Goal: Task Accomplishment & Management: Manage account settings

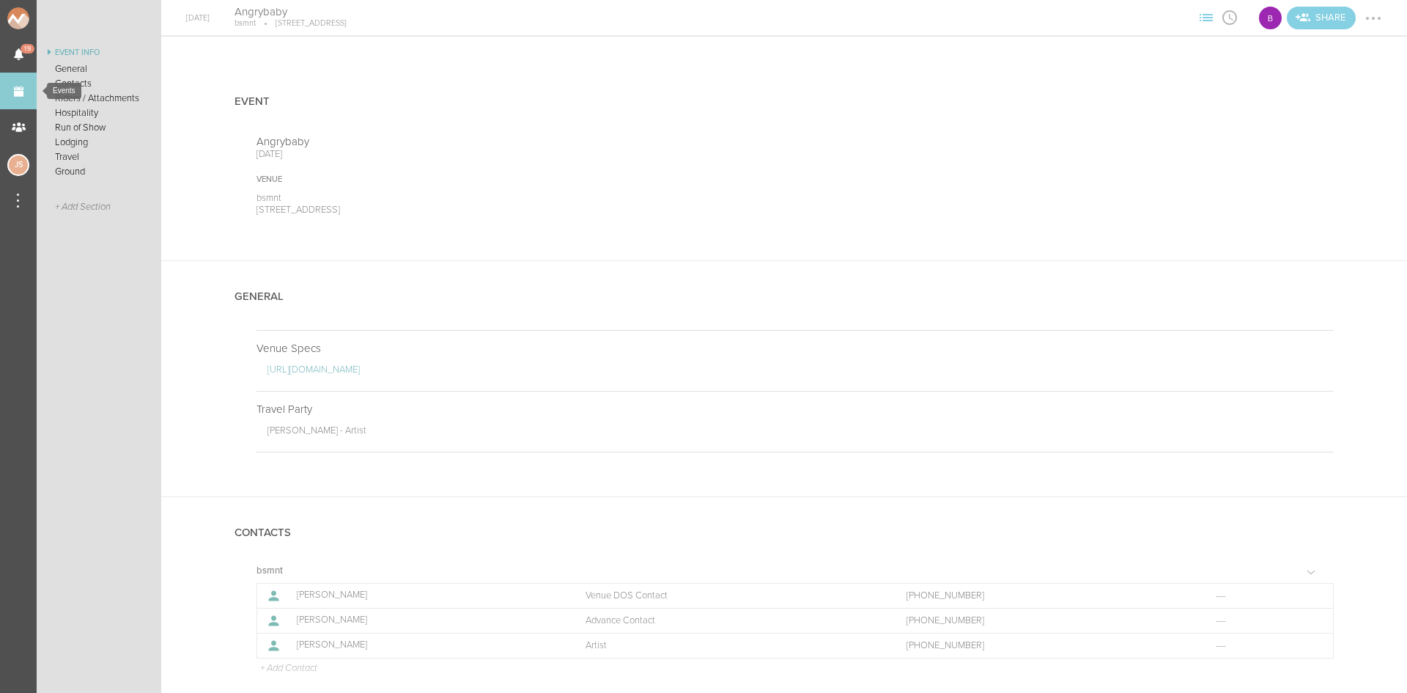
click at [22, 95] on link "Events" at bounding box center [18, 91] width 37 height 37
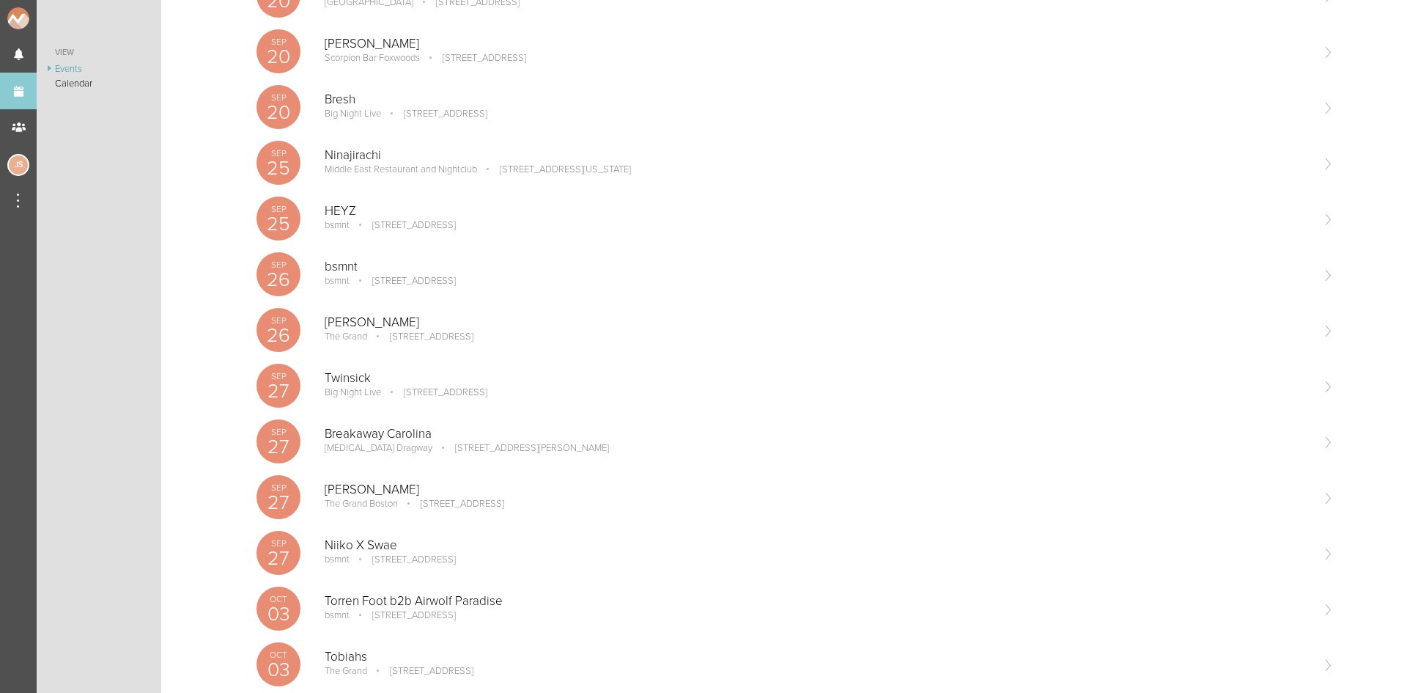
scroll to position [586, 0]
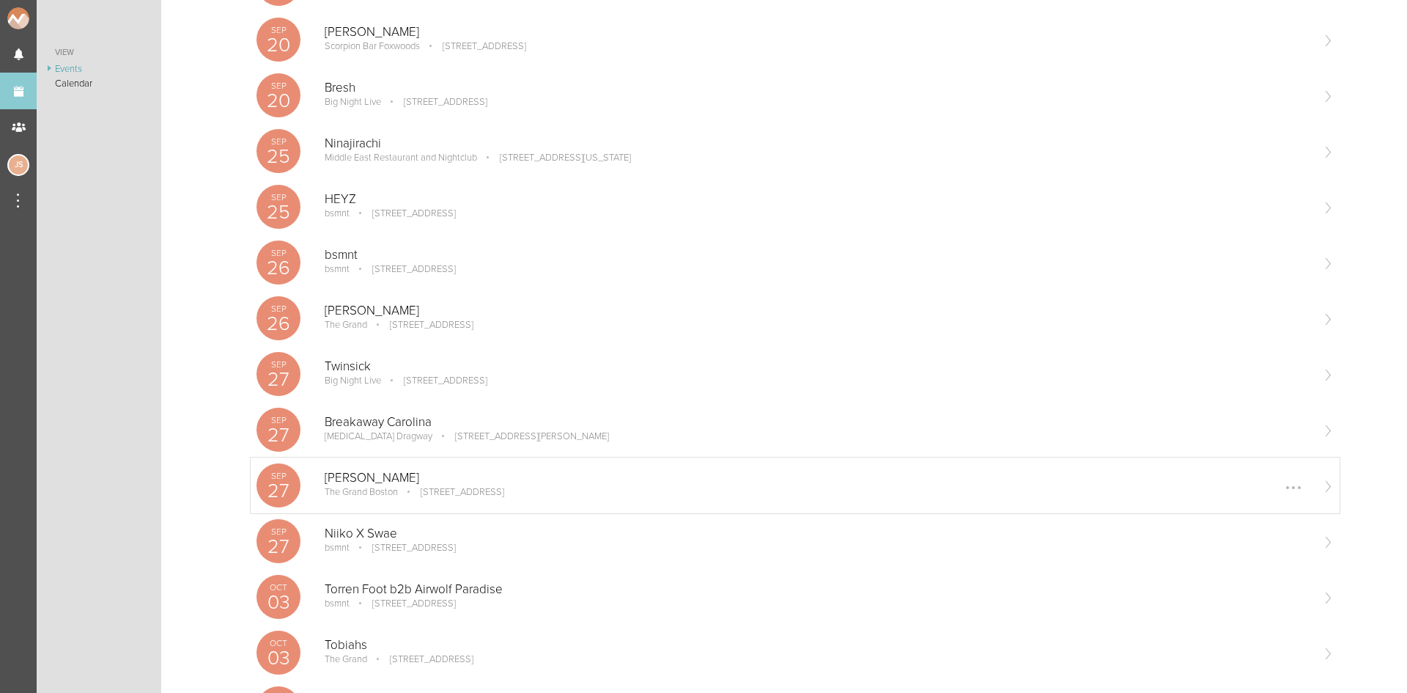
click at [481, 497] on p "[STREET_ADDRESS]" at bounding box center [452, 492] width 104 height 12
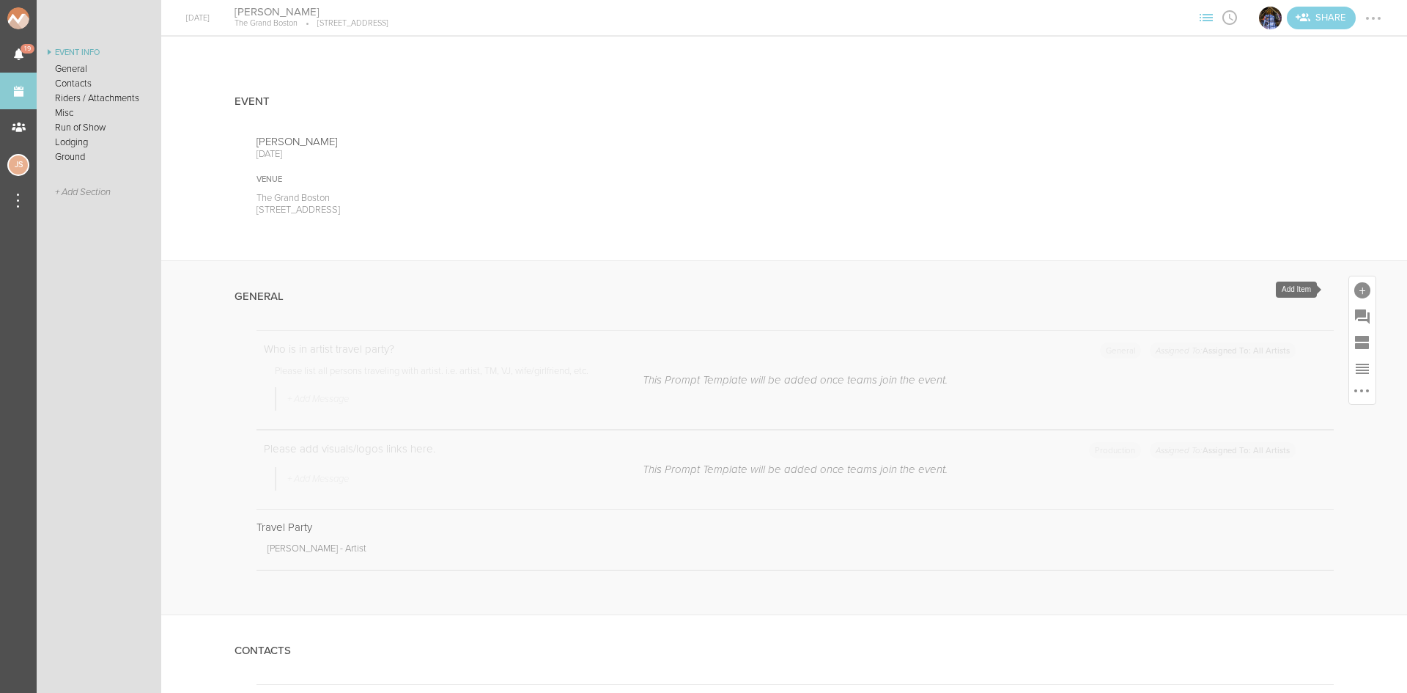
click at [1355, 287] on div at bounding box center [1362, 290] width 16 height 16
click at [1148, 521] on icon at bounding box center [1156, 514] width 29 height 29
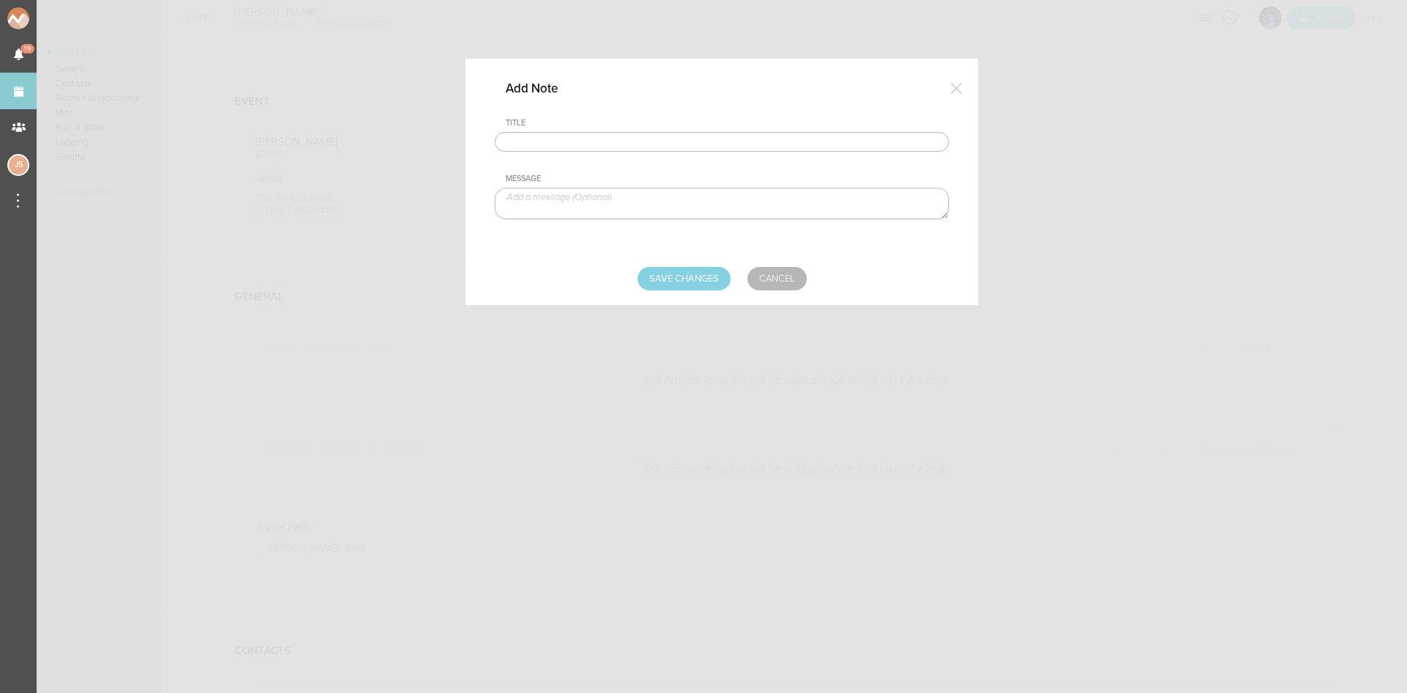
click at [642, 144] on input "text" at bounding box center [722, 142] width 454 height 21
type input "Visuals"
type textarea "H"
type textarea "Please use house visuals!"
click at [695, 286] on input "Save Changes" at bounding box center [684, 278] width 93 height 23
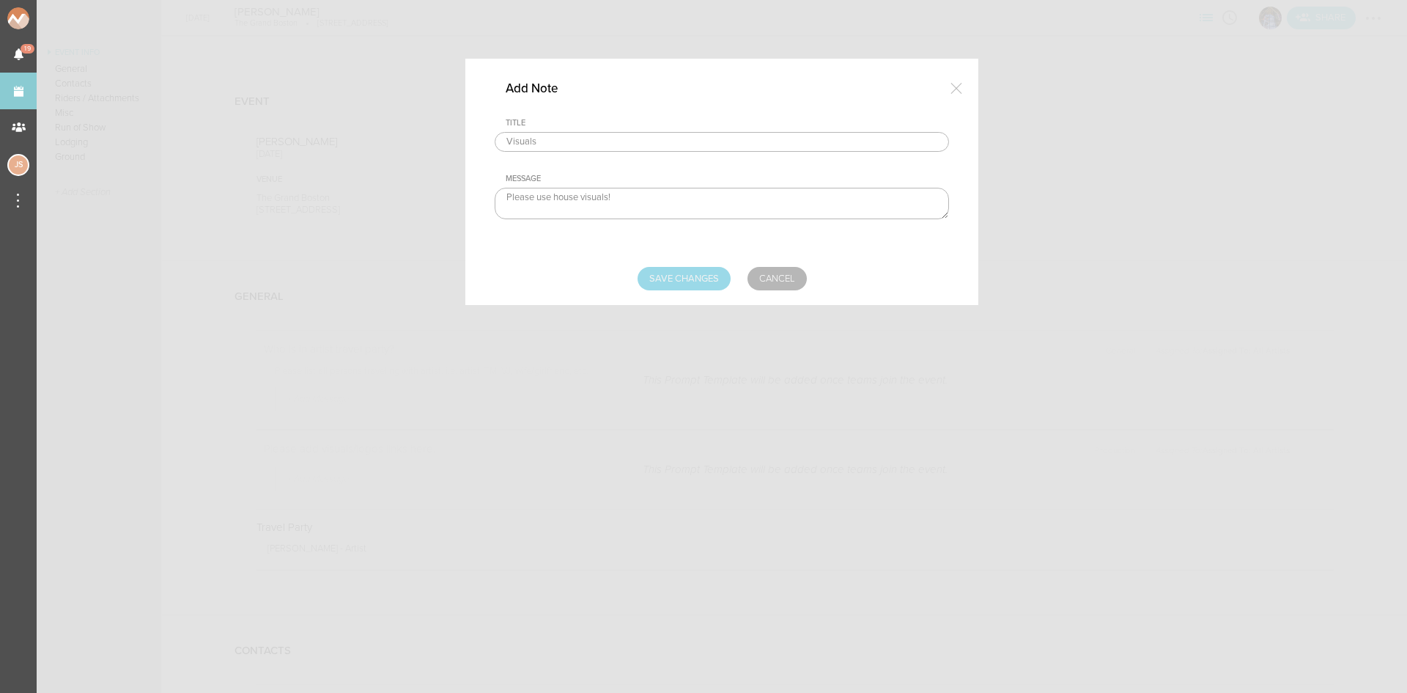
type input "Saving..."
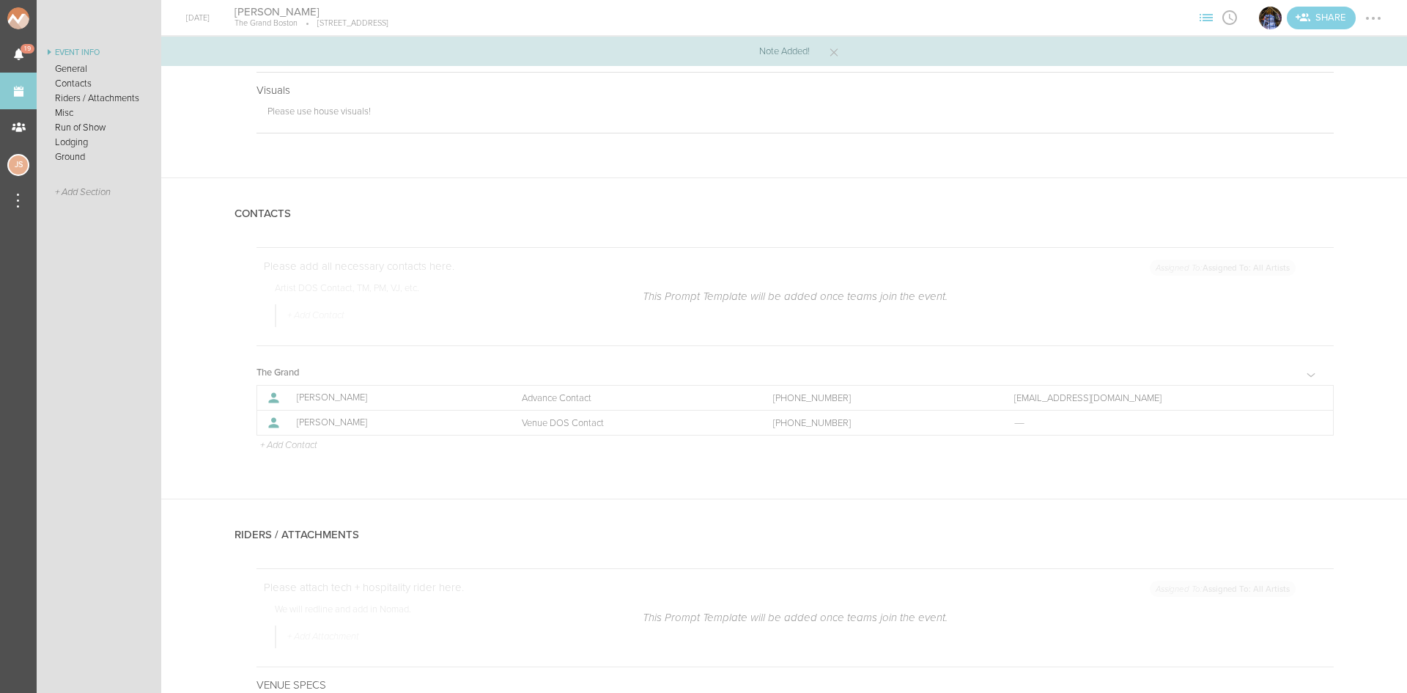
scroll to position [513, 0]
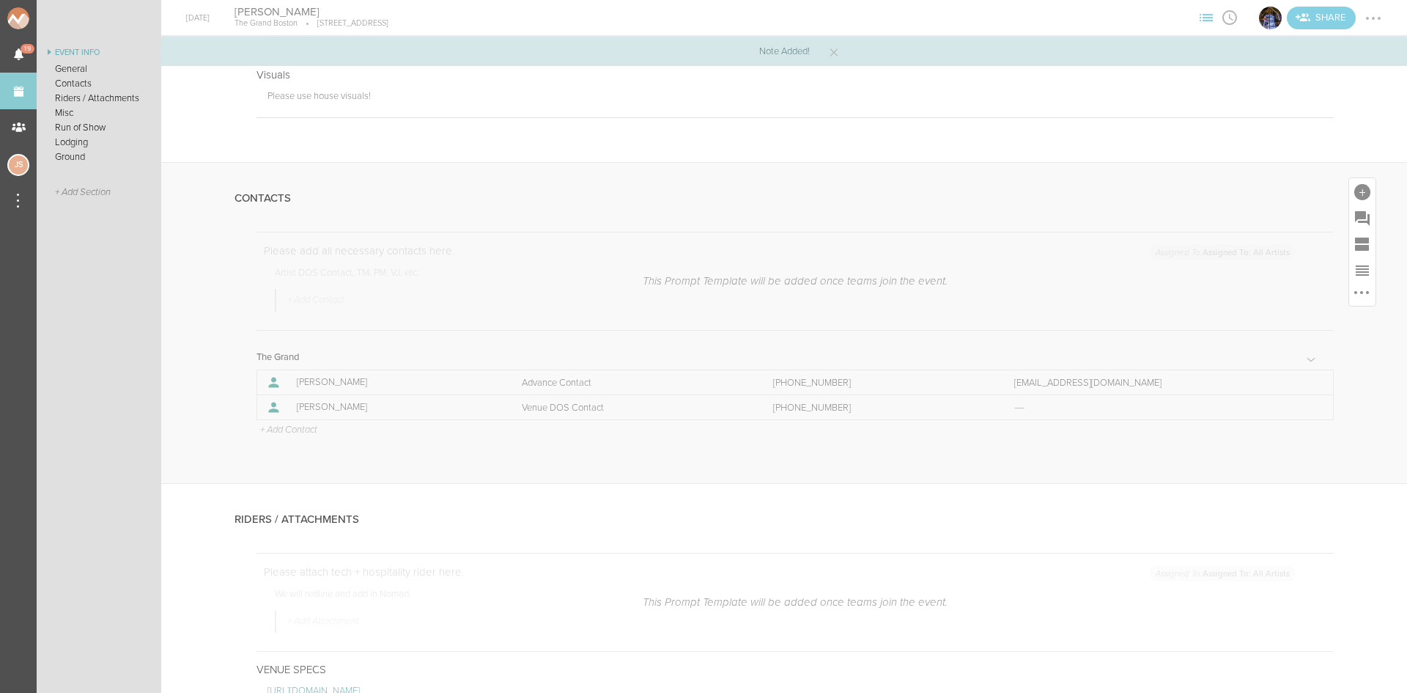
click at [293, 429] on p "+ Add Contact" at bounding box center [288, 430] width 59 height 12
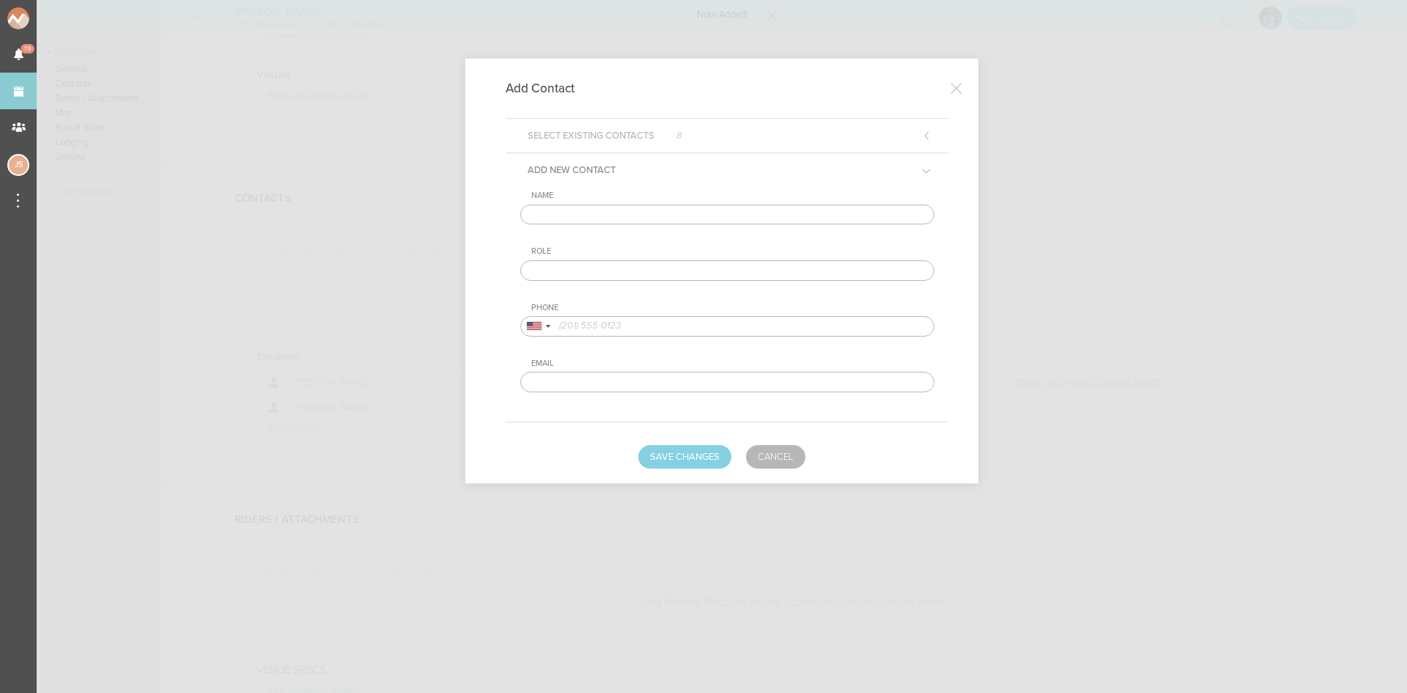
click at [580, 214] on input "text" at bounding box center [727, 214] width 414 height 21
type input "Andre Herrera"
click at [613, 275] on input "text" at bounding box center [727, 270] width 414 height 21
type input "Artist DOS Contact"
click at [720, 334] on input "tel" at bounding box center [727, 326] width 414 height 21
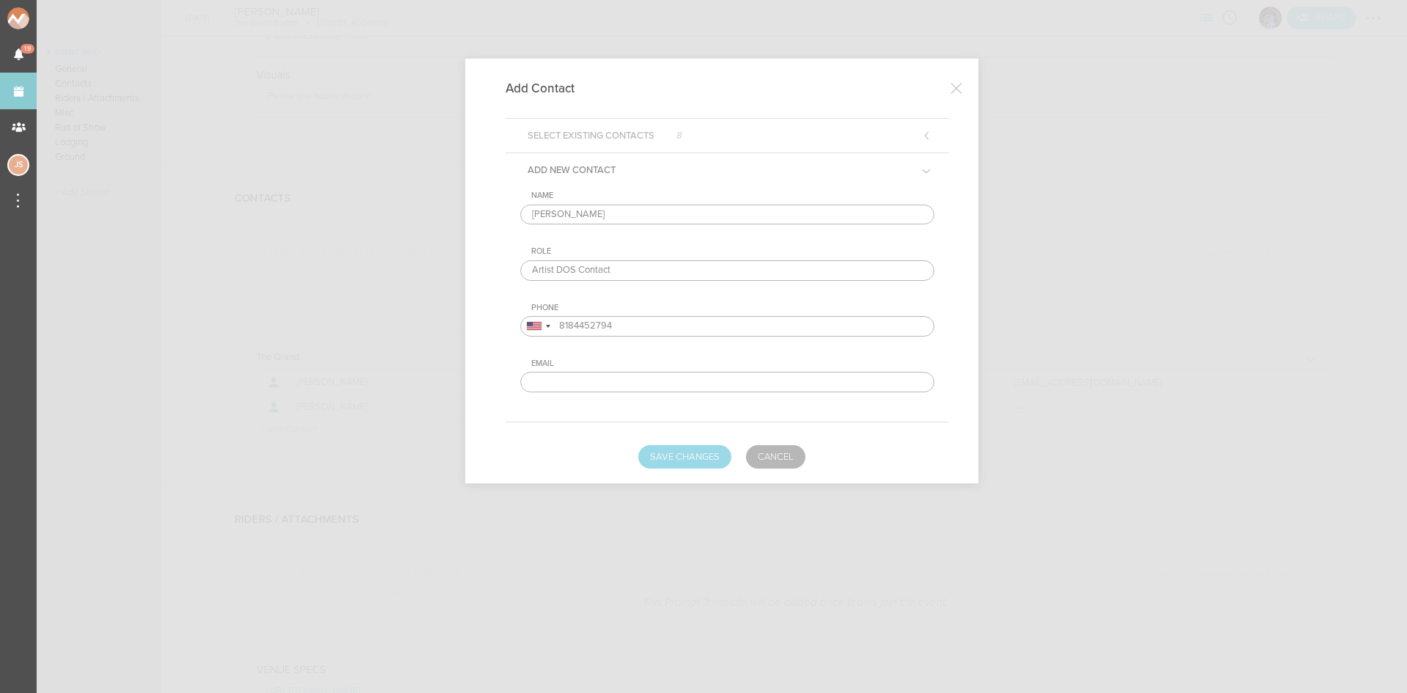
type input "8184452794"
click at [690, 456] on button "Save Changes" at bounding box center [684, 456] width 93 height 23
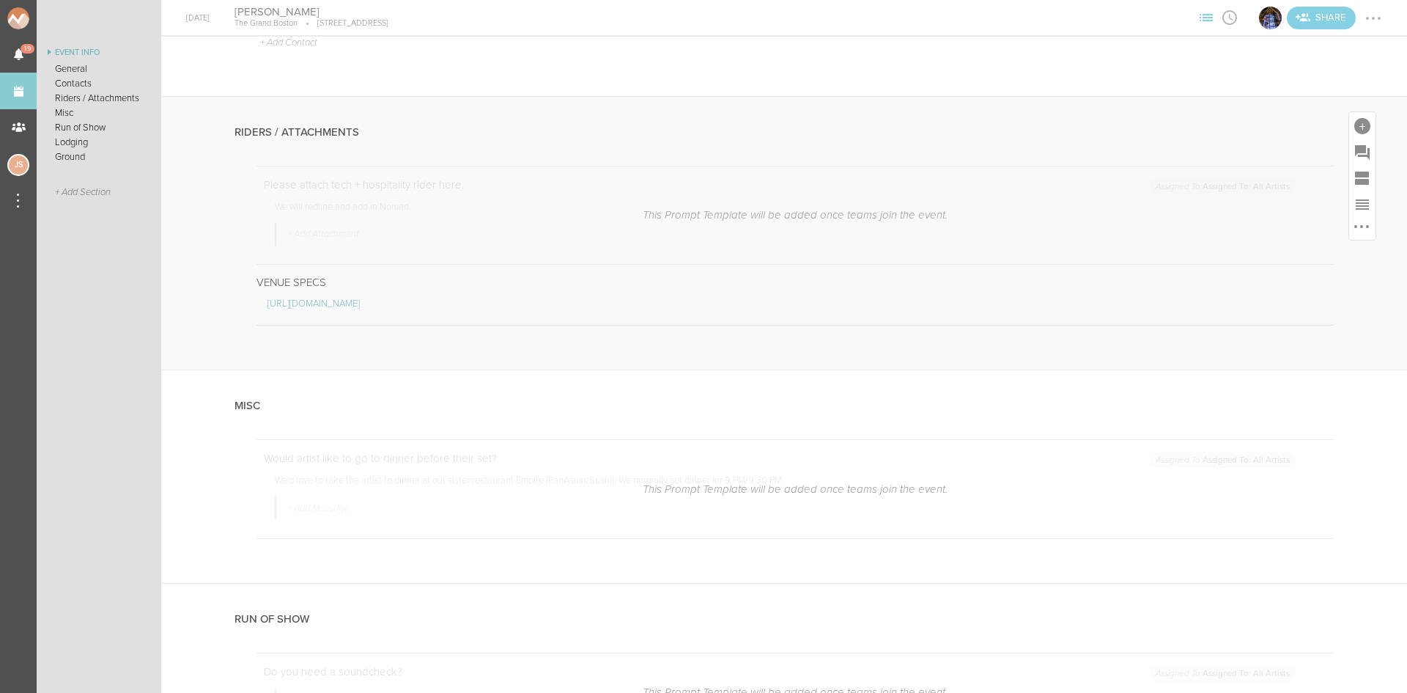
scroll to position [953, 0]
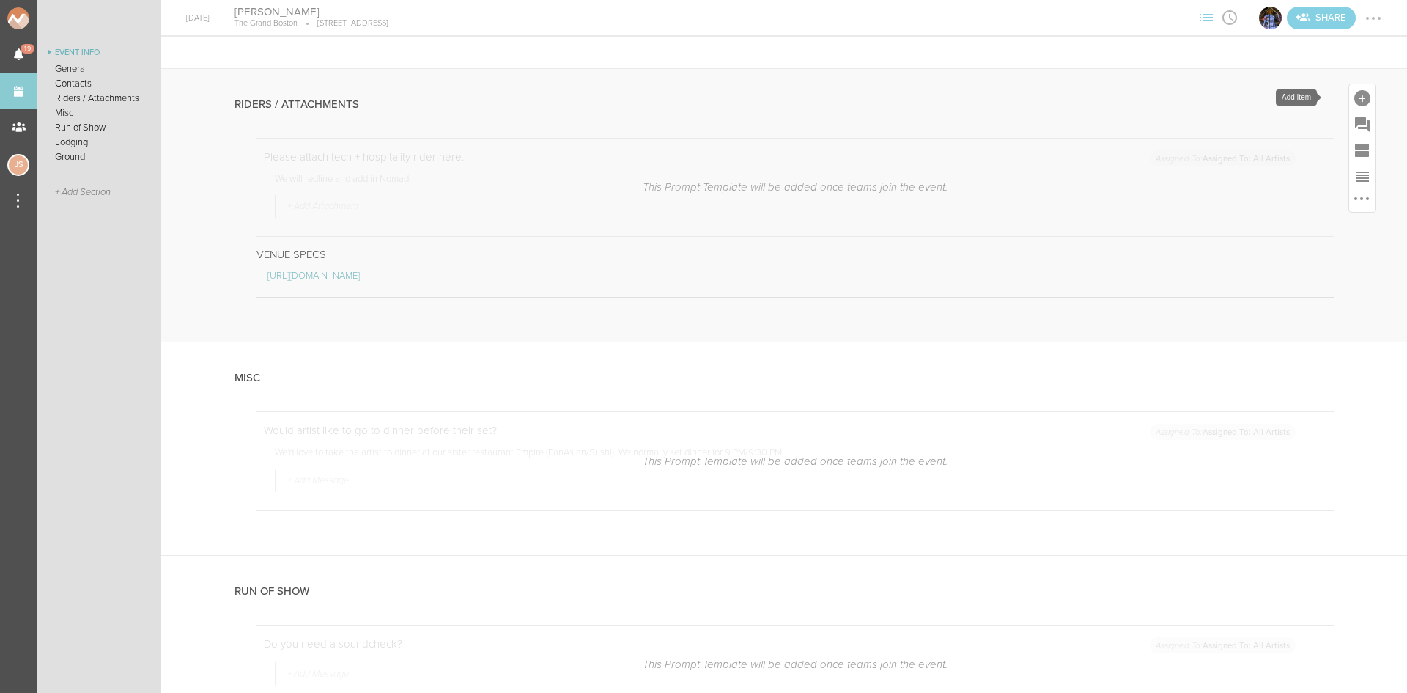
click at [1354, 93] on div at bounding box center [1362, 98] width 16 height 16
drag, startPoint x: 1142, startPoint y: 324, endPoint x: 1061, endPoint y: 275, distance: 94.4
click at [1148, 325] on icon at bounding box center [1157, 322] width 18 height 16
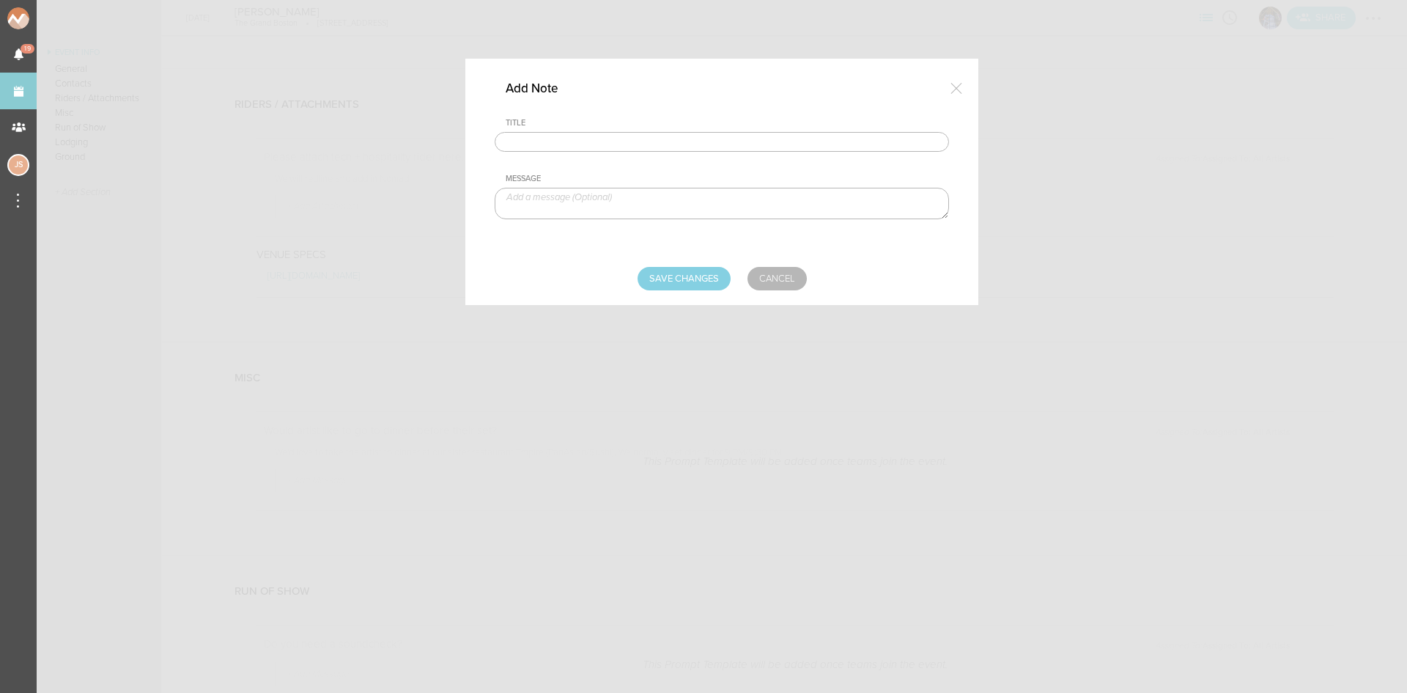
click at [676, 136] on input "text" at bounding box center [722, 142] width 454 height 21
type input "Hospitality Rider"
click at [672, 198] on textarea at bounding box center [722, 204] width 454 height 32
paste textarea "• Hennessy • Pineapple Juice • Water Bottles • Coke-a-Cola"
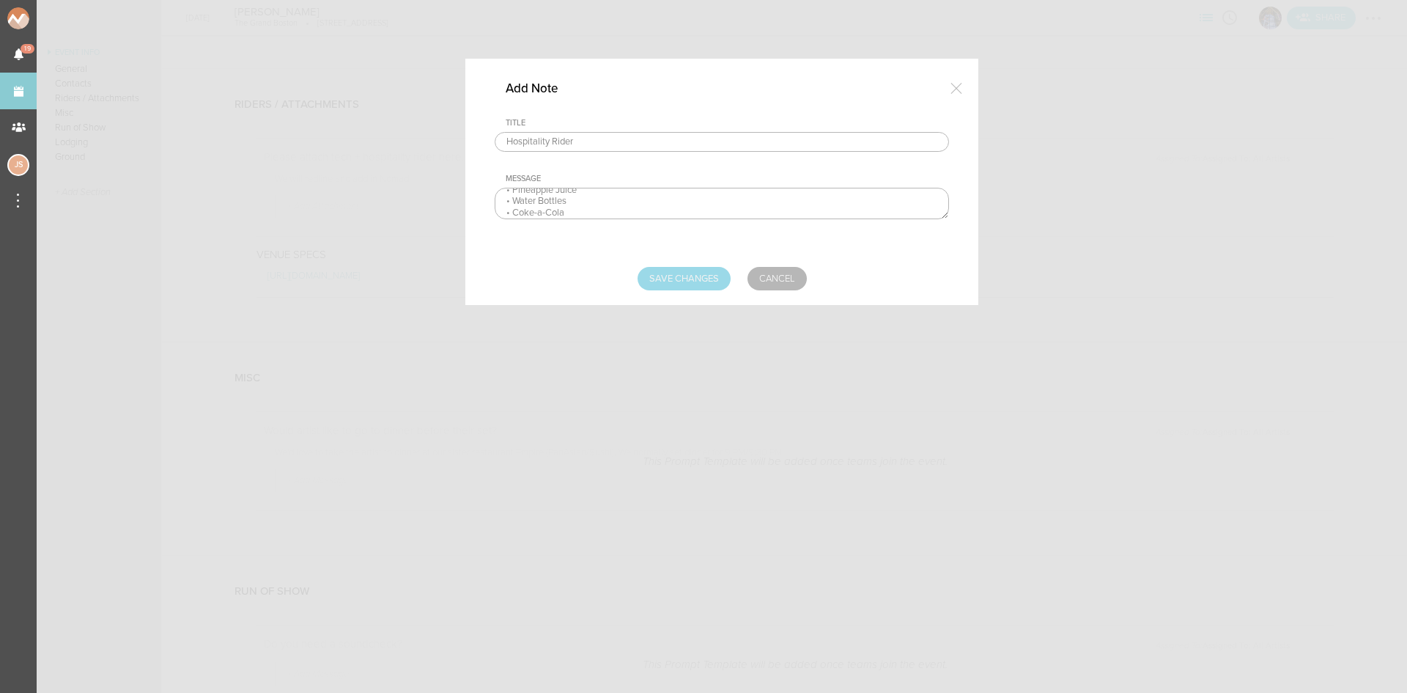
type textarea "• Hennessy • Pineapple Juice • Water Bottles • Coke-a-Cola"
click at [693, 285] on input "Save Changes" at bounding box center [684, 278] width 93 height 23
type input "Saving..."
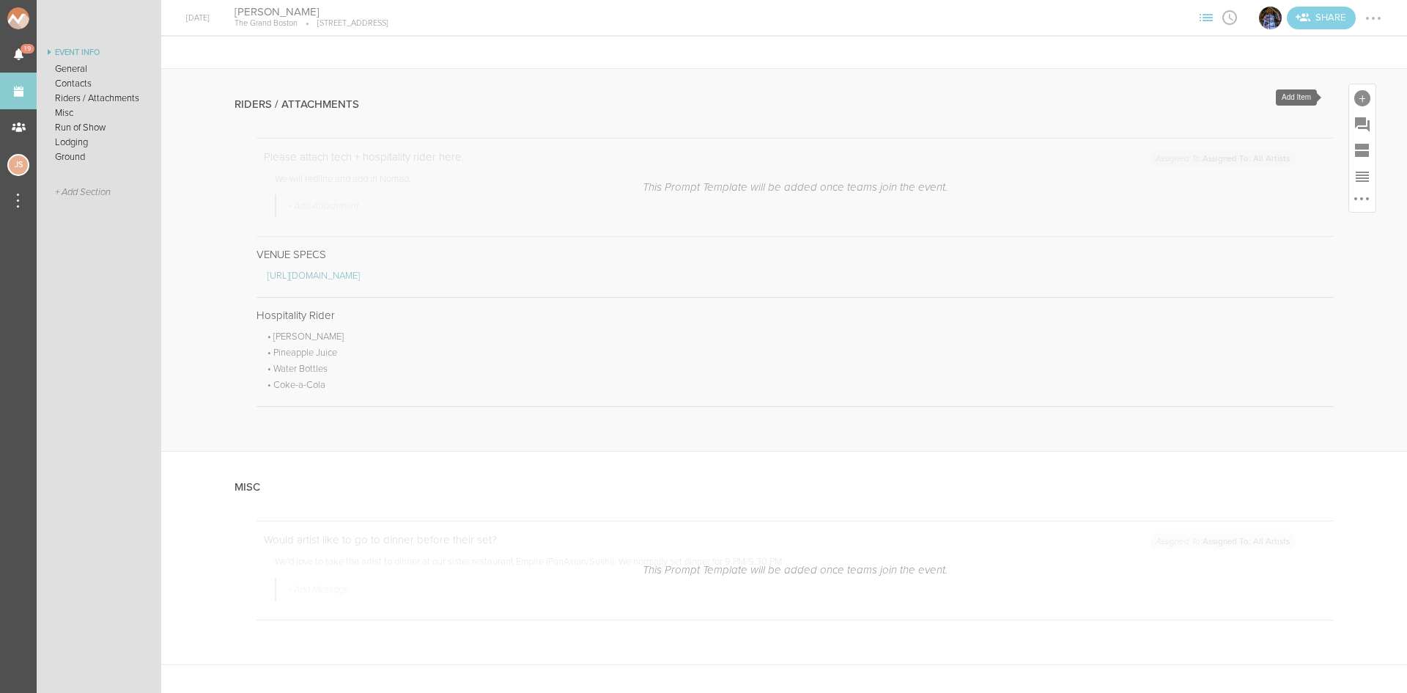
click at [1354, 95] on div at bounding box center [1362, 98] width 16 height 16
click at [1142, 336] on icon at bounding box center [1156, 322] width 29 height 29
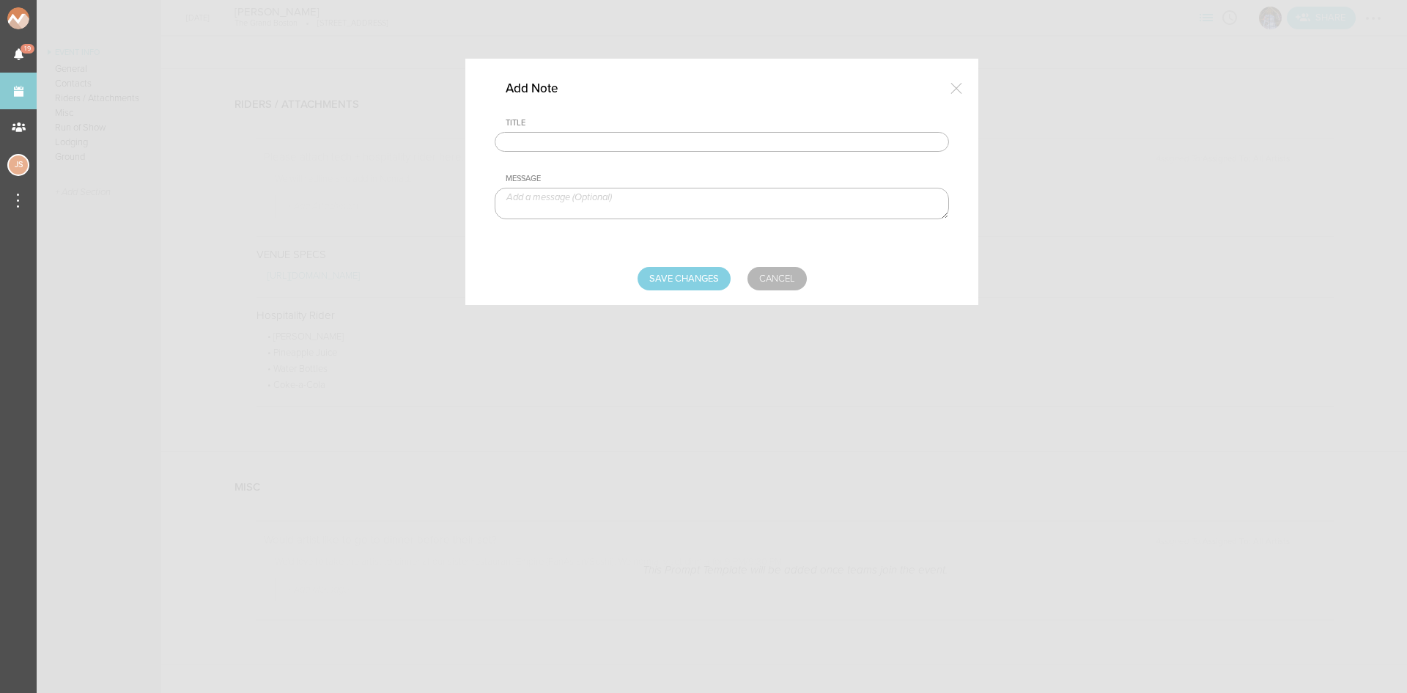
click at [642, 142] on input "text" at bounding box center [722, 142] width 454 height 21
type input "Production Notes"
click at [753, 185] on div "Message" at bounding box center [722, 198] width 454 height 48
click at [747, 213] on textarea at bounding box center [722, 204] width 454 height 32
paste textarea "2 Cdjs , pioneer 900"
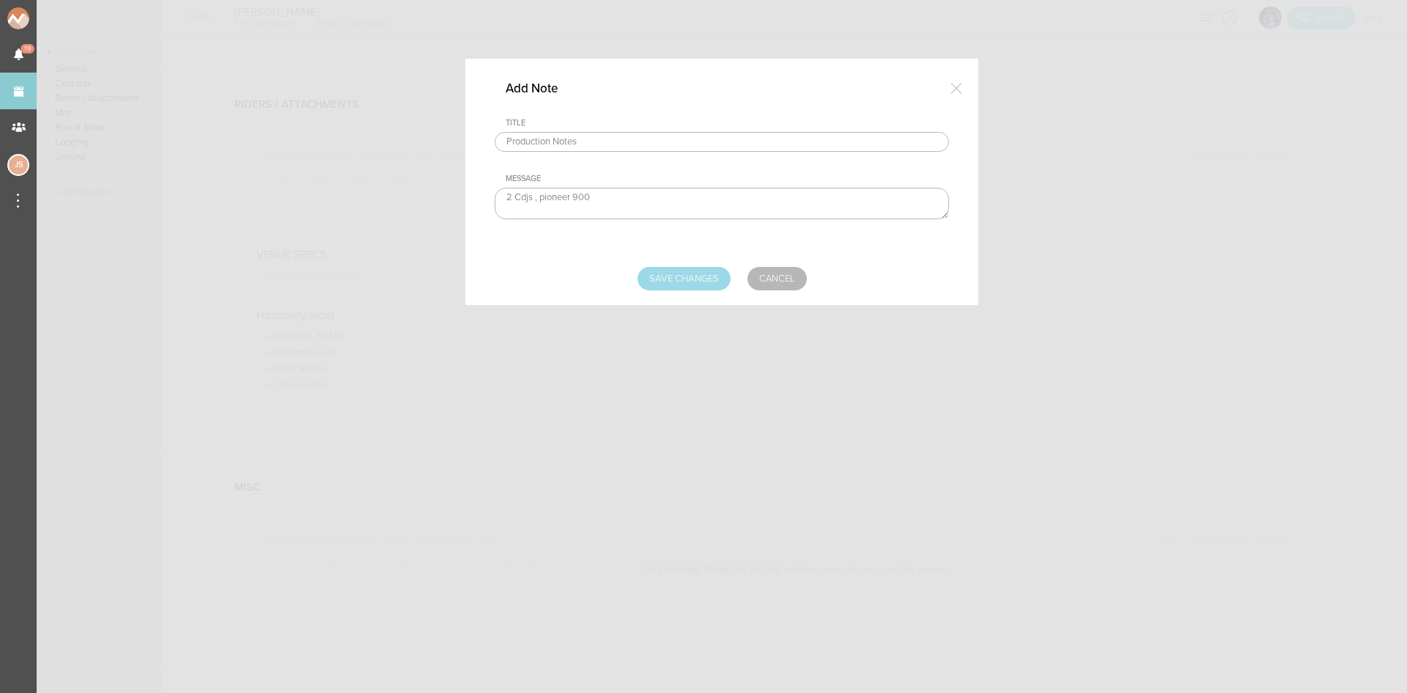
type textarea "2 Cdjs , pioneer 900"
click at [678, 283] on input "Save Changes" at bounding box center [684, 278] width 93 height 23
type input "Saving..."
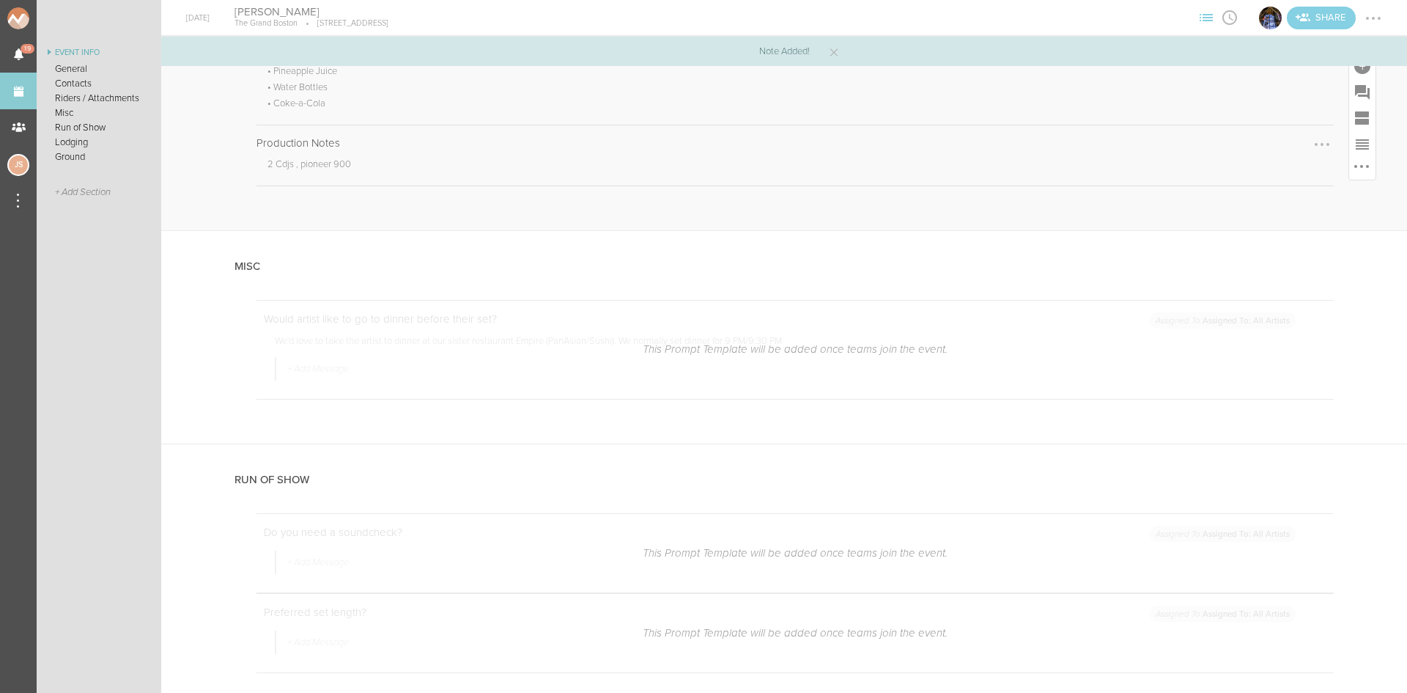
scroll to position [1246, 0]
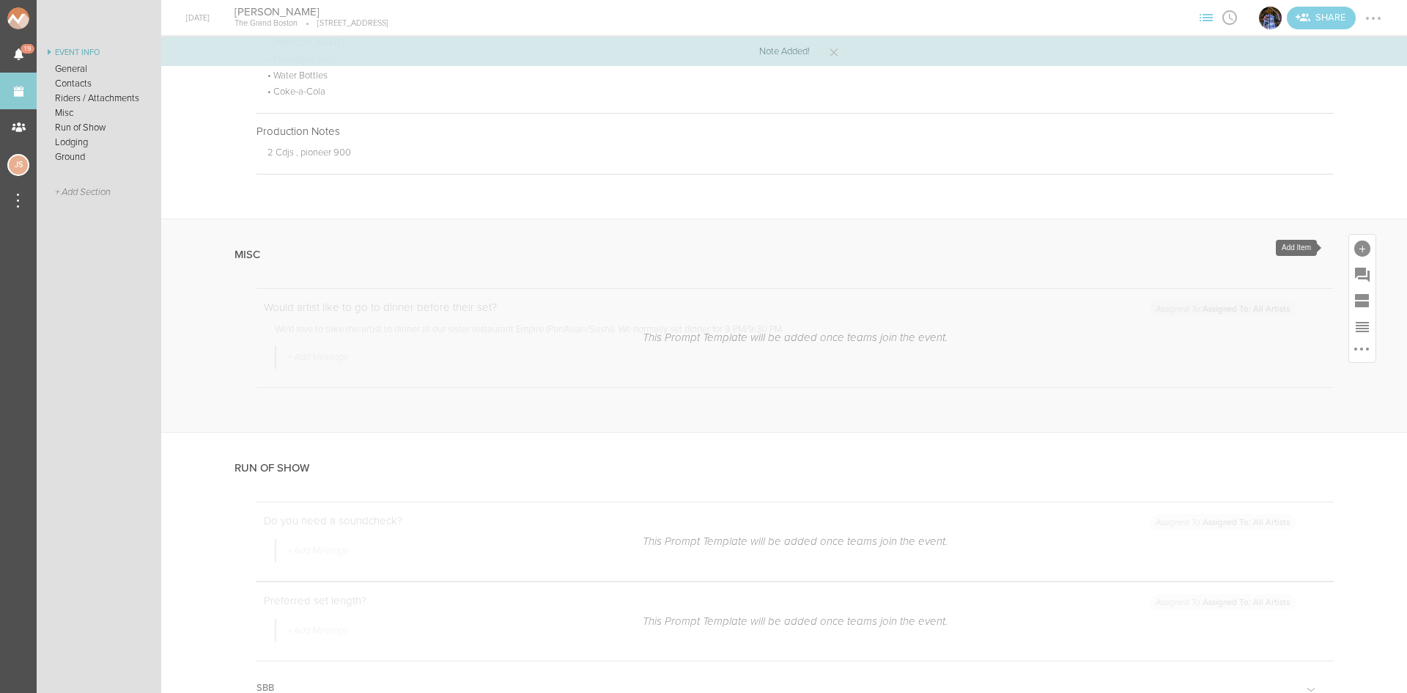
click at [1354, 243] on div at bounding box center [1362, 248] width 16 height 16
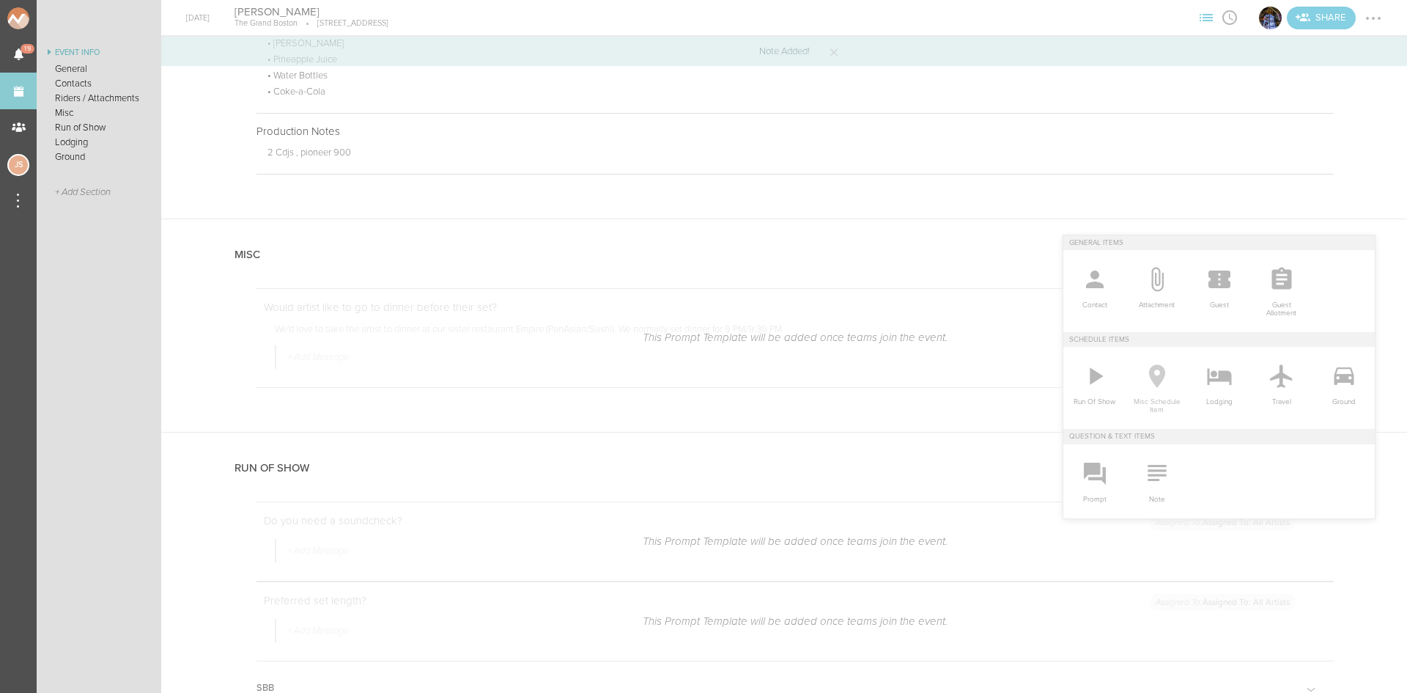
click at [1155, 369] on icon at bounding box center [1156, 375] width 29 height 29
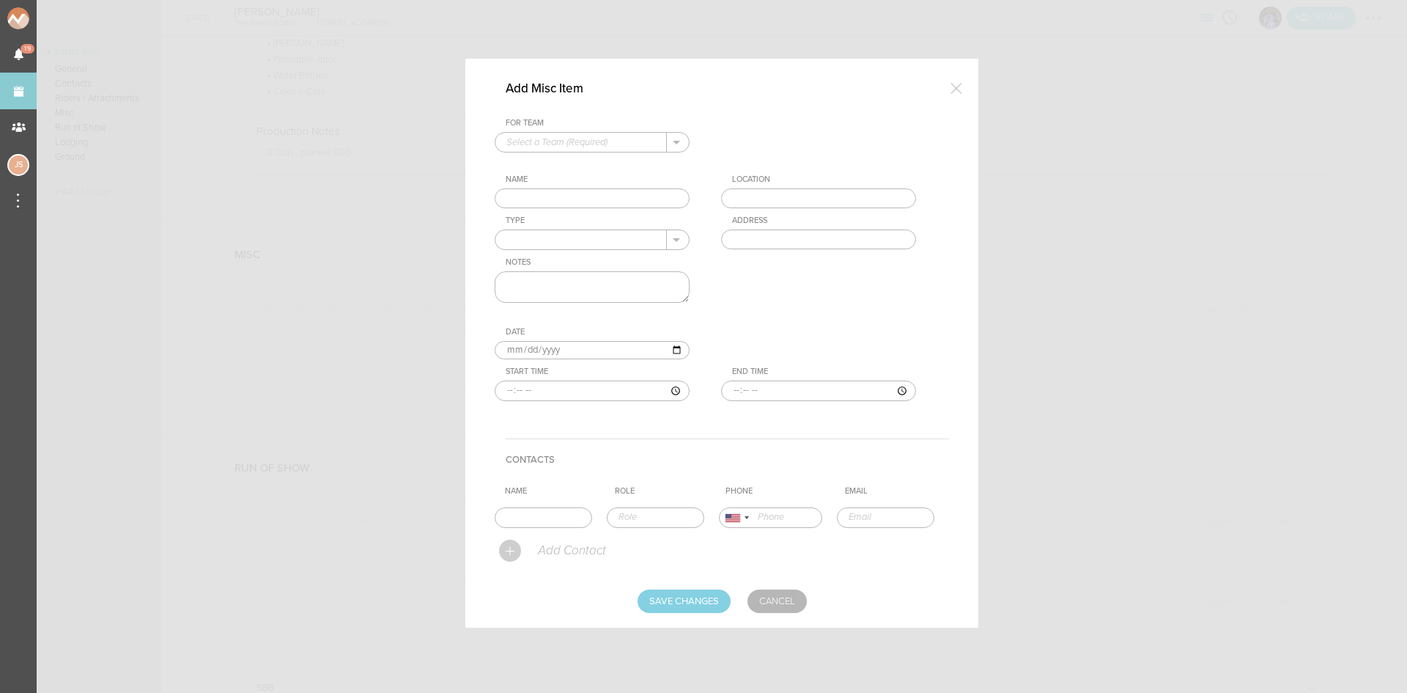
click at [593, 136] on input "text" at bounding box center [580, 142] width 171 height 19
click at [588, 166] on p "The Grand" at bounding box center [591, 165] width 171 height 25
type input "The Grand"
click at [575, 202] on input "text" at bounding box center [592, 198] width 195 height 21
type input "Dinner"
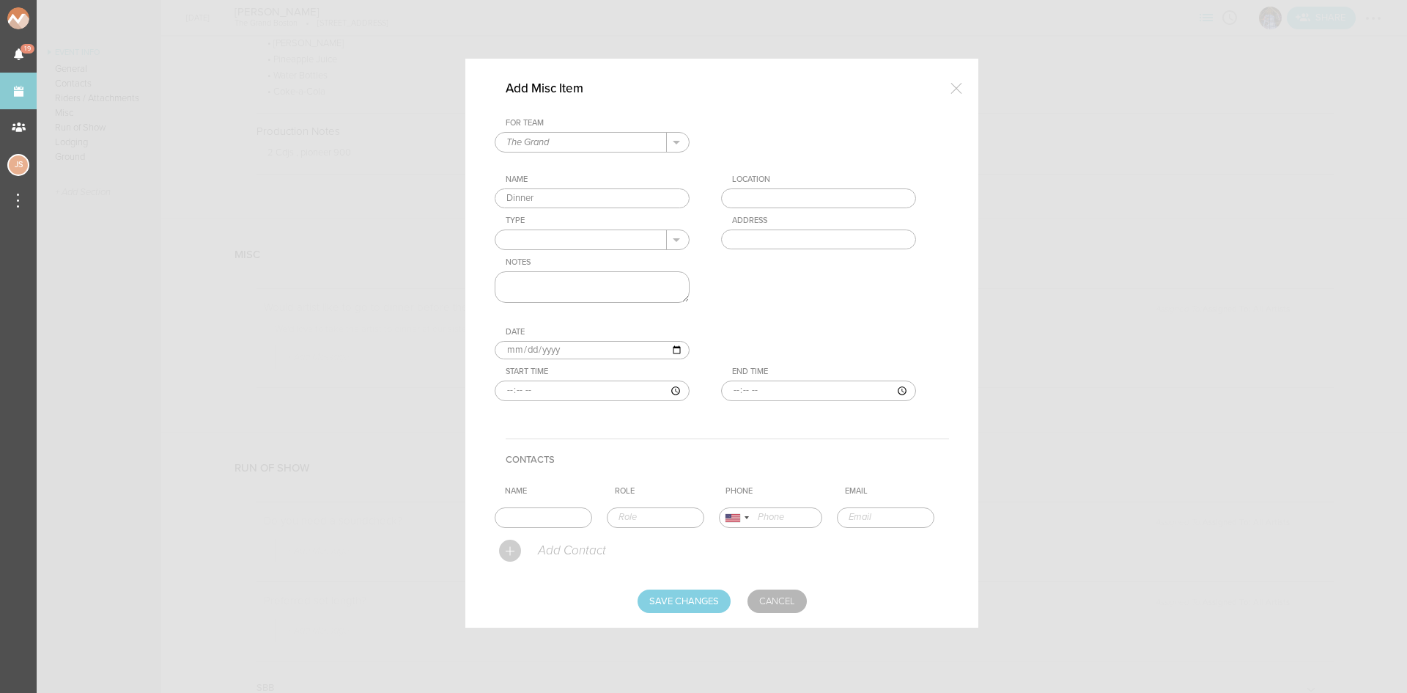
click at [756, 193] on input "text" at bounding box center [818, 198] width 195 height 21
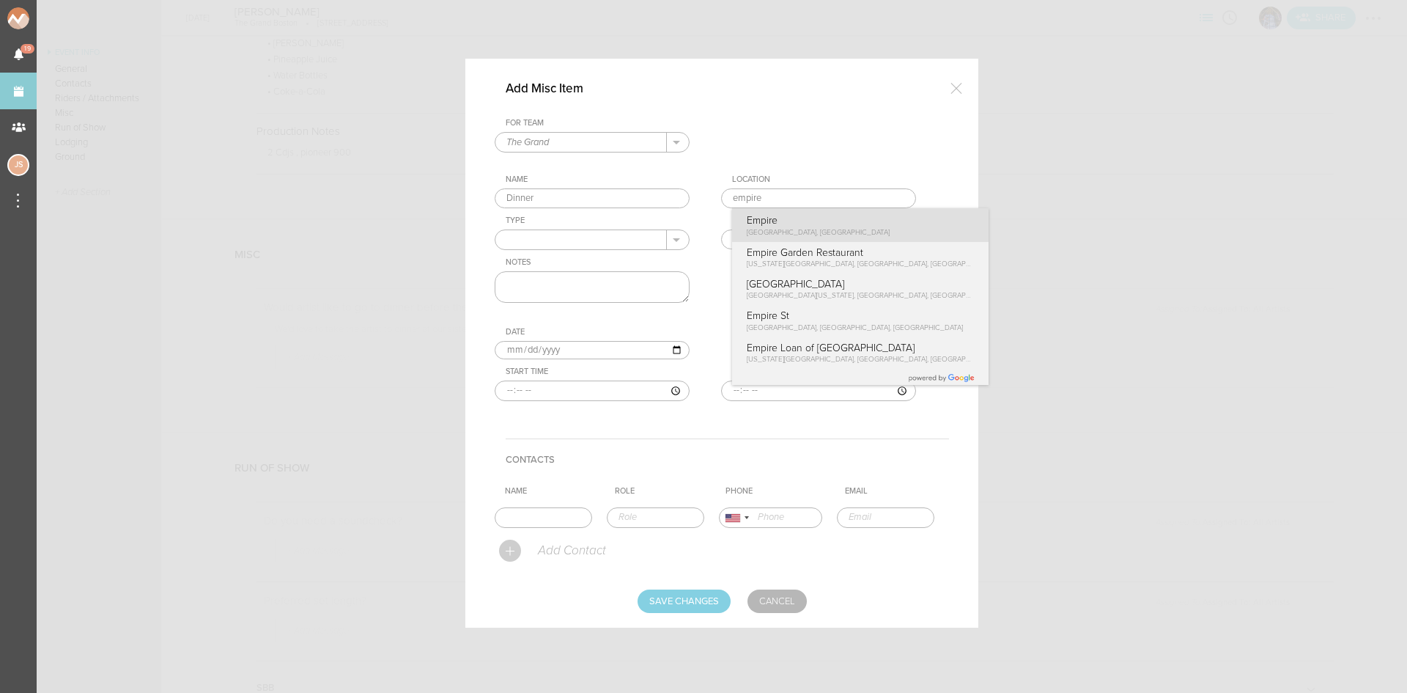
click at [773, 219] on div "For Team The Grand + Add New Team The Grand . The Grand Name Dinner Location em…" at bounding box center [722, 271] width 454 height 306
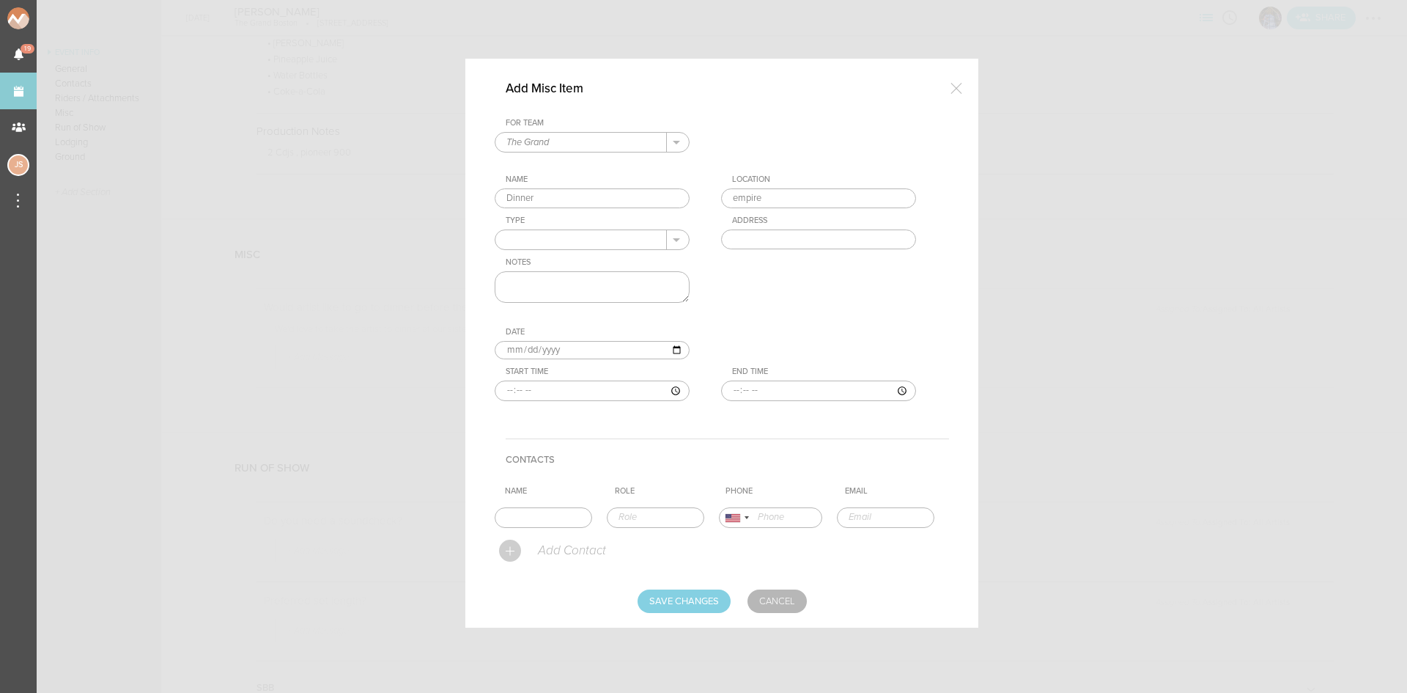
type input "Empire"
type input "1 Marina Park Drive, Boston, MA 02210, USA"
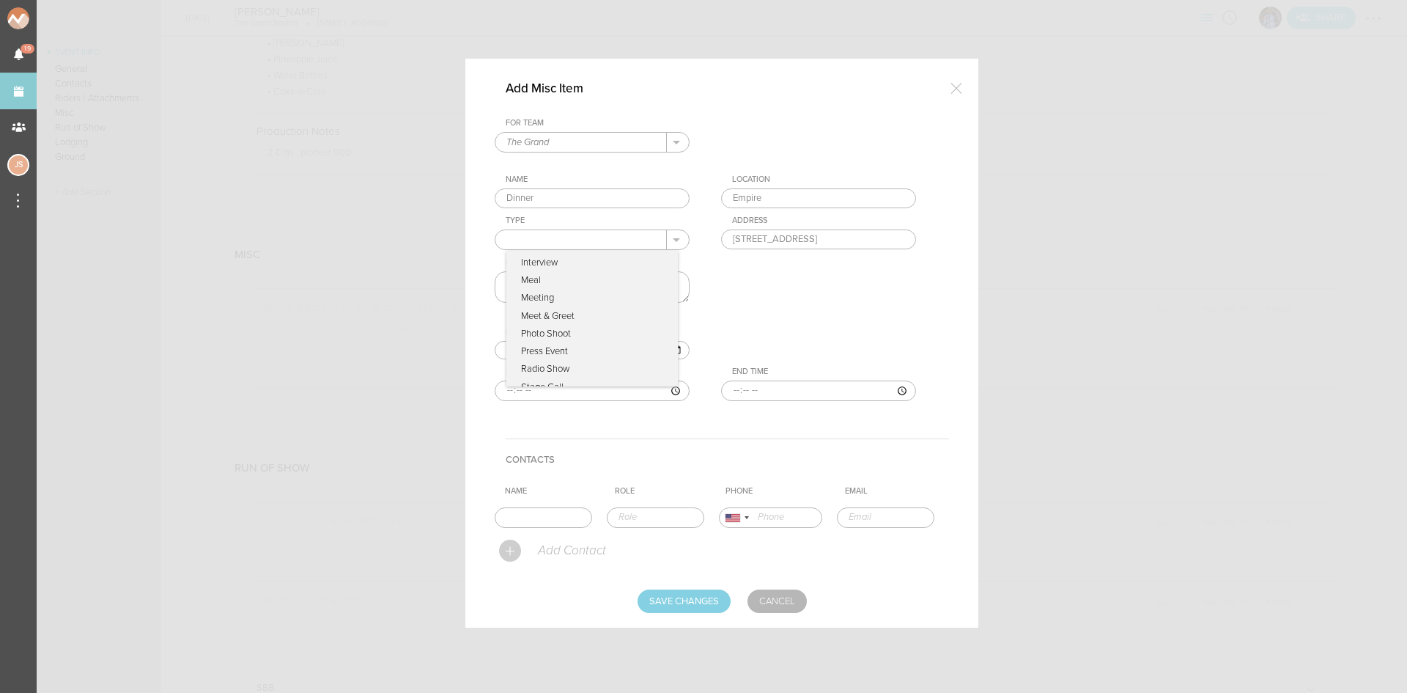
click at [599, 236] on input "text" at bounding box center [580, 239] width 171 height 19
click at [572, 281] on p "Meal" at bounding box center [591, 280] width 171 height 18
type input "Meal"
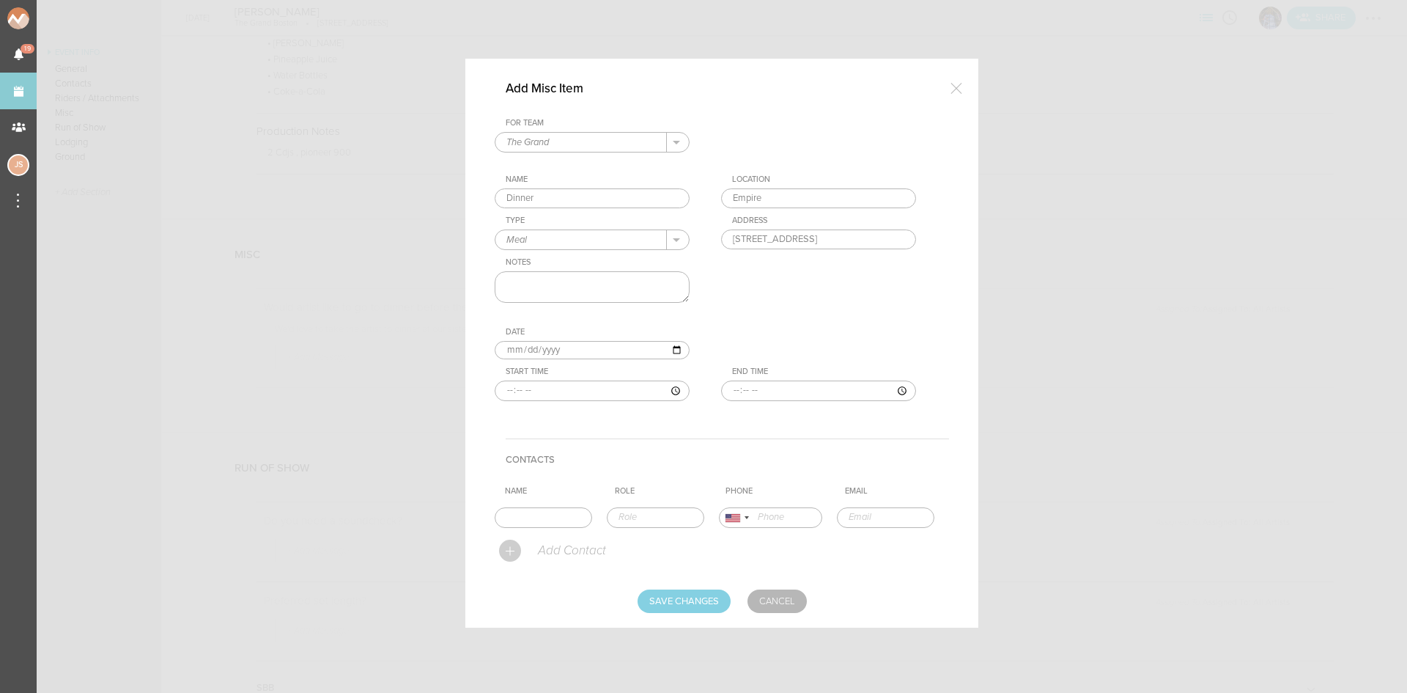
click at [572, 281] on textarea at bounding box center [592, 287] width 195 height 32
type textarea "50% off - 8 people"
click at [514, 387] on input "time" at bounding box center [592, 390] width 195 height 21
type input "21:30"
type input "23:00"
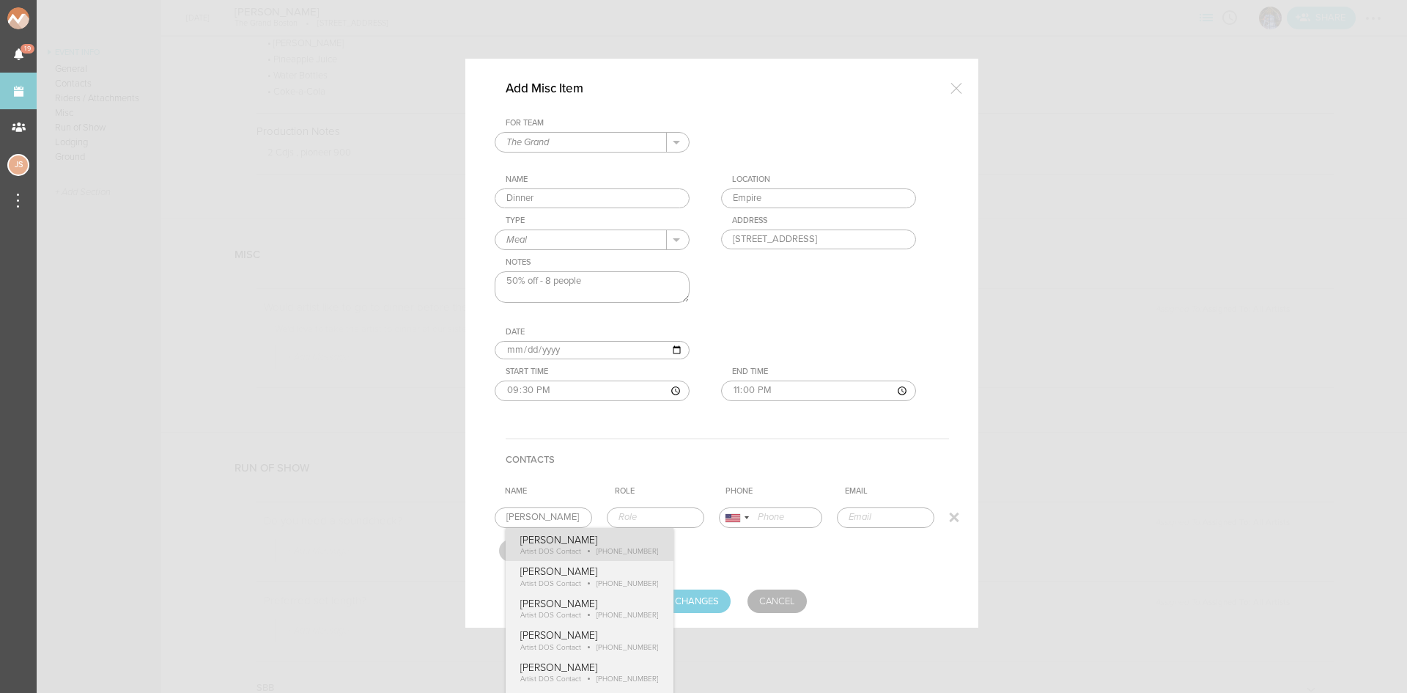
type input "Andre Herrera"
type input "Artist DOS Contact"
type input "18184452794"
click at [561, 559] on form "For Team The Grand + Add New Team The Grand . The Grand Name Dinner Location Em…" at bounding box center [722, 365] width 454 height 495
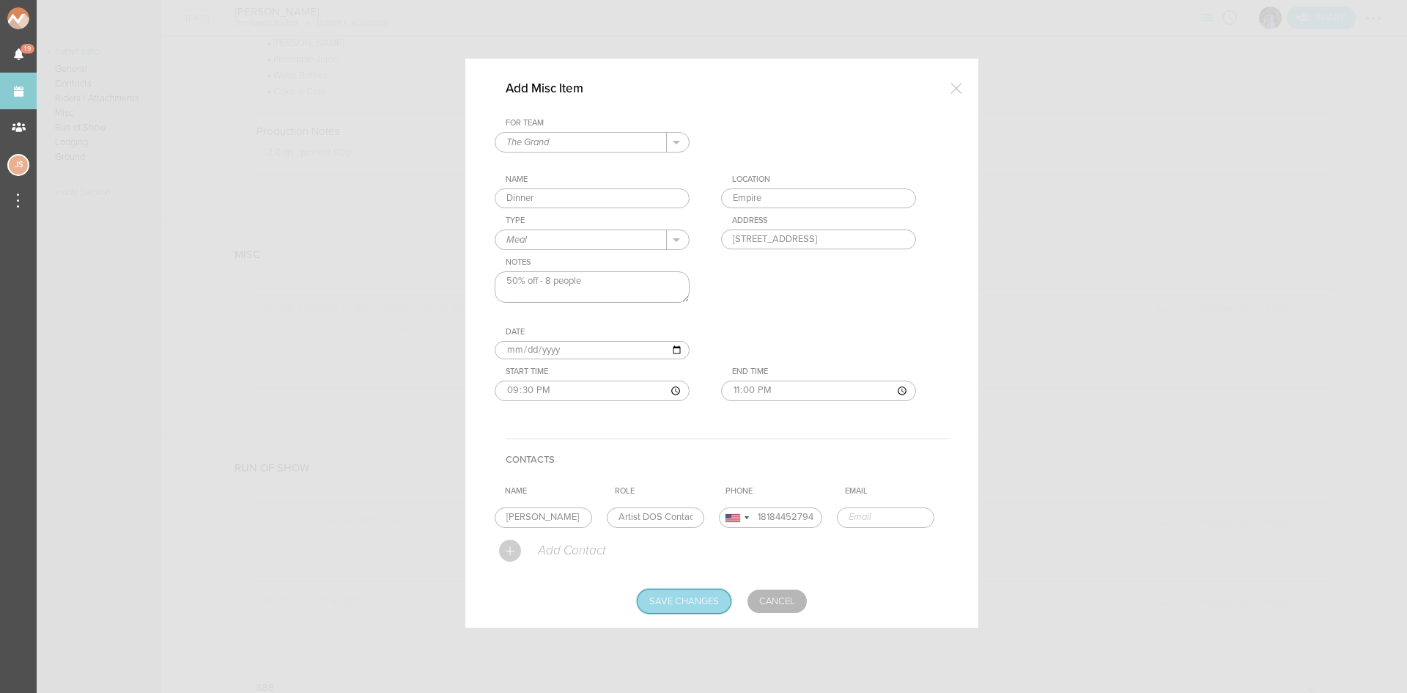
click at [684, 602] on input "Save Changes" at bounding box center [684, 600] width 93 height 23
type input "Saving..."
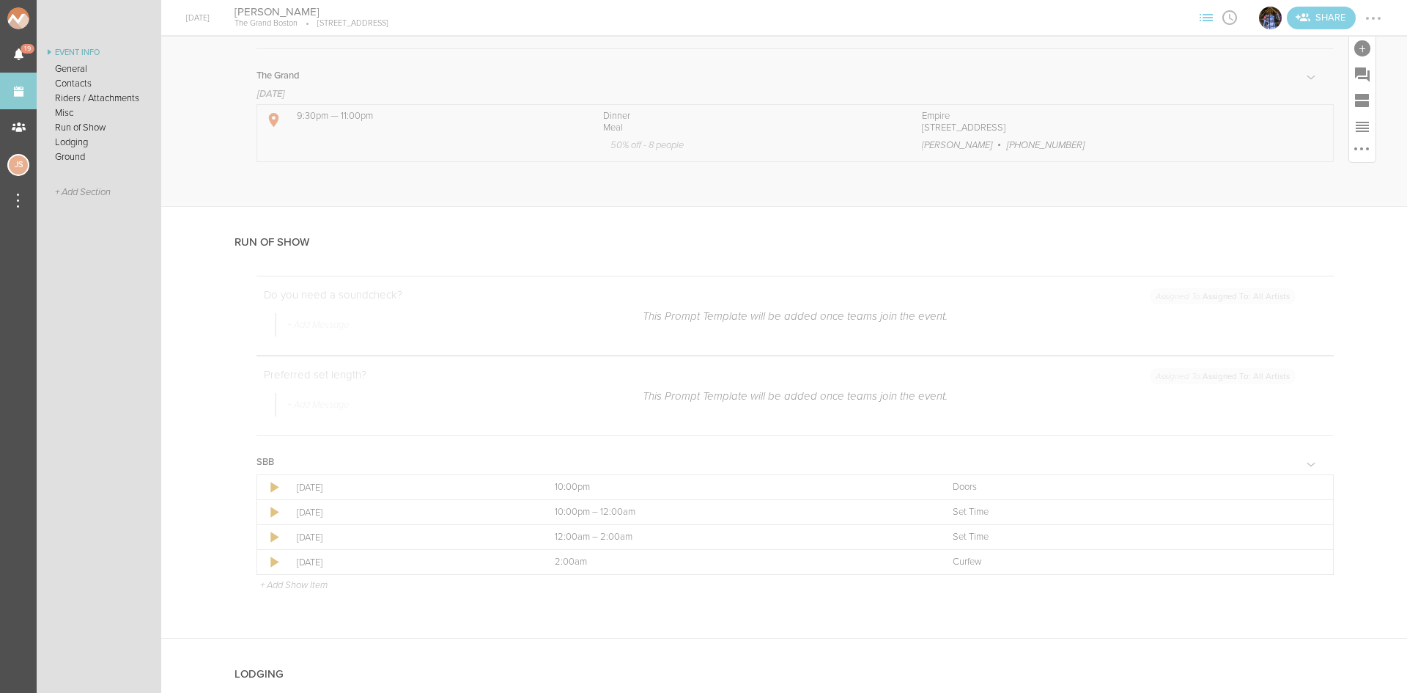
scroll to position [1612, 0]
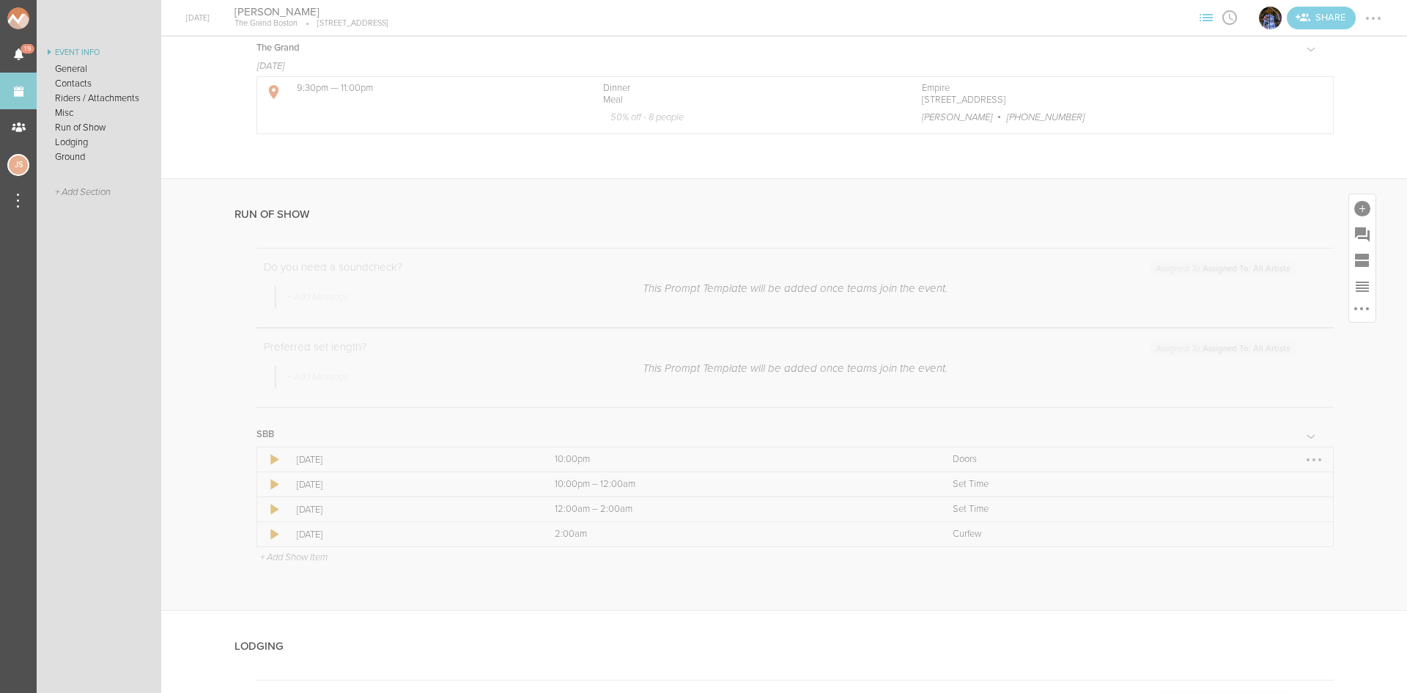
click at [1312, 459] on div at bounding box center [1313, 459] width 3 height 3
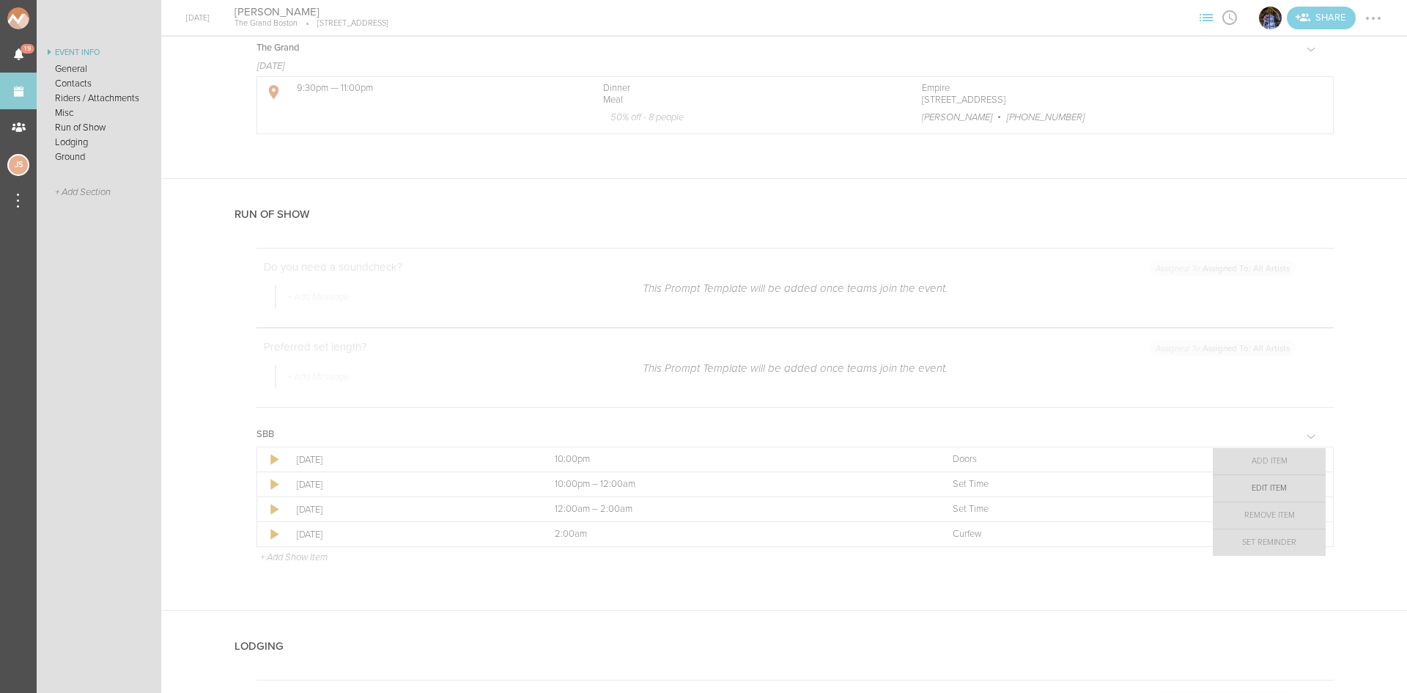
drag, startPoint x: 1297, startPoint y: 487, endPoint x: 1239, endPoint y: 433, distance: 78.8
click at [1297, 487] on link "Edit Item" at bounding box center [1269, 488] width 113 height 26
select select "Doors"
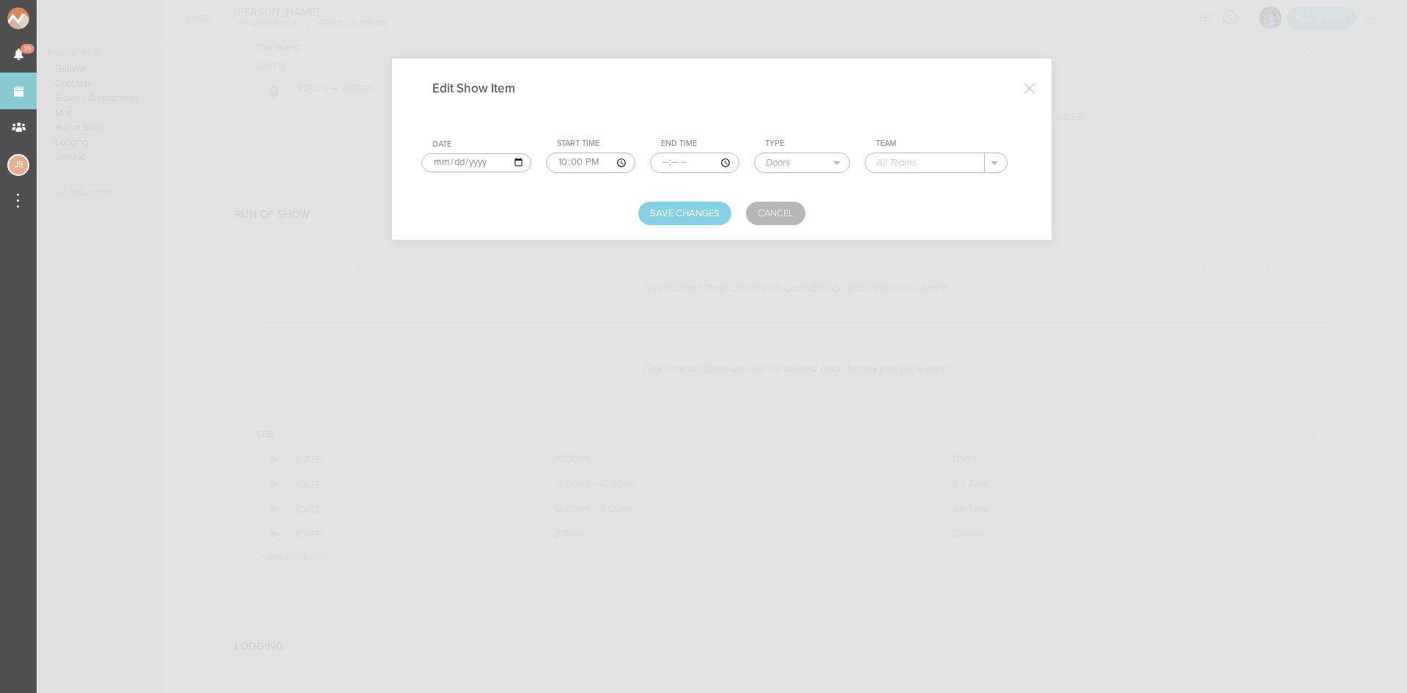
click at [927, 156] on input "text" at bounding box center [924, 162] width 119 height 19
click at [922, 173] on div "The Grand" at bounding box center [914, 185] width 77 height 26
type input "The Grand"
click at [647, 222] on button "Save Changes" at bounding box center [684, 213] width 93 height 23
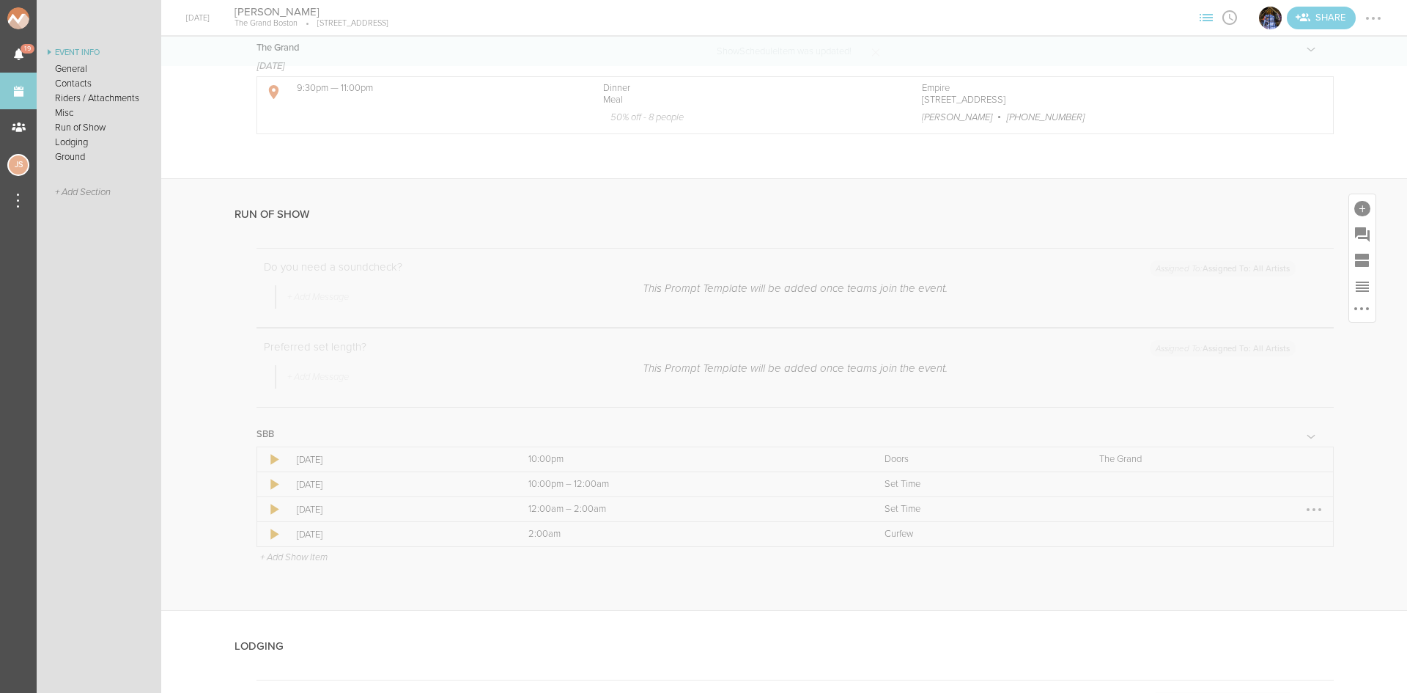
click at [1305, 510] on div at bounding box center [1313, 509] width 23 height 23
click at [1278, 534] on link "Edit Item" at bounding box center [1269, 538] width 113 height 26
select select "Set Time"
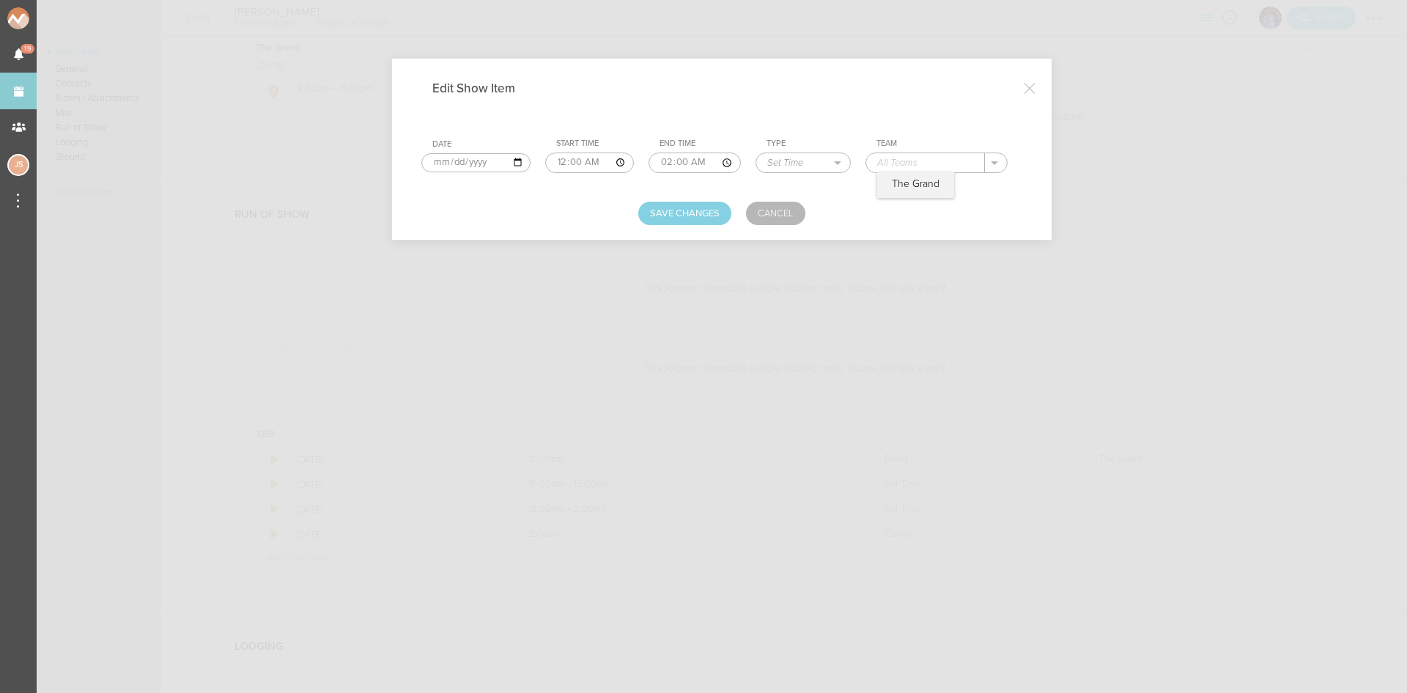
click at [923, 159] on input "text" at bounding box center [925, 162] width 119 height 19
type input "Dre Sinatra"
click at [701, 217] on button "Save Changes" at bounding box center [684, 213] width 93 height 23
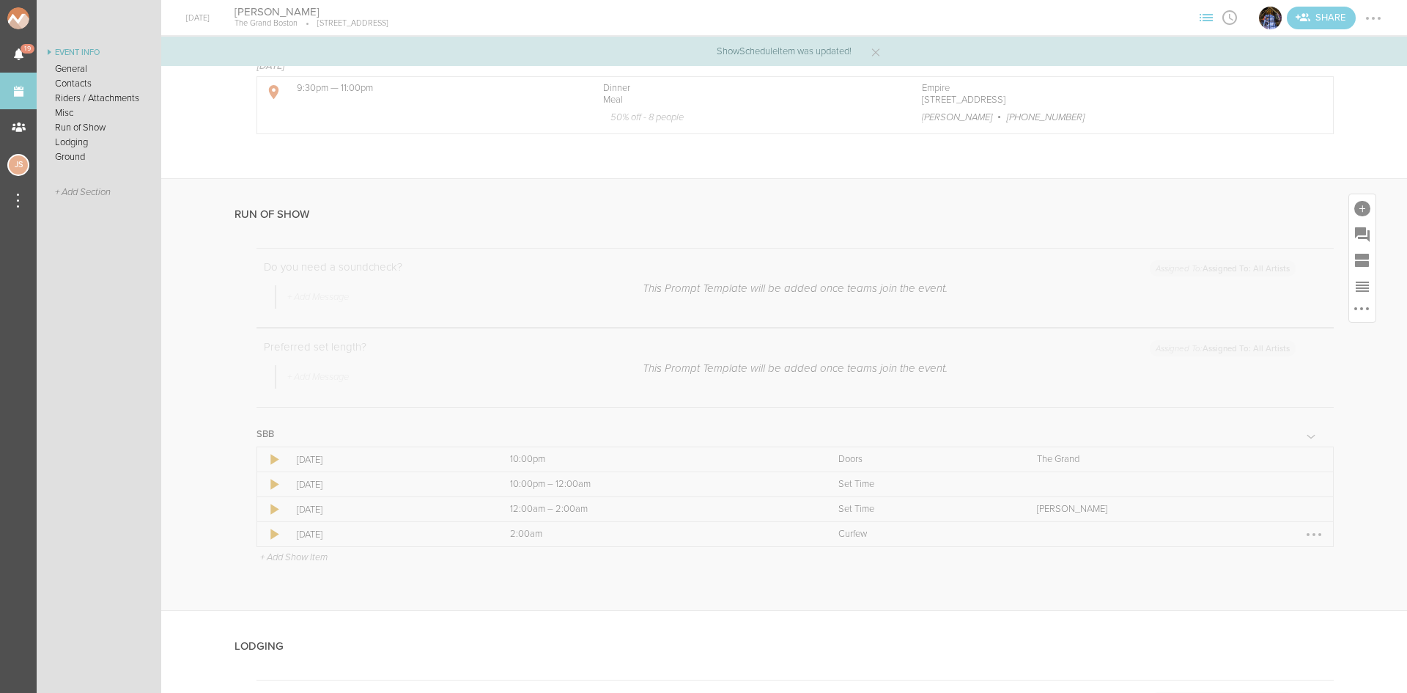
click at [1304, 534] on div at bounding box center [1313, 533] width 23 height 23
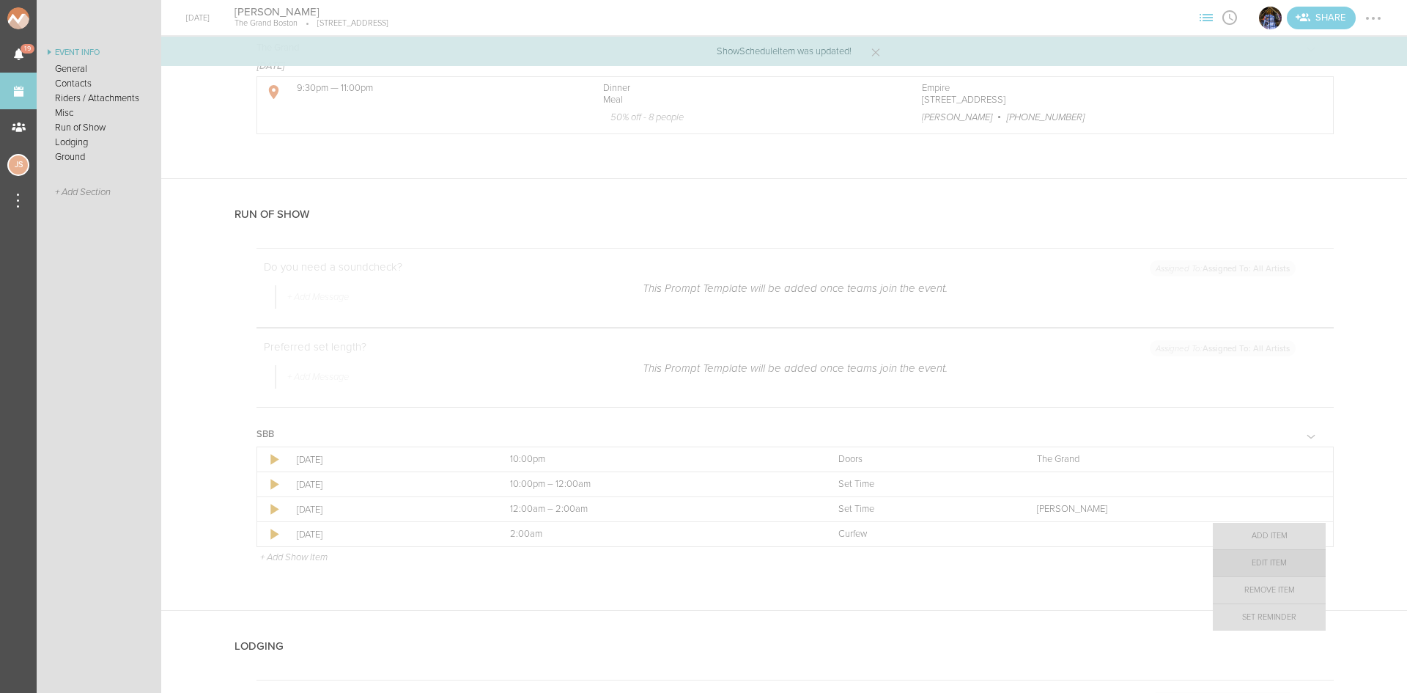
click at [1299, 558] on link "Edit Item" at bounding box center [1269, 563] width 113 height 26
select select "Curfew"
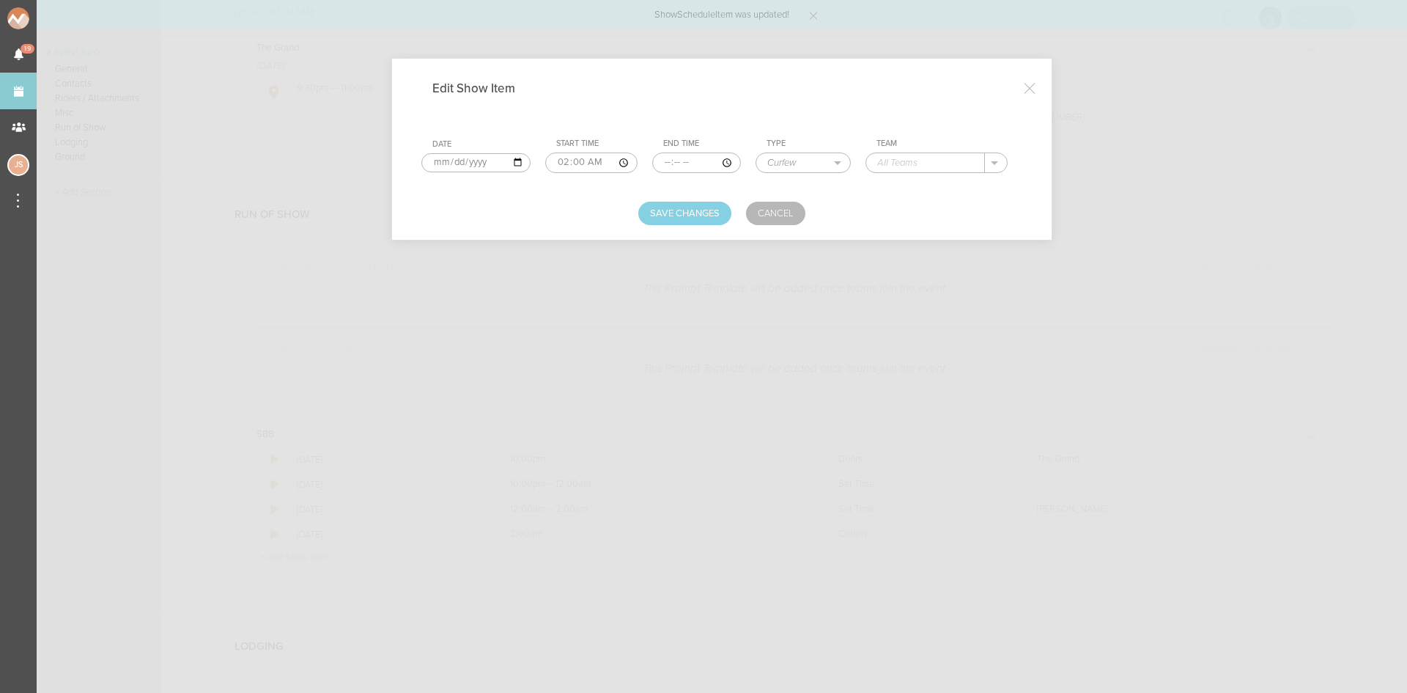
click at [915, 172] on div "." at bounding box center [936, 162] width 142 height 21
click at [920, 189] on p "The Grand" at bounding box center [916, 184] width 48 height 12
type input "The Grand"
click at [715, 202] on button "Save Changes" at bounding box center [684, 213] width 93 height 23
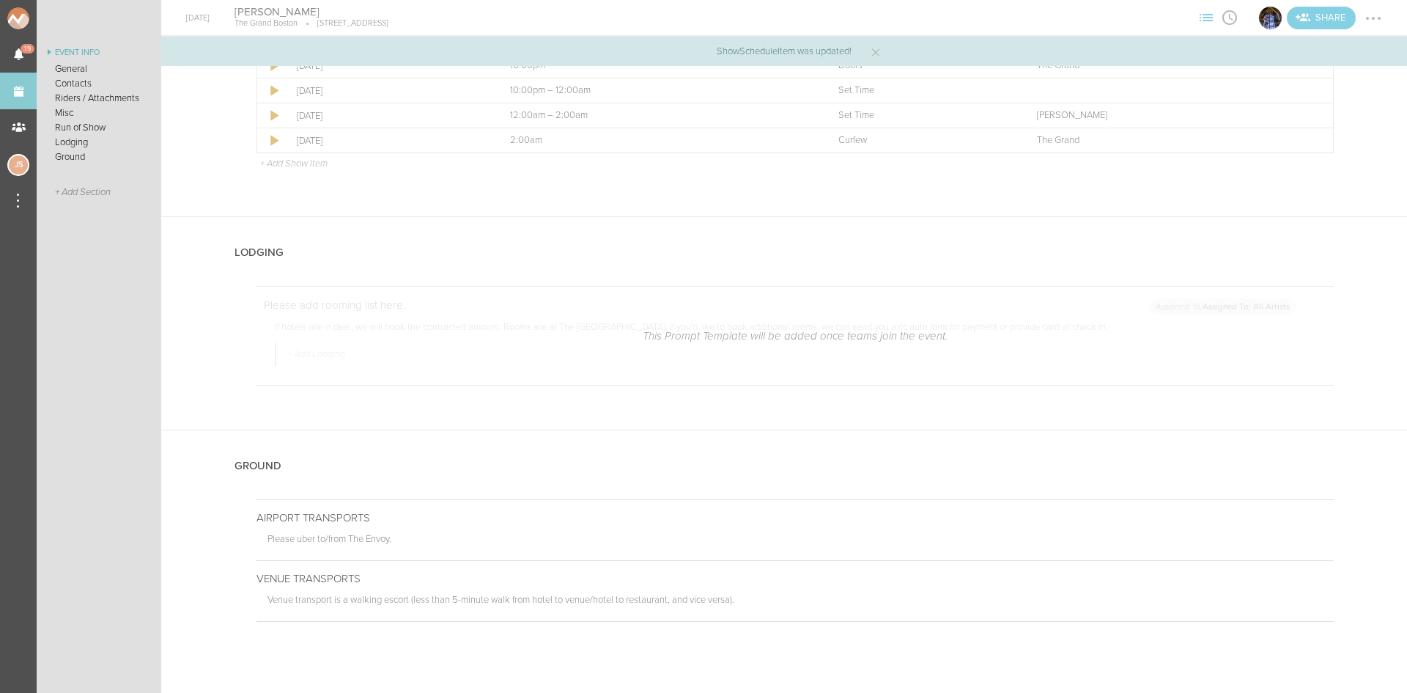
scroll to position [2008, 0]
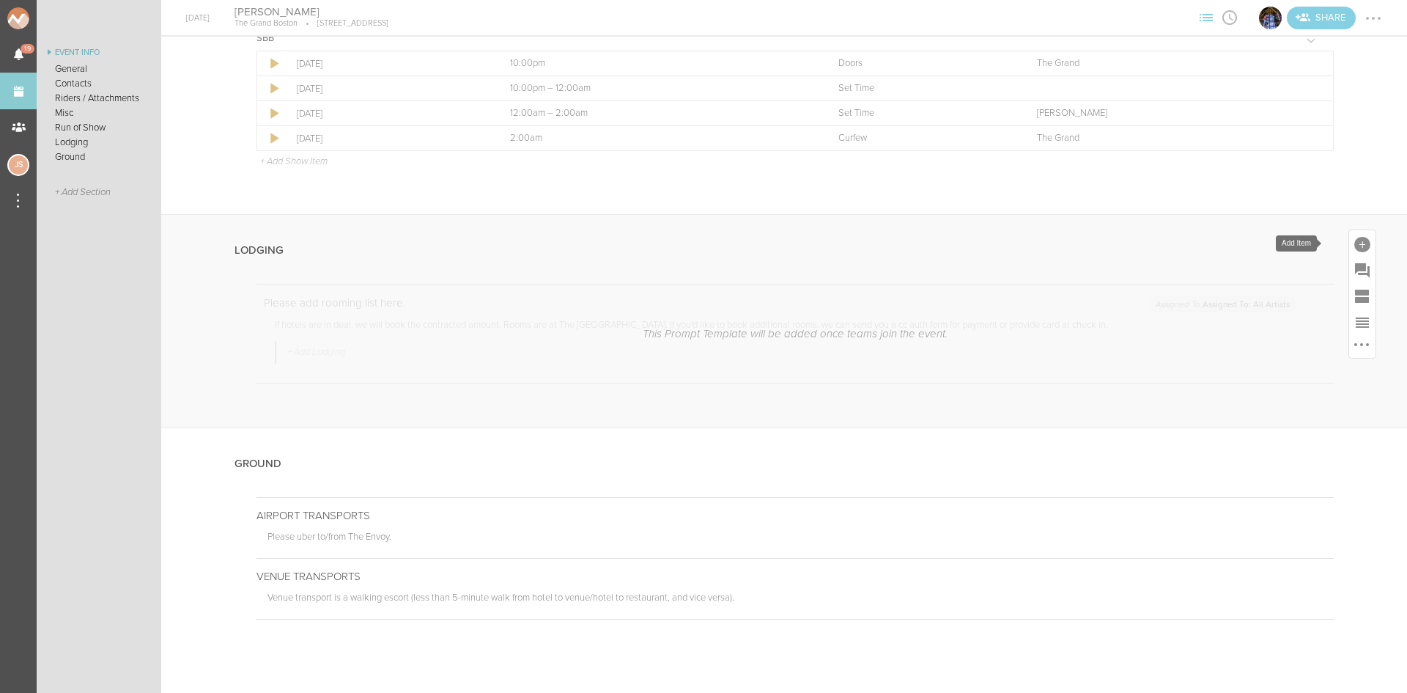
click at [1354, 241] on div at bounding box center [1362, 245] width 16 height 16
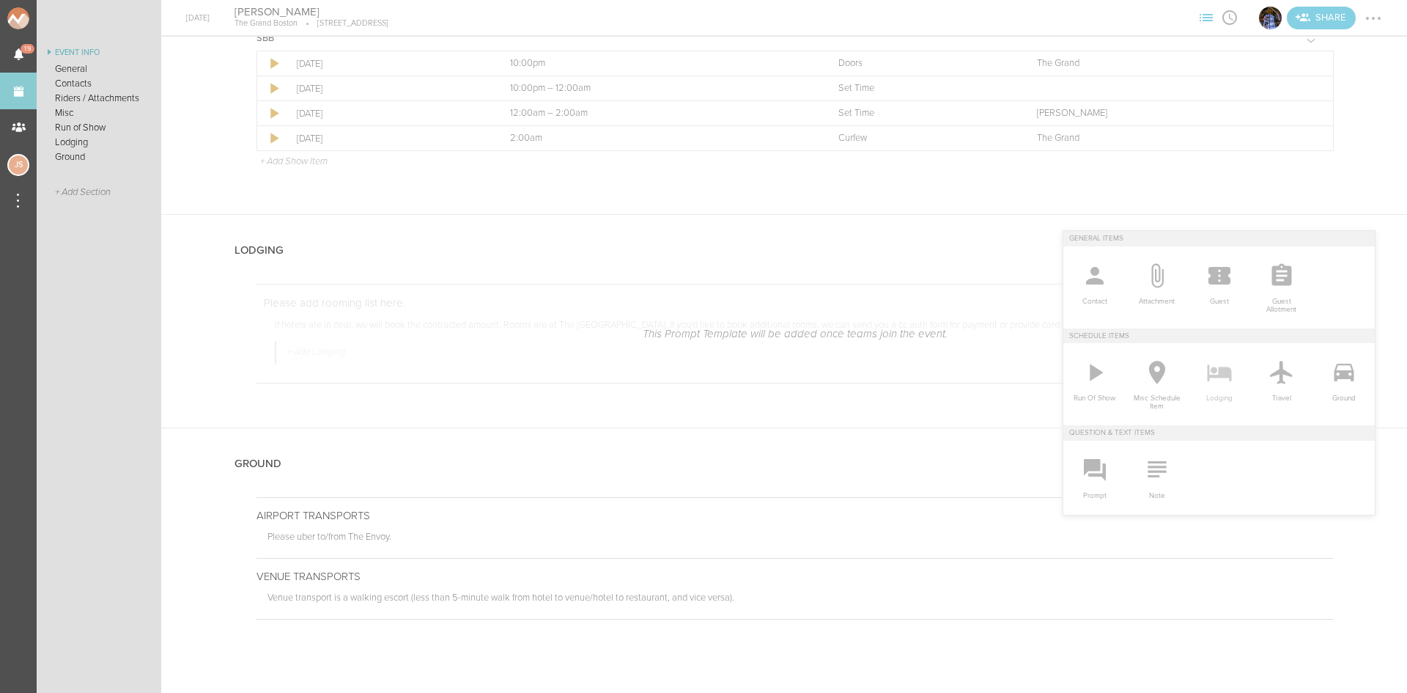
click at [1207, 378] on icon at bounding box center [1219, 372] width 29 height 29
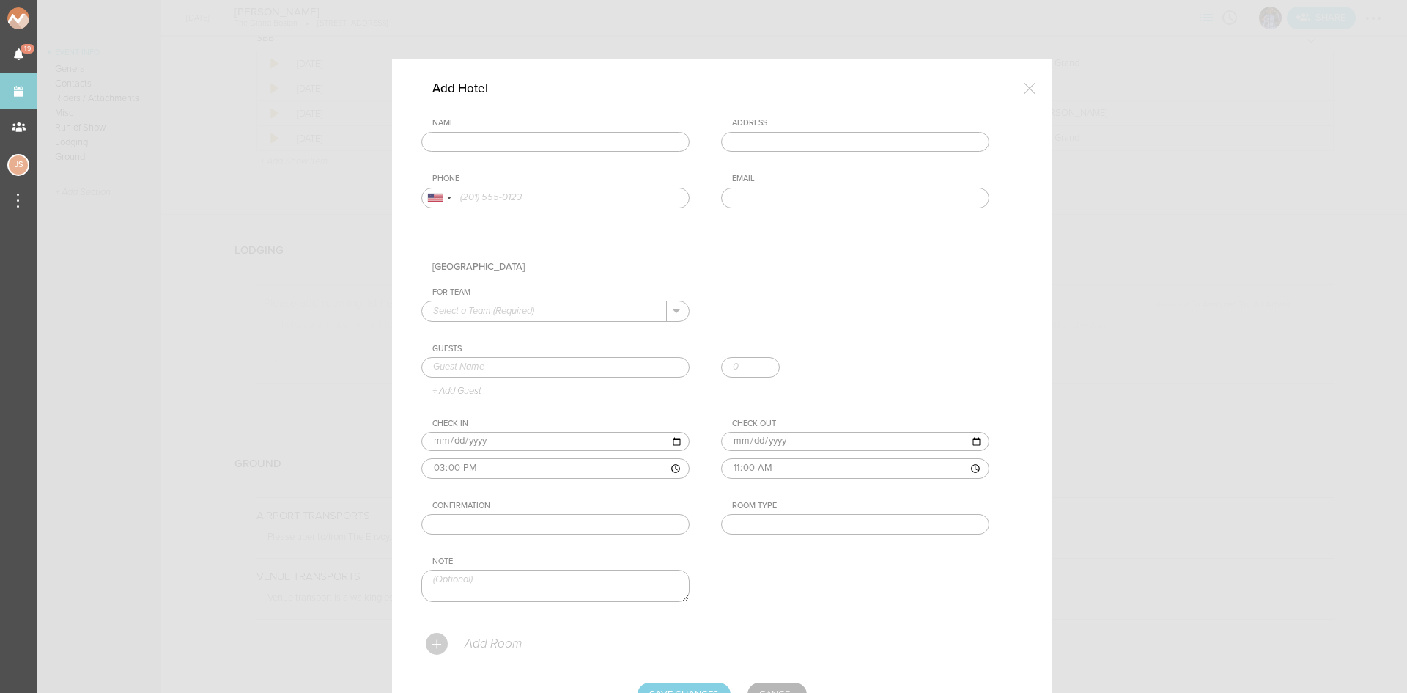
click at [564, 141] on input "text" at bounding box center [555, 142] width 268 height 21
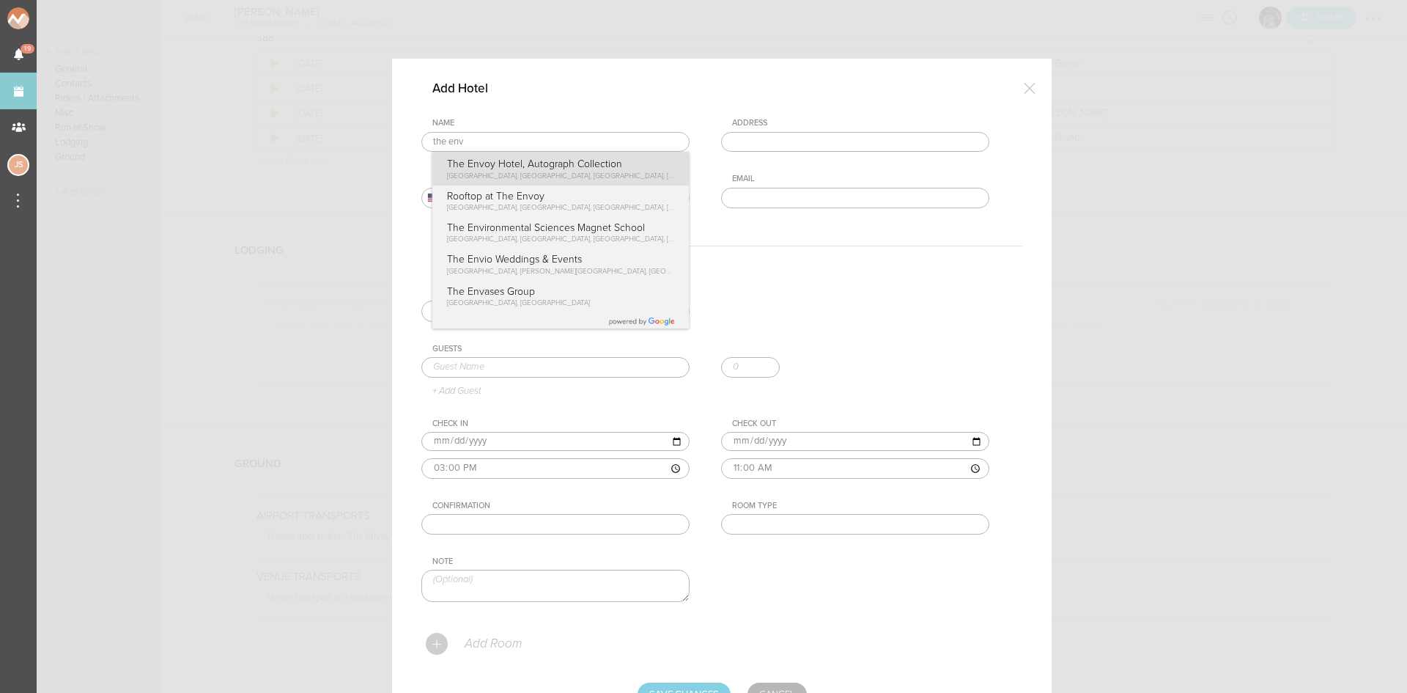
click at [578, 154] on div "Name the env The Envoy Hotel, Autograph Collection Sleeper Street, Boston, MA, …" at bounding box center [721, 174] width 601 height 112
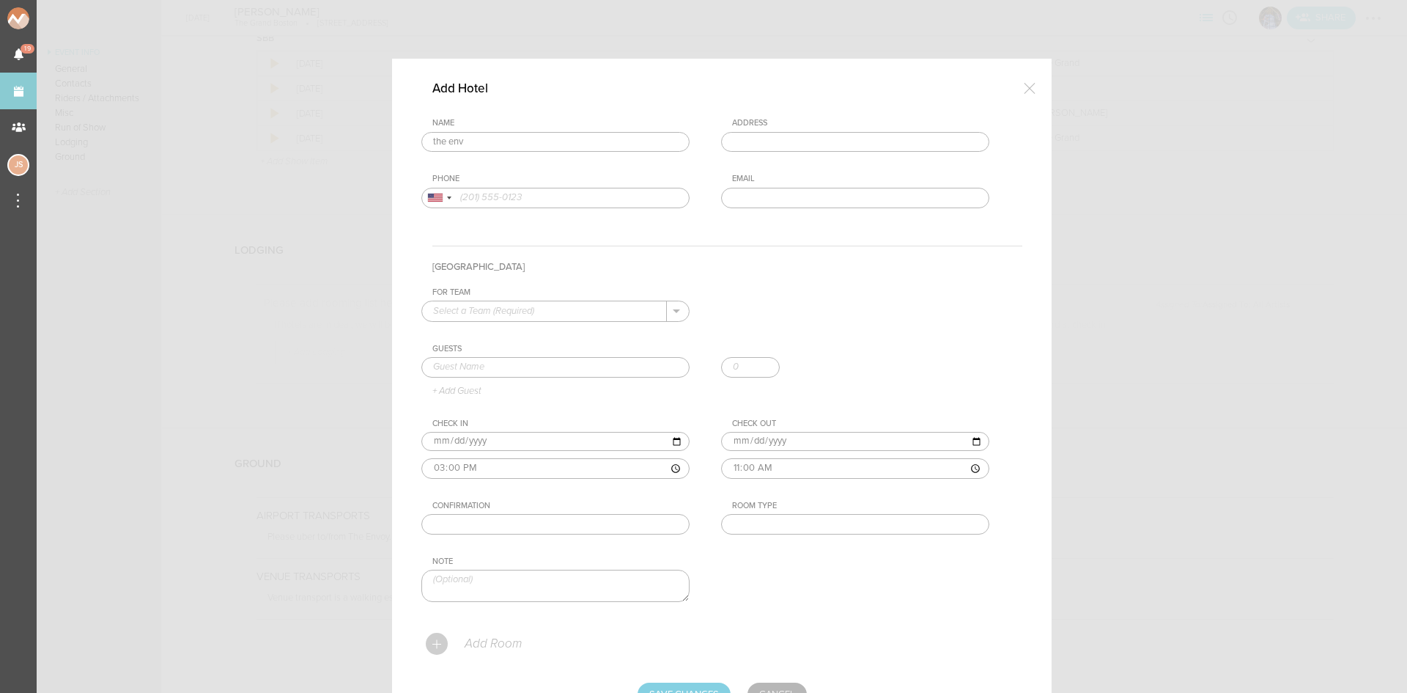
type input "The Envoy Hotel, Autograph Collection"
type input "70 Sleeper St, Boston, MA 02210, USA"
type input "(617) 338-3030"
click at [573, 312] on input "text" at bounding box center [544, 310] width 245 height 19
click at [576, 331] on p "The Grand" at bounding box center [555, 334] width 245 height 25
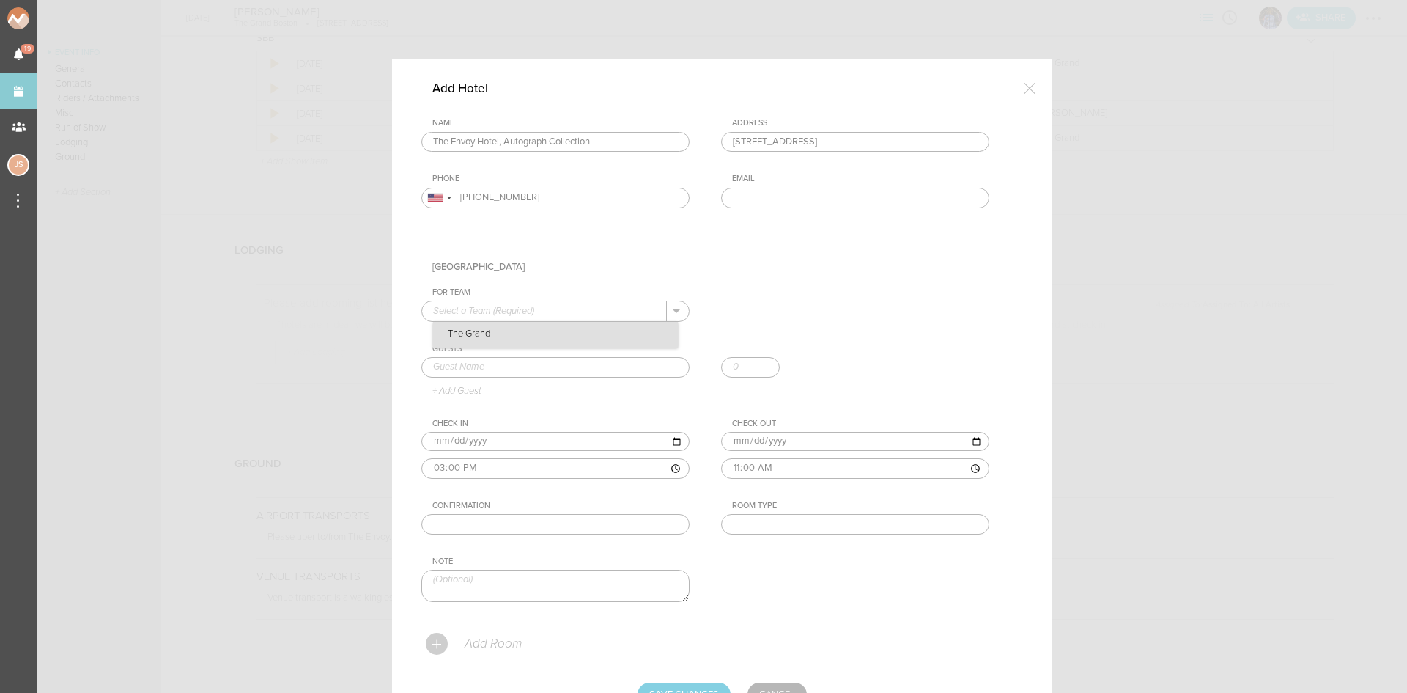
type input "The Grand"
click at [560, 368] on input "text" at bounding box center [555, 367] width 268 height 21
type input "Andre Herrera"
drag, startPoint x: 444, startPoint y: 384, endPoint x: 520, endPoint y: 427, distance: 87.0
click at [444, 384] on div "Guests Andre Herrera Andre Herrera + Add Guest" at bounding box center [721, 370] width 601 height 53
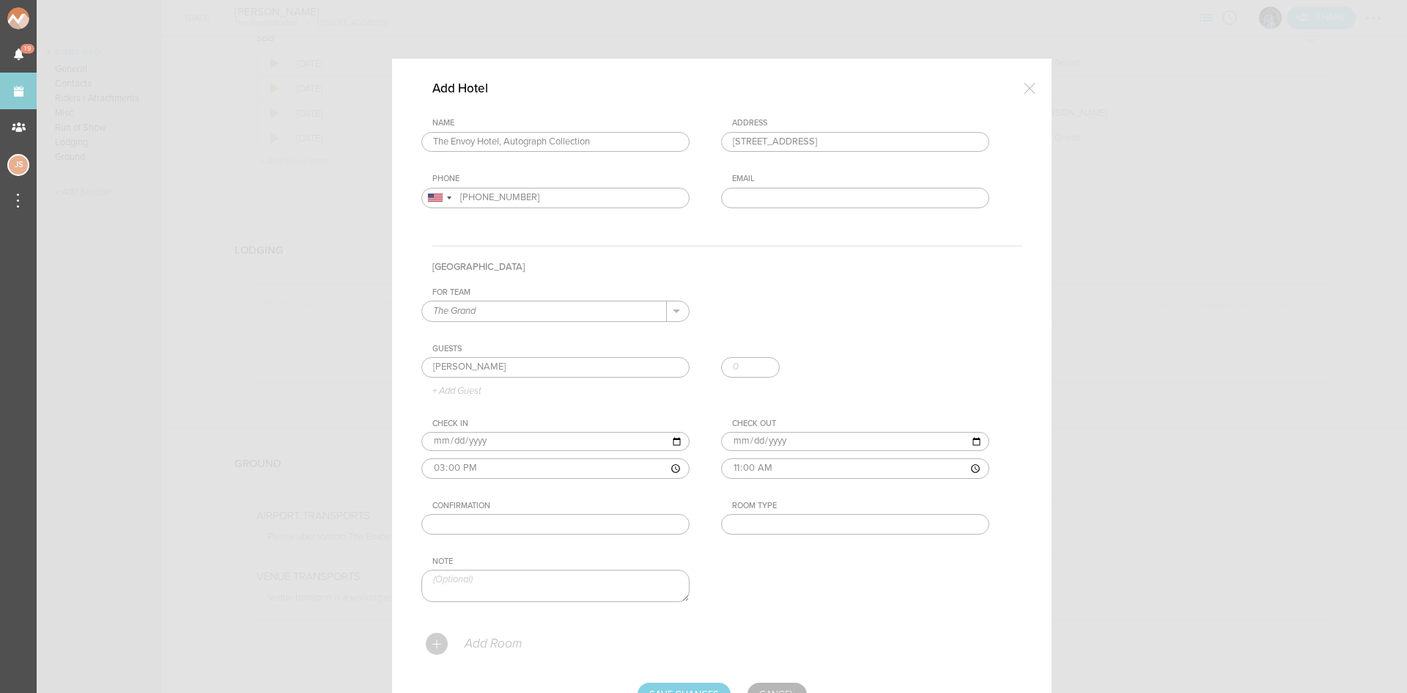
click at [768, 527] on input "text" at bounding box center [855, 524] width 268 height 21
type input "King"
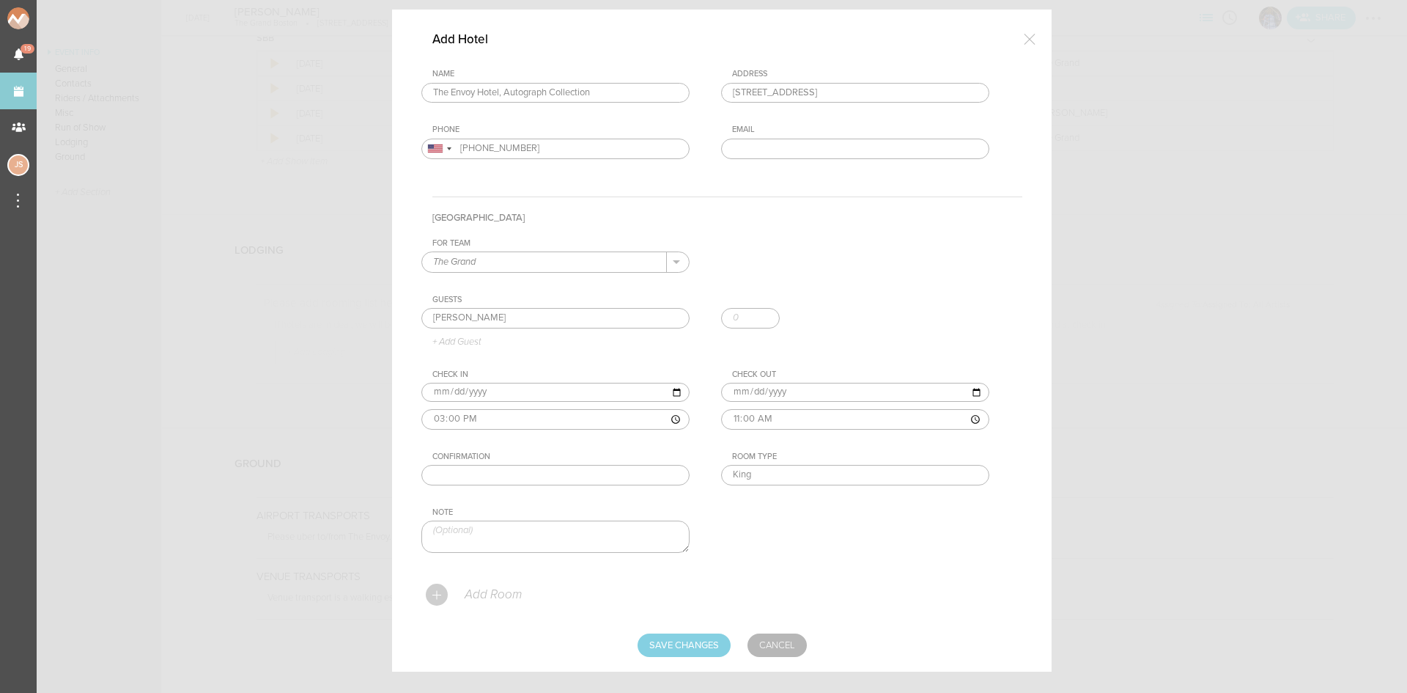
scroll to position [72, 0]
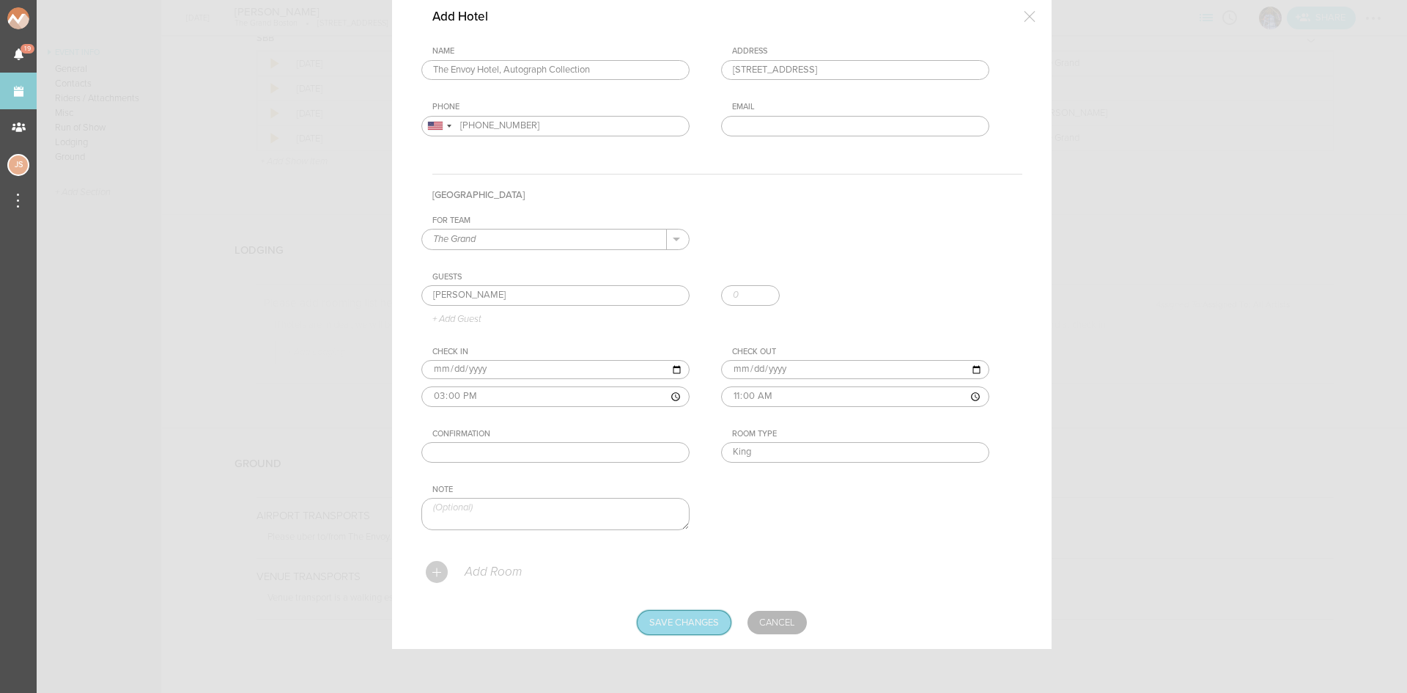
click at [701, 621] on input "Save Changes" at bounding box center [684, 621] width 93 height 23
type input "Saving..."
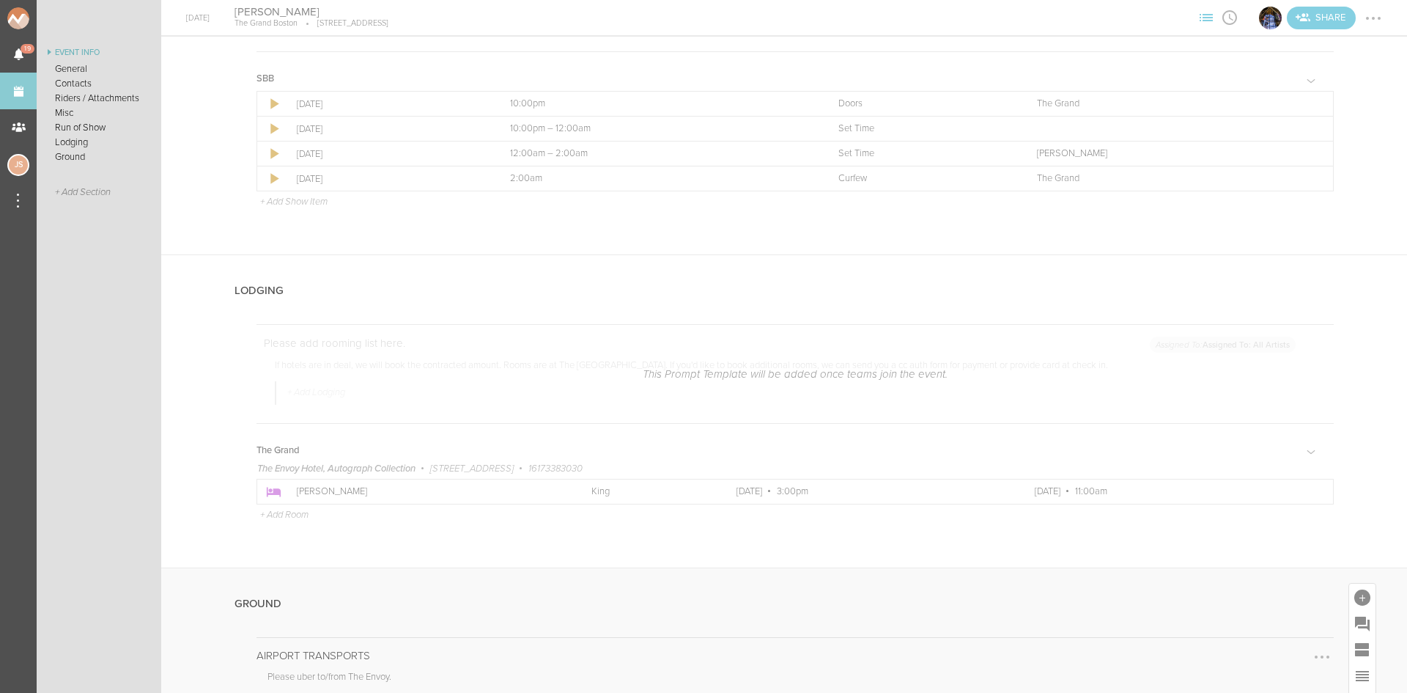
scroll to position [1961, 0]
click at [1312, 135] on div at bounding box center [1313, 135] width 3 height 3
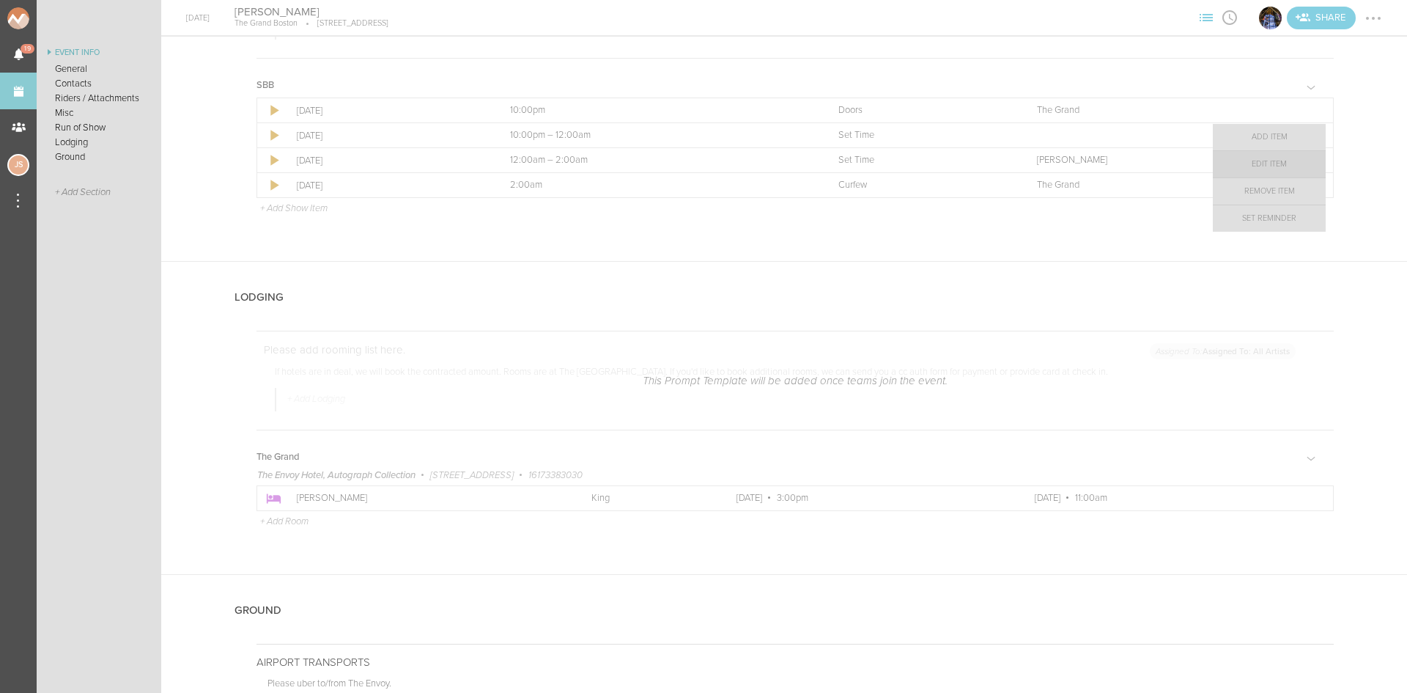
click at [1293, 166] on link "Edit Item" at bounding box center [1269, 164] width 113 height 26
select select "Set Time"
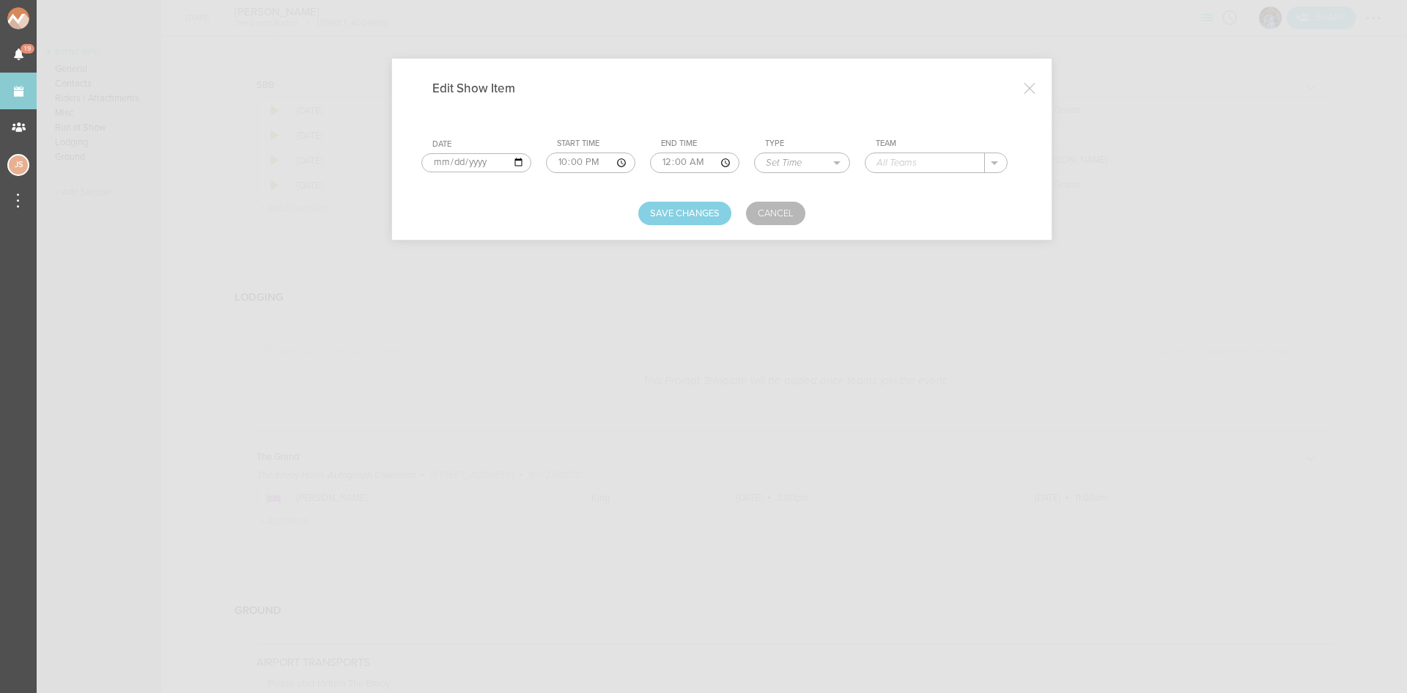
click at [929, 167] on input "text" at bounding box center [924, 162] width 119 height 19
type input "Zac Richards"
click at [703, 217] on button "Save Changes" at bounding box center [684, 213] width 93 height 23
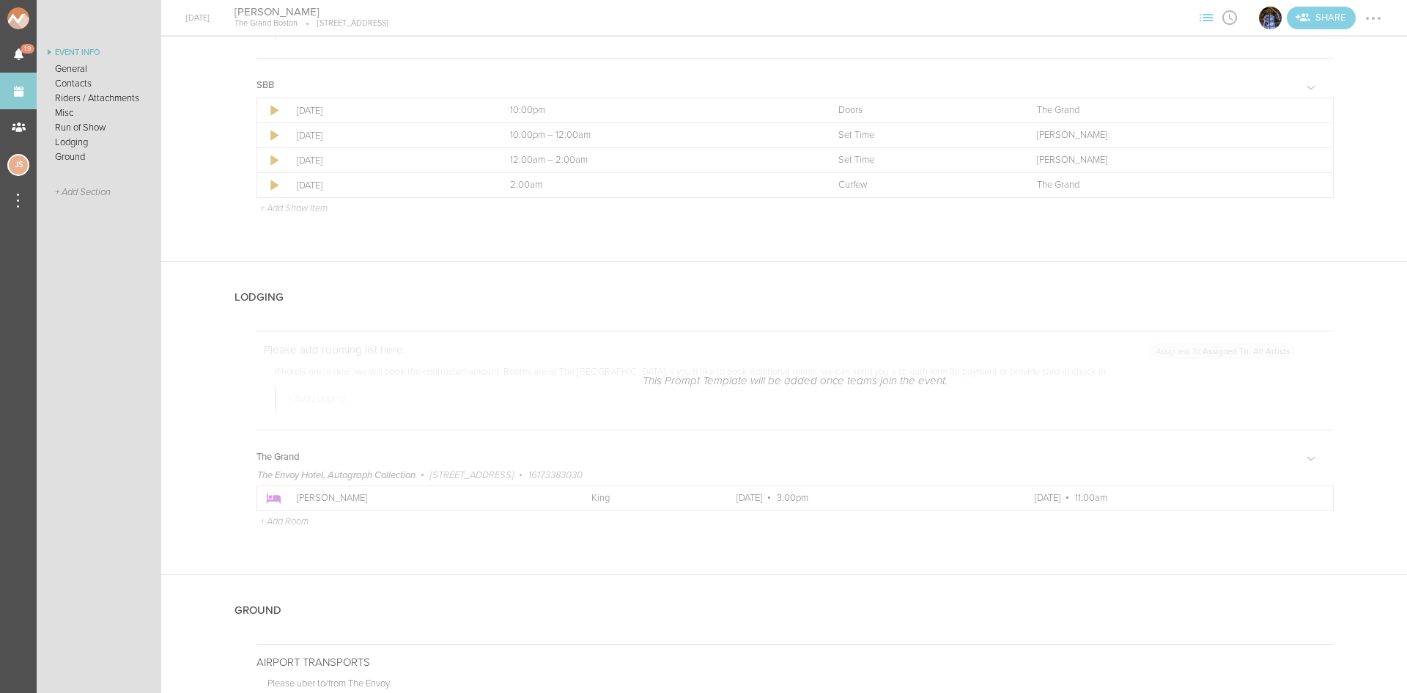
click at [1379, 14] on div at bounding box center [1373, 18] width 23 height 23
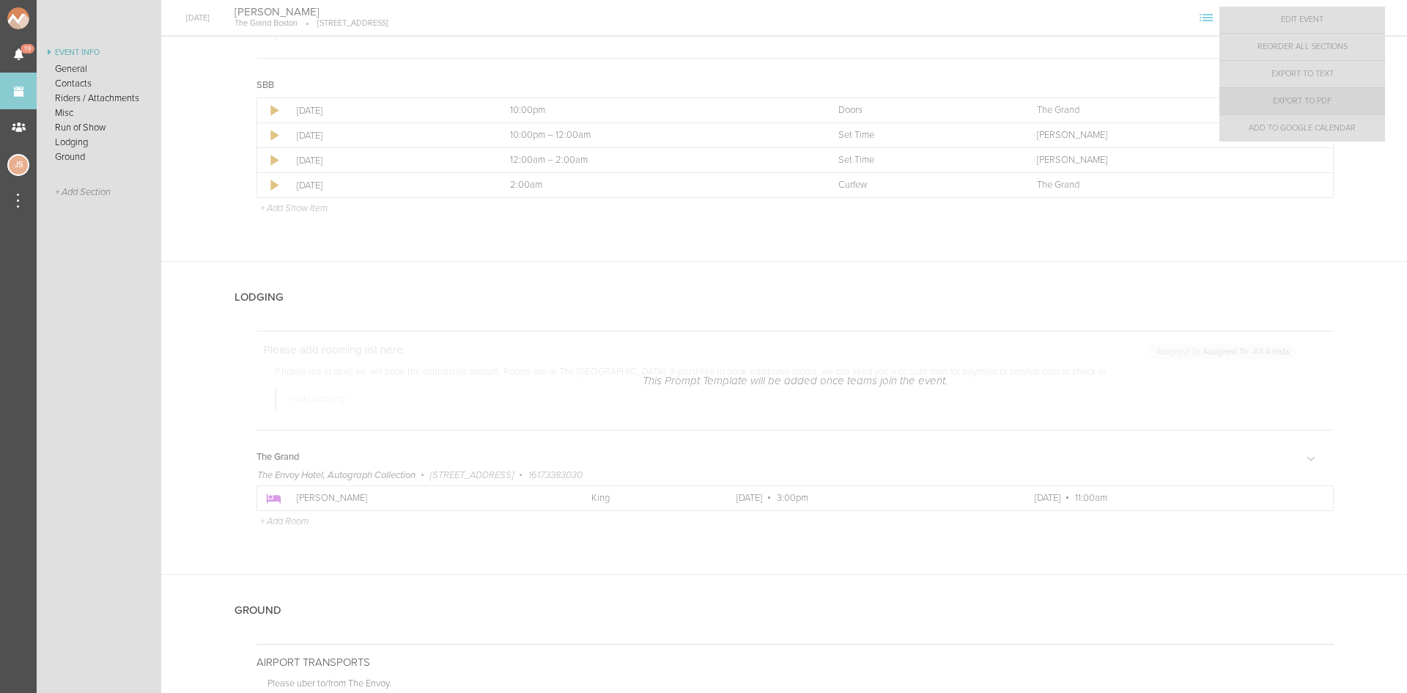
click at [1360, 106] on link "Export to PDF" at bounding box center [1302, 101] width 166 height 26
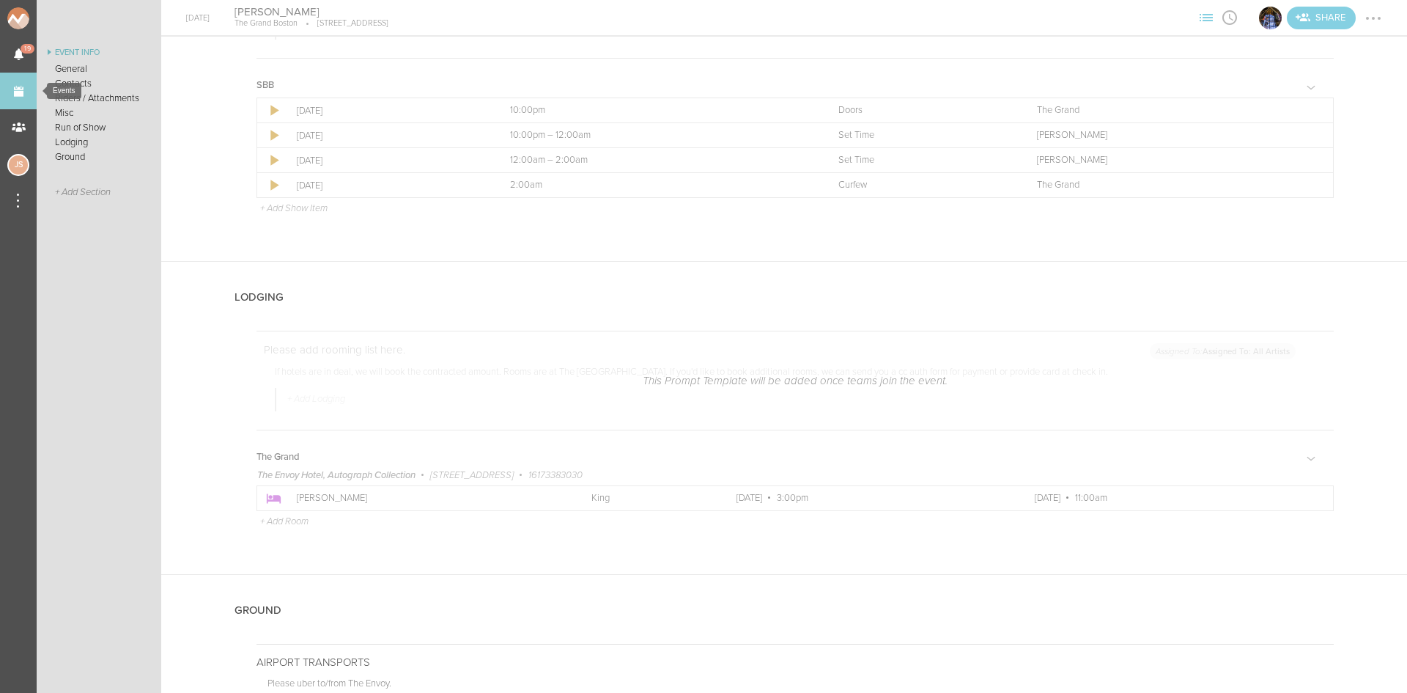
click at [26, 91] on link "Events" at bounding box center [18, 91] width 37 height 37
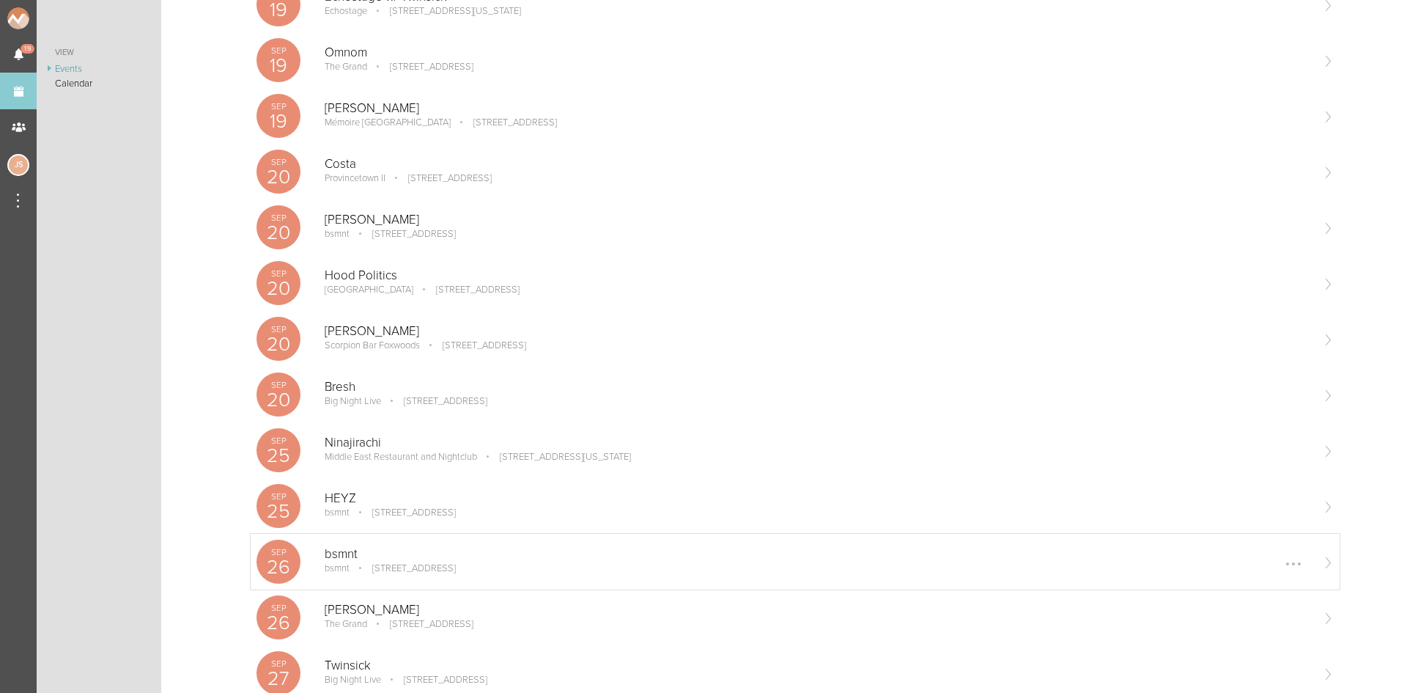
scroll to position [293, 0]
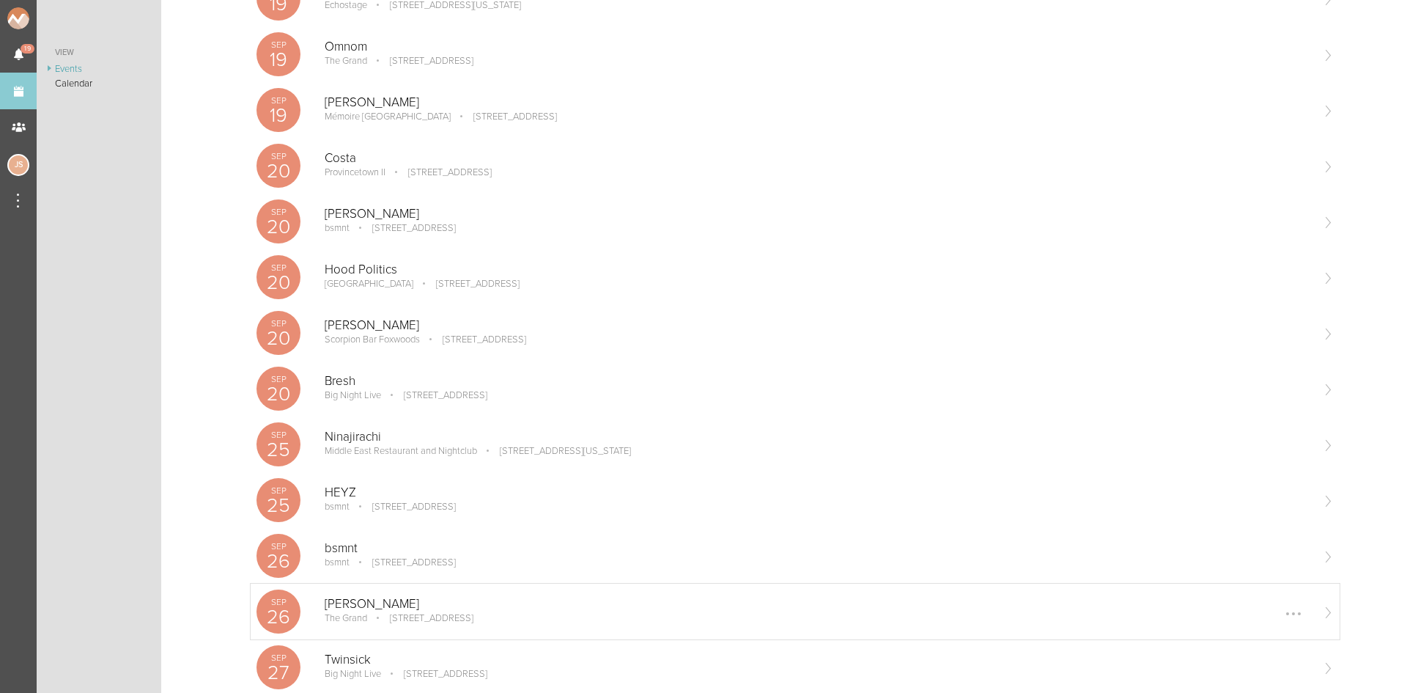
click at [378, 606] on p "[PERSON_NAME]" at bounding box center [818, 604] width 986 height 15
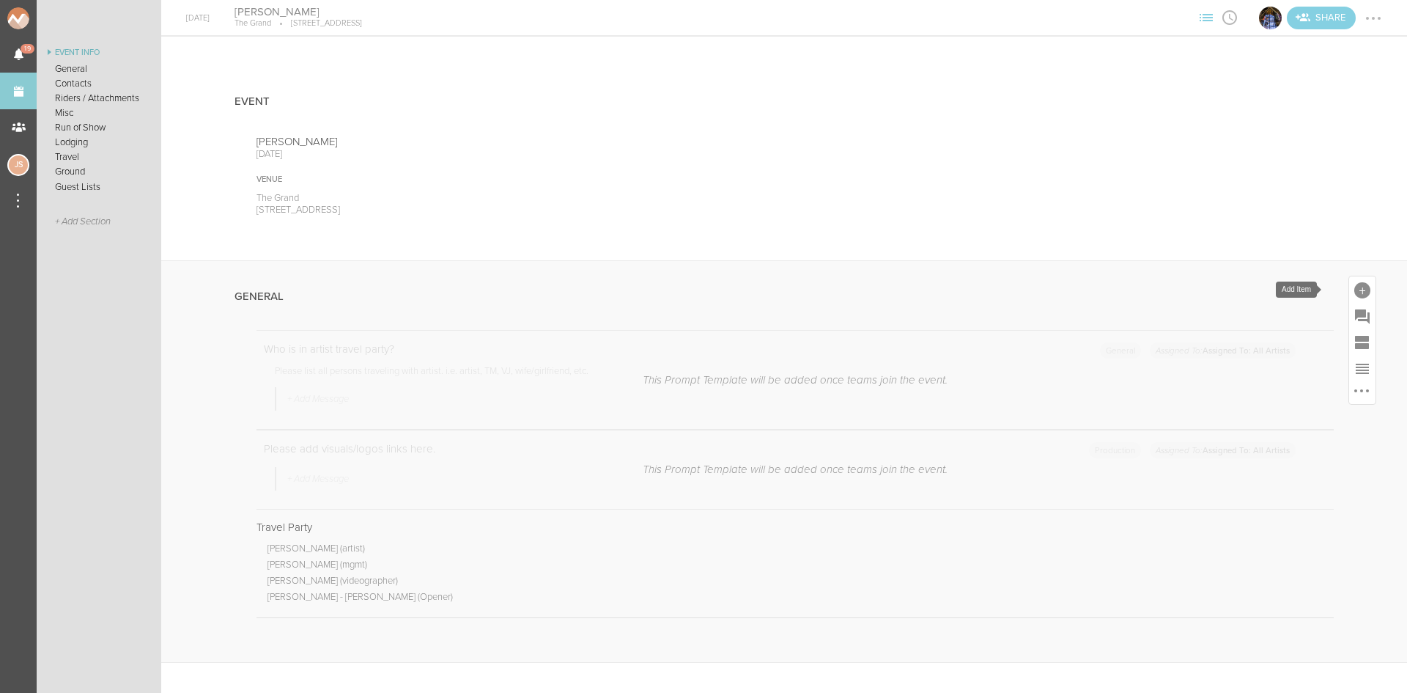
click at [1354, 295] on div at bounding box center [1362, 290] width 16 height 16
drag, startPoint x: 1148, startPoint y: 514, endPoint x: 1089, endPoint y: 457, distance: 82.9
click at [1148, 514] on icon at bounding box center [1156, 514] width 29 height 29
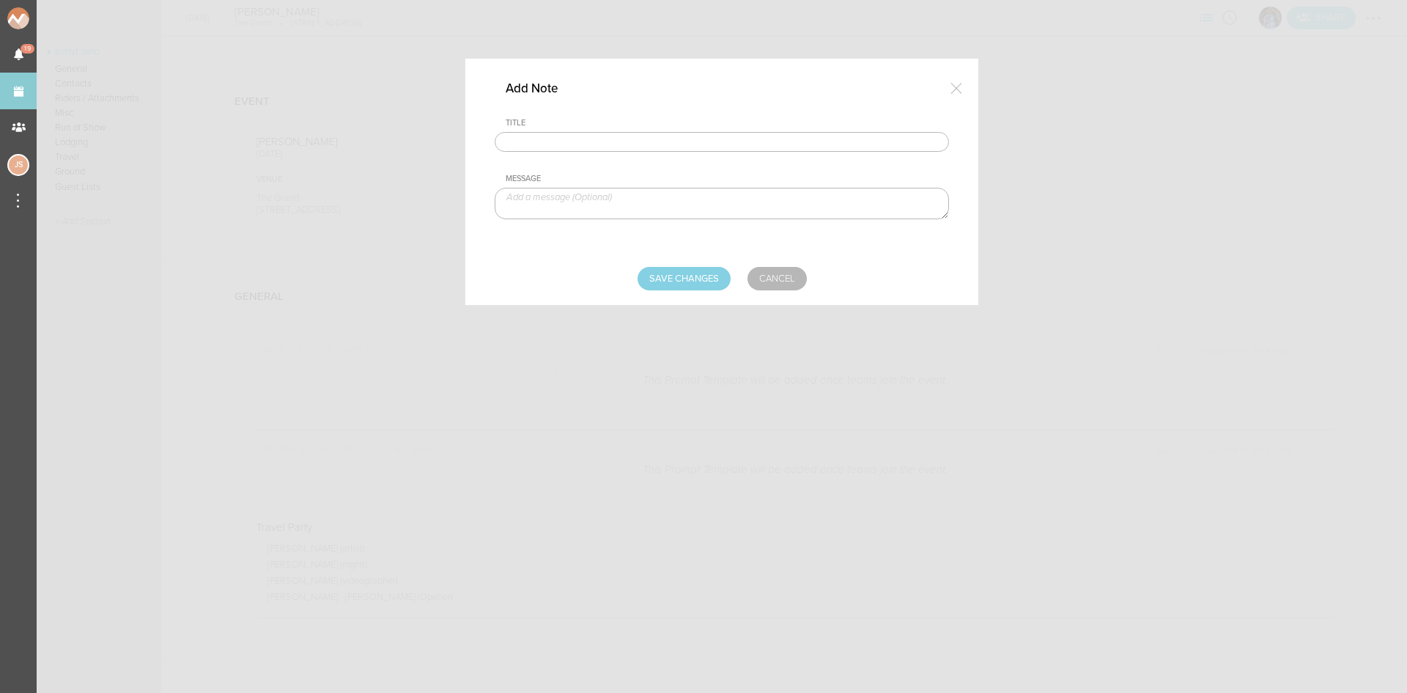
click at [701, 144] on input "text" at bounding box center [722, 142] width 454 height 21
type input "Visuals"
click at [611, 210] on textarea at bounding box center [722, 204] width 454 height 32
paste textarea "https://www.dropbox.com/scl/fi/5lwtfixay0uhpa0lhgvwi/boston-visuals.mp4?rlkey=q…"
type textarea "https://www.dropbox.com/scl/fi/5lwtfixay0uhpa0lhgvwi/boston-visuals.mp4?rlkey=q…"
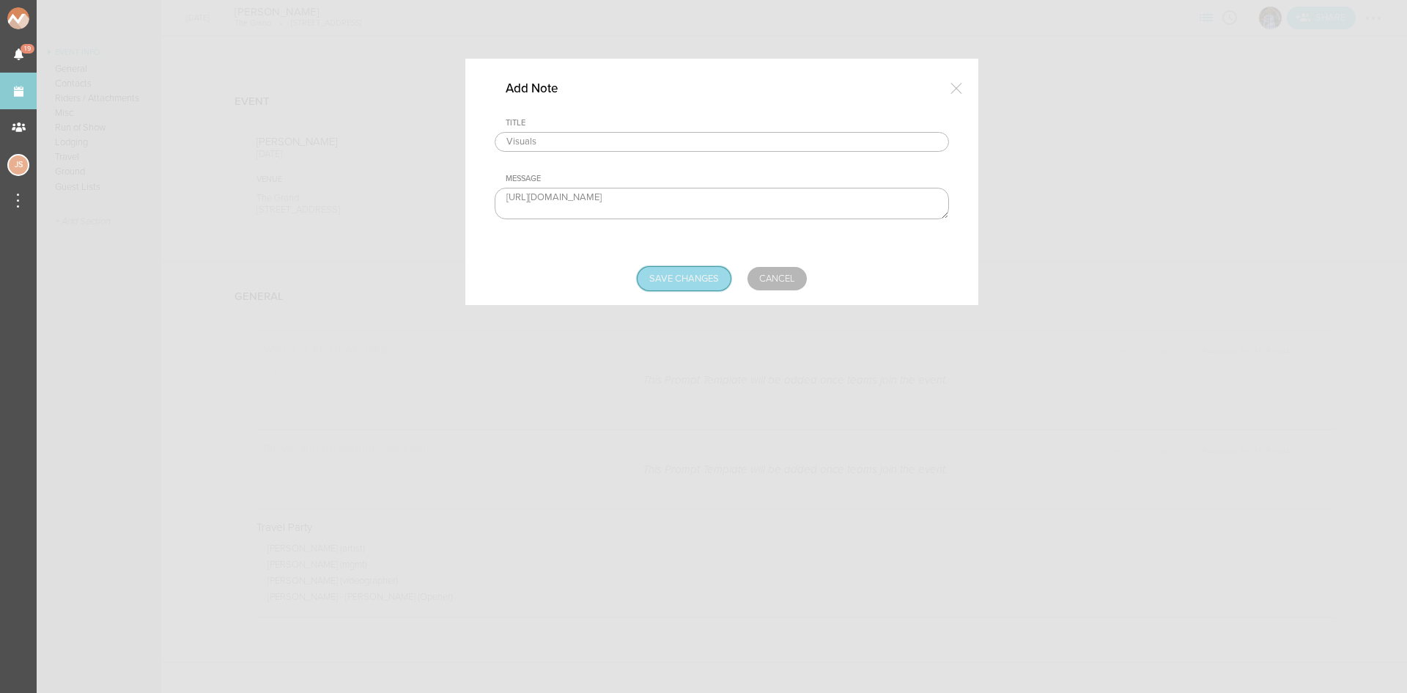
click at [696, 274] on input "Save Changes" at bounding box center [684, 278] width 93 height 23
type input "Saving..."
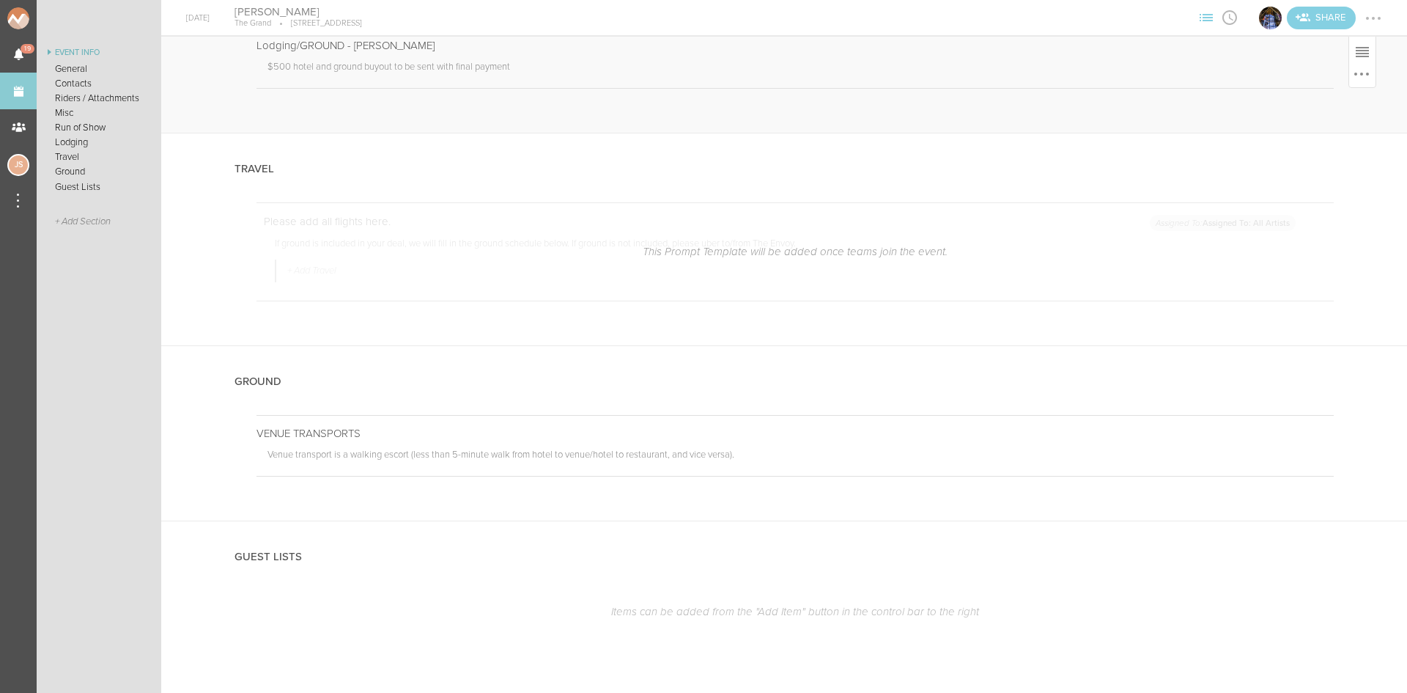
scroll to position [2375, 0]
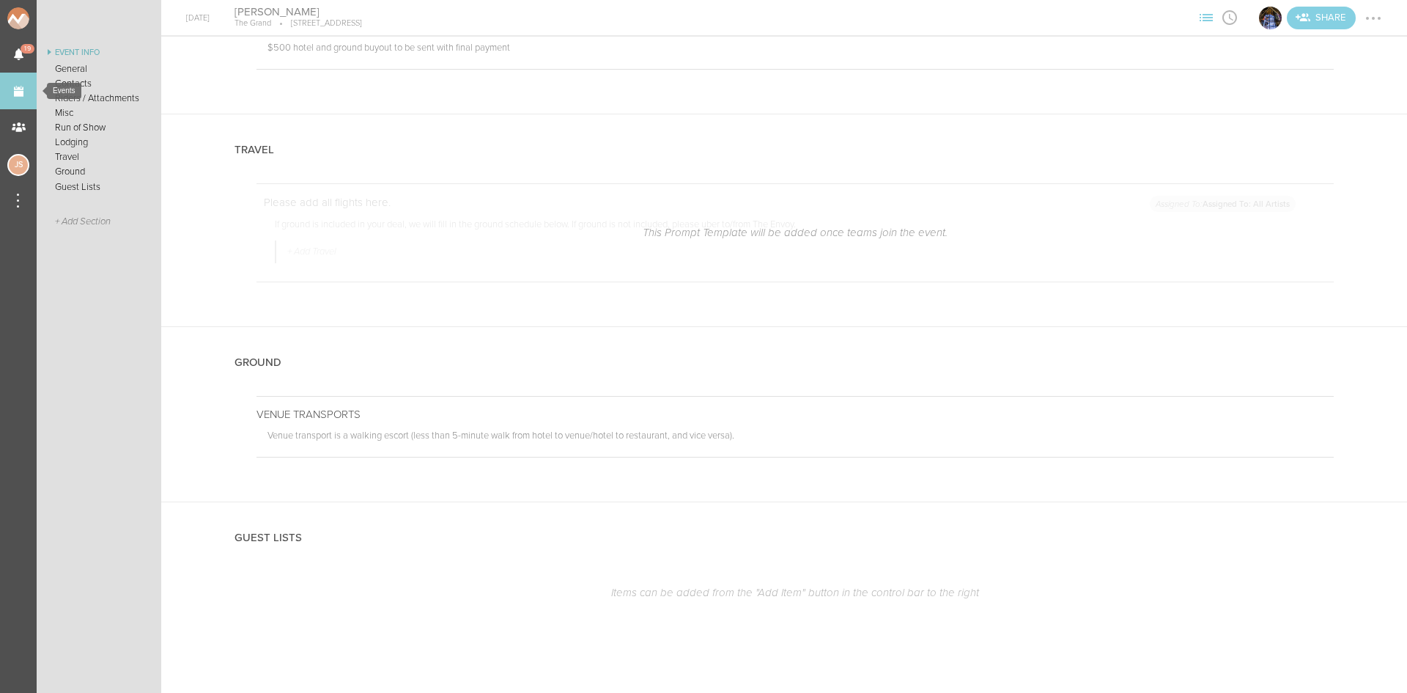
click at [10, 85] on link "Events" at bounding box center [18, 91] width 37 height 37
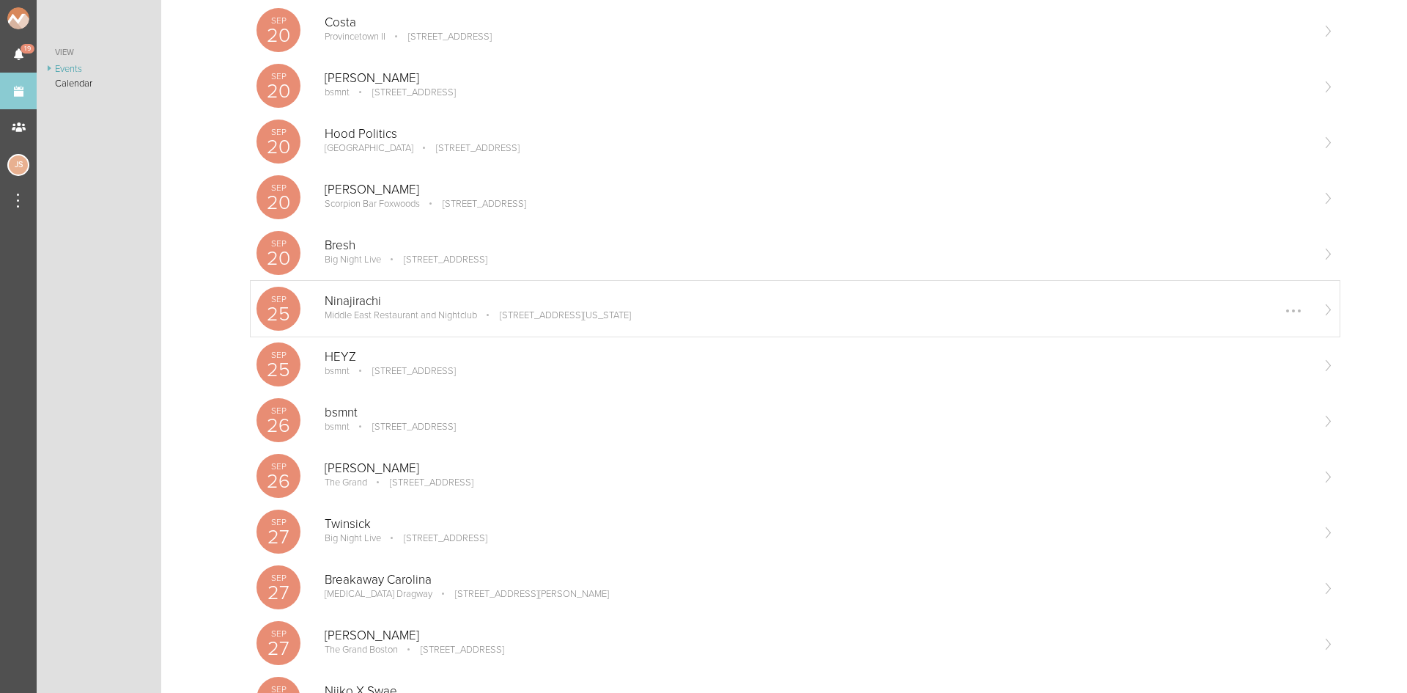
scroll to position [513, 0]
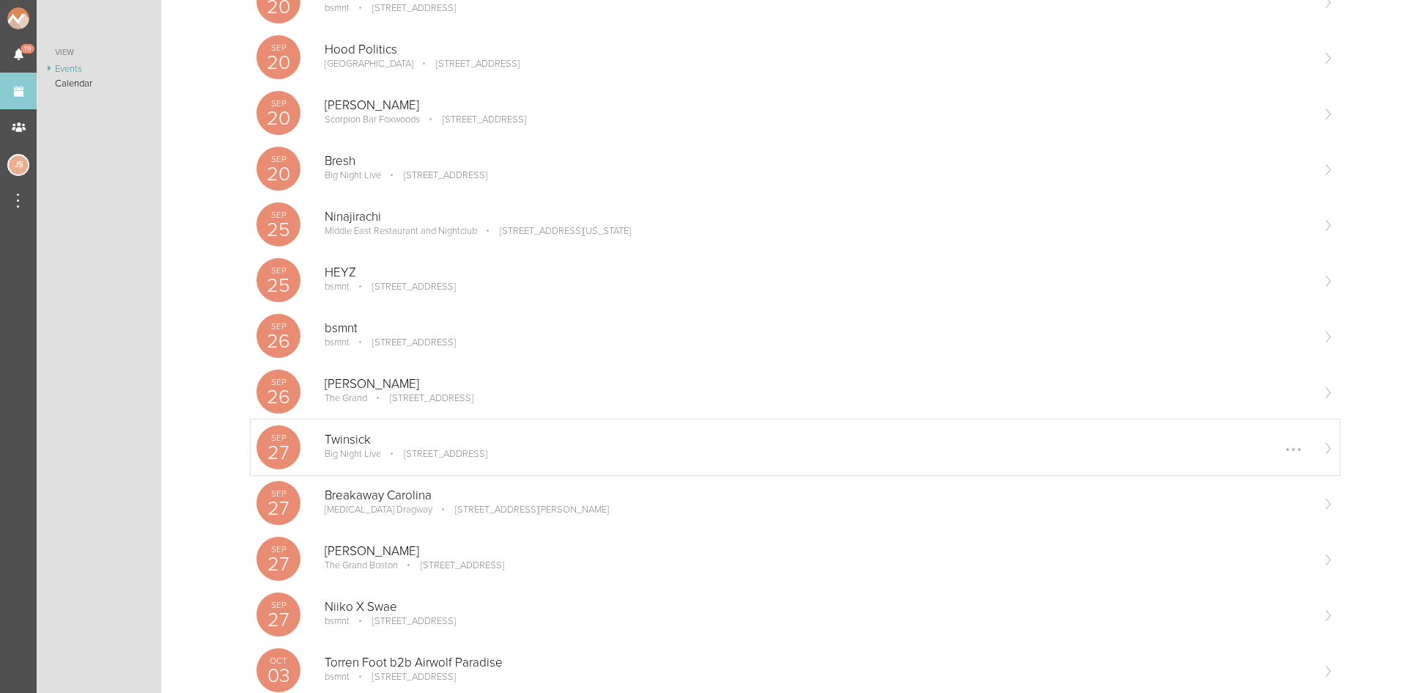
click at [431, 435] on p "Twinsick" at bounding box center [818, 439] width 986 height 15
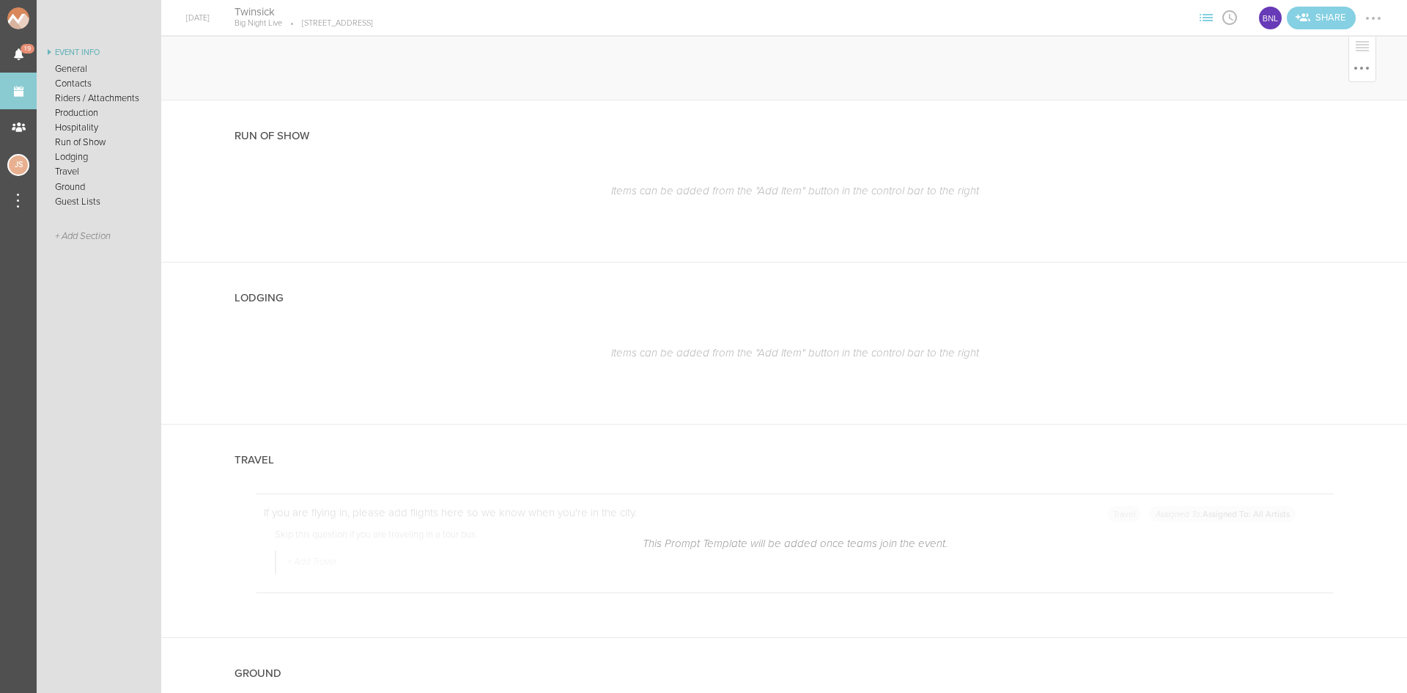
scroll to position [1979, 0]
click at [1354, 123] on div at bounding box center [1362, 129] width 16 height 16
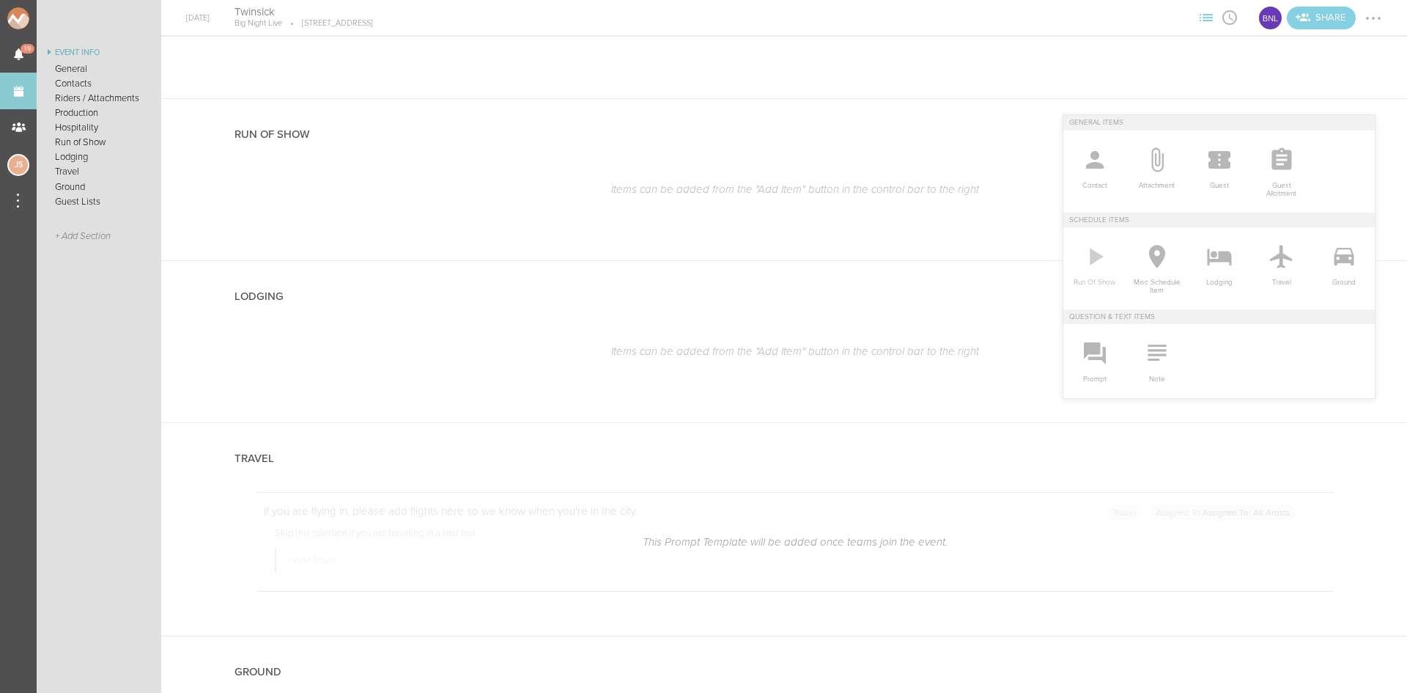
click at [1090, 254] on icon at bounding box center [1096, 256] width 13 height 17
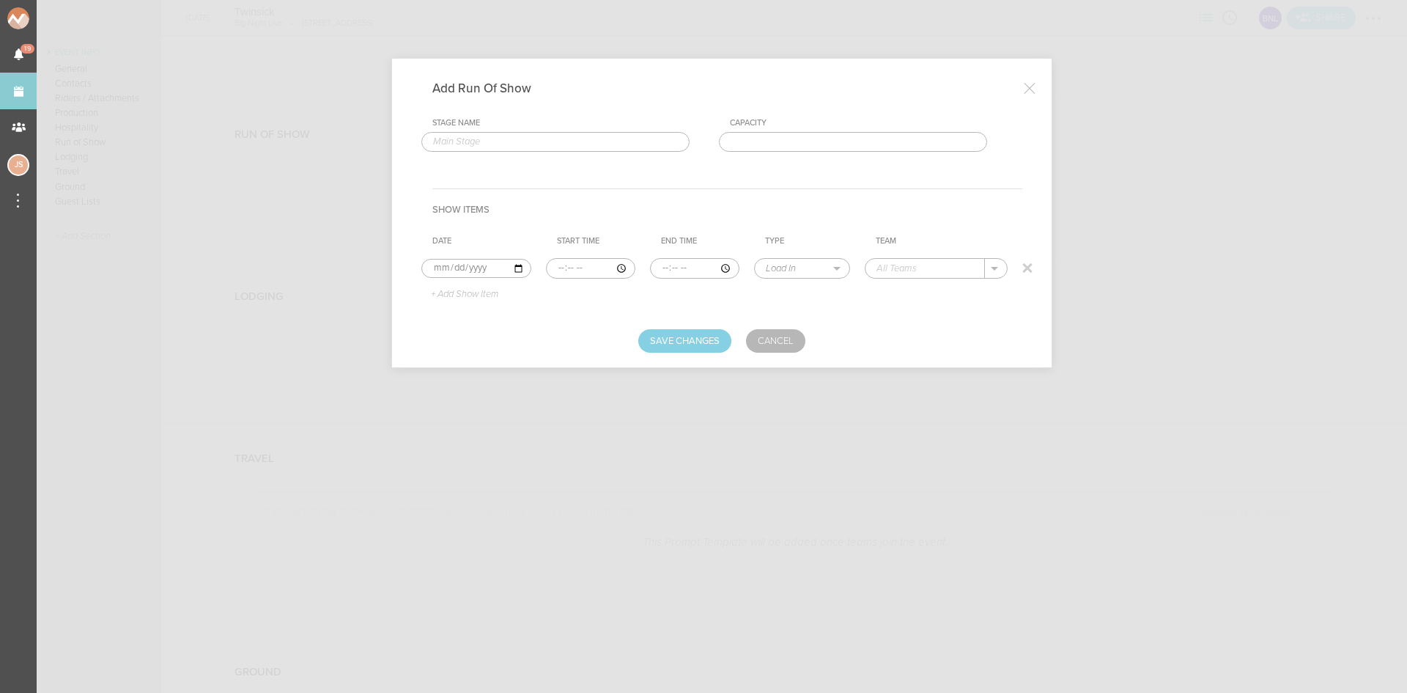
click at [561, 263] on input "time" at bounding box center [590, 268] width 89 height 21
click at [560, 266] on input "time" at bounding box center [590, 268] width 89 height 21
type input "19:30"
type input "21:30"
select select "Programming"
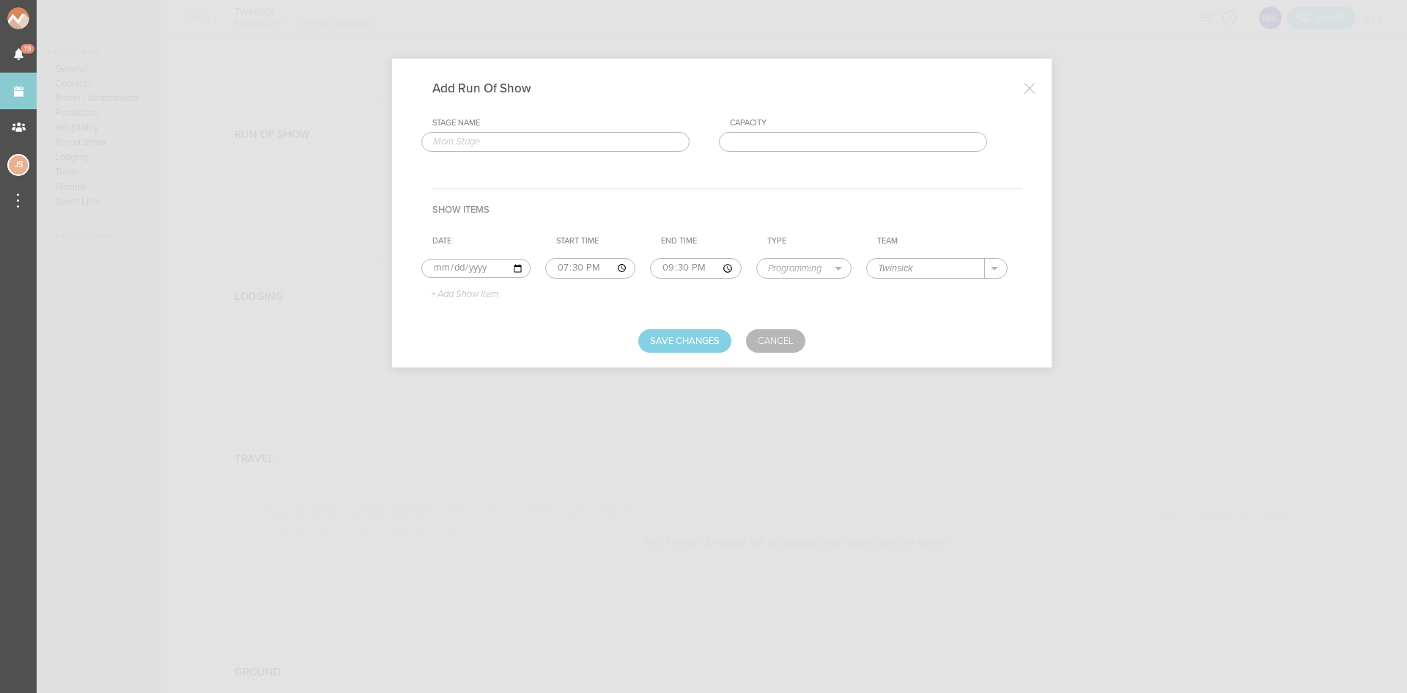
type input "Twinsick"
click at [468, 289] on p "+ Add Show Item" at bounding box center [459, 295] width 78 height 12
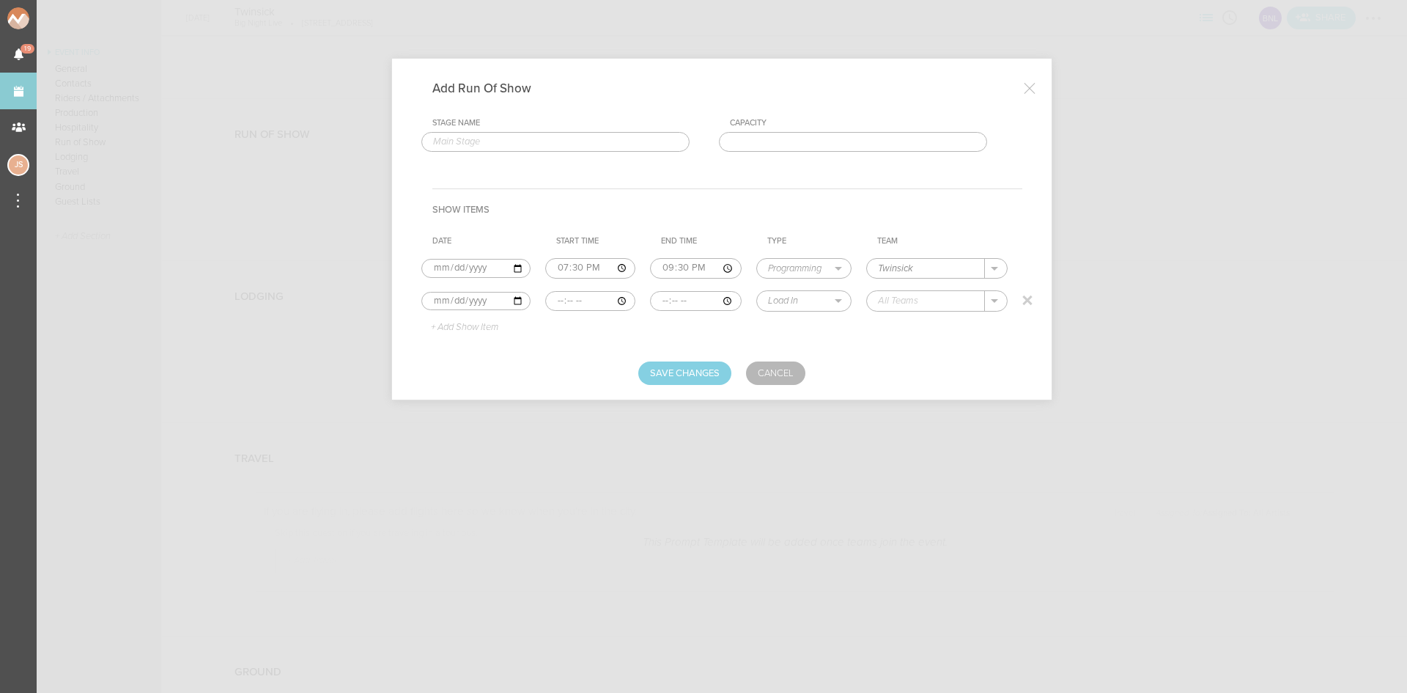
click at [556, 298] on input "time" at bounding box center [590, 301] width 91 height 21
type input "21:30"
select select "Doors"
click at [967, 325] on table "Date Start Time End Time Type Team [DATE] 19:30 21:30 Load In Soundcheck Line C…" at bounding box center [721, 284] width 601 height 108
click at [898, 287] on td "." at bounding box center [944, 300] width 156 height 32
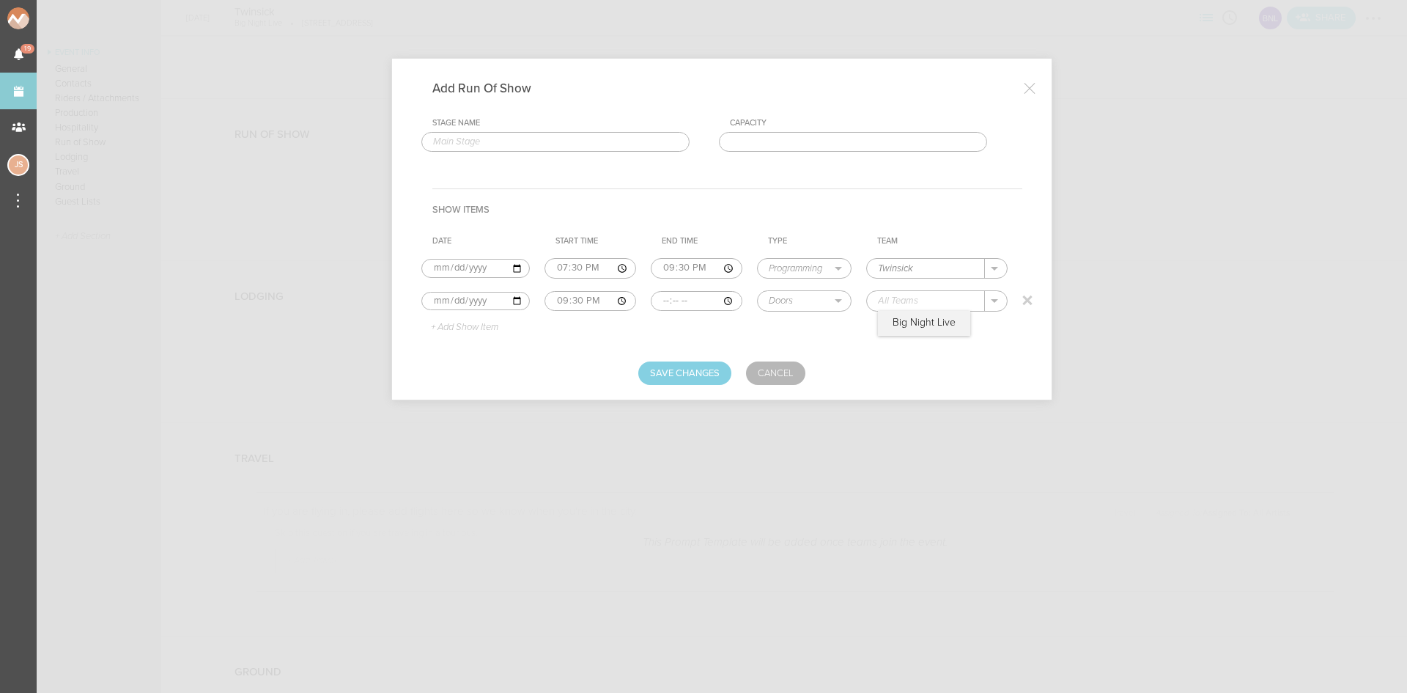
click at [904, 304] on input "text" at bounding box center [926, 300] width 118 height 19
click at [909, 320] on p "Big Night Live" at bounding box center [924, 323] width 63 height 12
type input "Big Night Live"
click at [479, 326] on p "+ Add Show Item" at bounding box center [459, 328] width 78 height 12
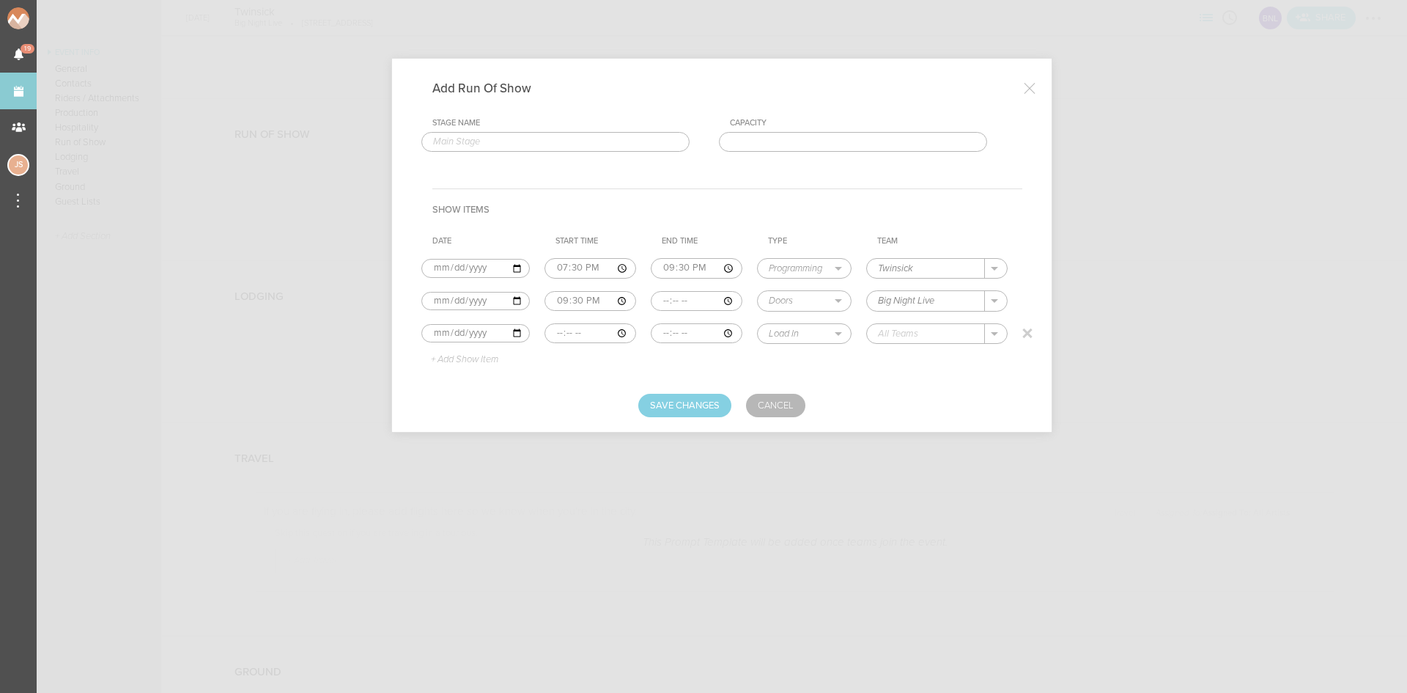
click at [551, 333] on input "time" at bounding box center [590, 333] width 92 height 21
type input "21:30"
click at [668, 335] on input "time" at bounding box center [697, 333] width 92 height 21
click at [660, 332] on input "time" at bounding box center [697, 333] width 92 height 21
type input "22:30"
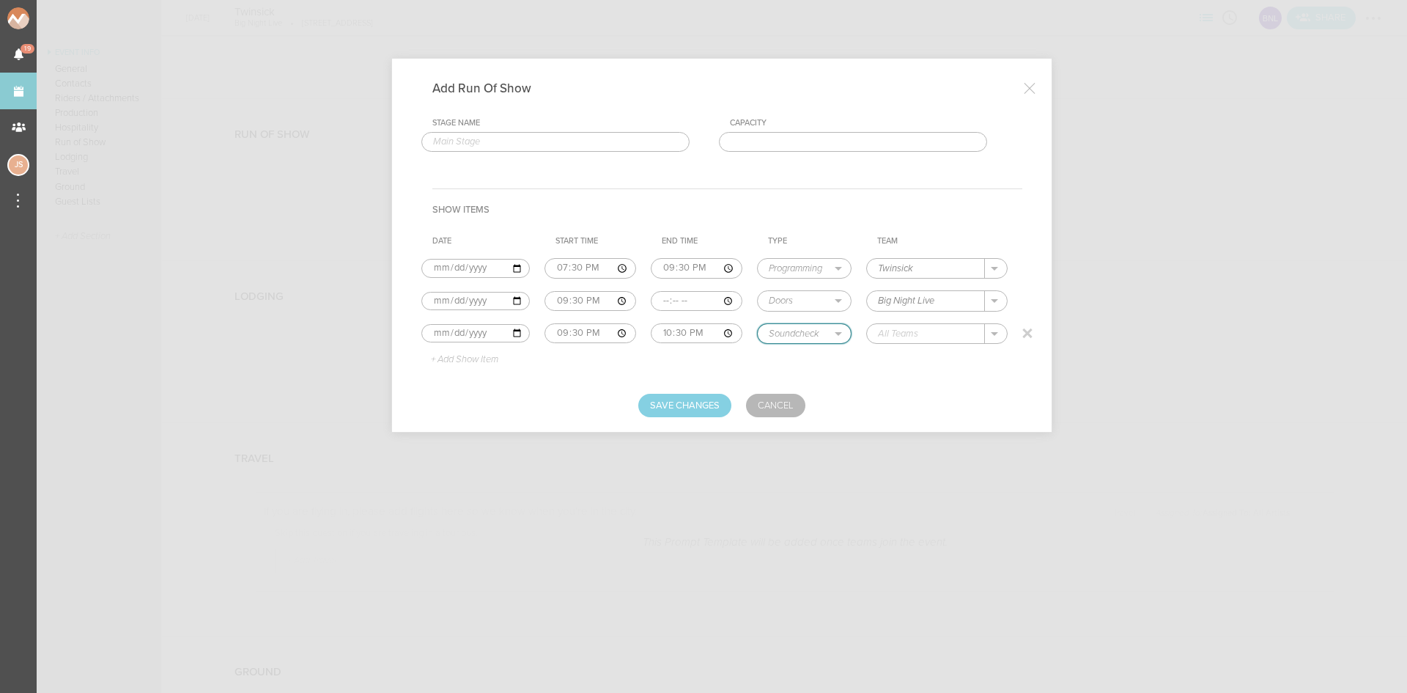
select select "Set Time"
type input "Miles High"
click at [466, 363] on p "+ Add Show Item" at bounding box center [459, 360] width 78 height 12
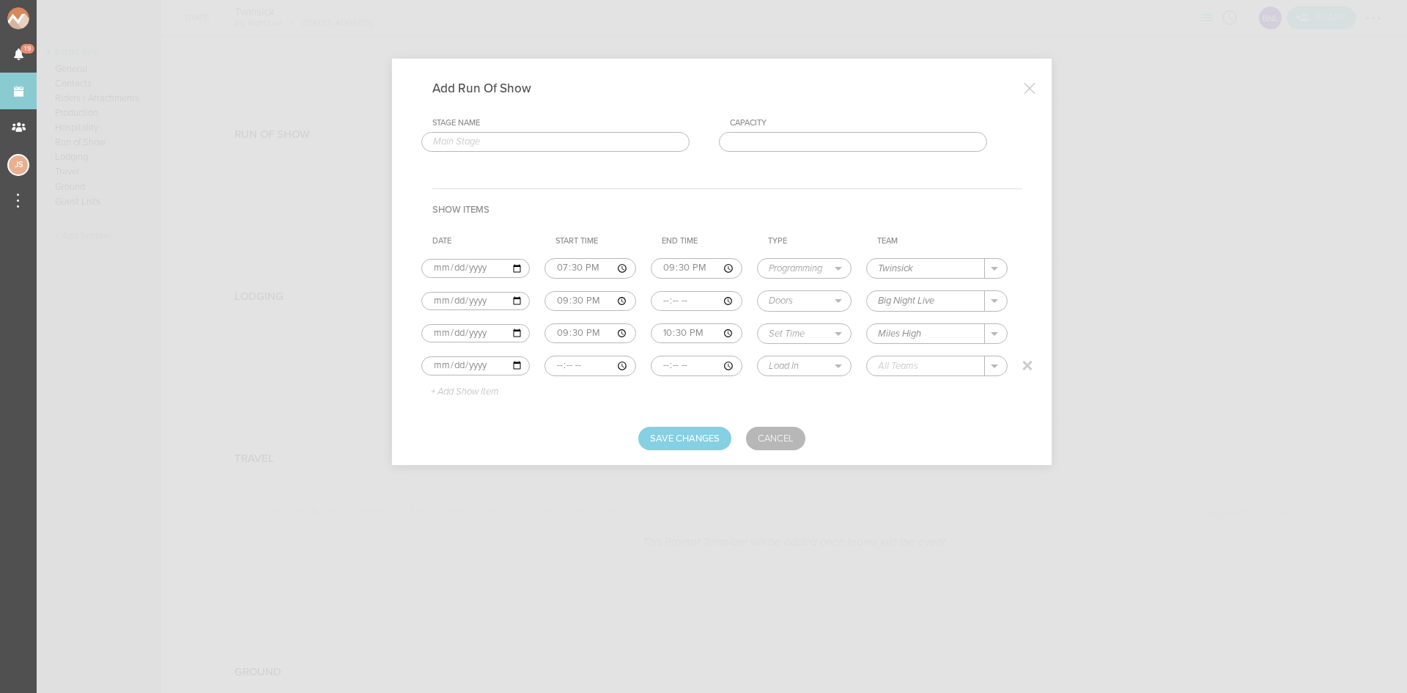
click at [551, 367] on input "time" at bounding box center [590, 365] width 92 height 21
type input "22:30"
type input "23:30"
select select "Set Time"
type input "[PERSON_NAME]"
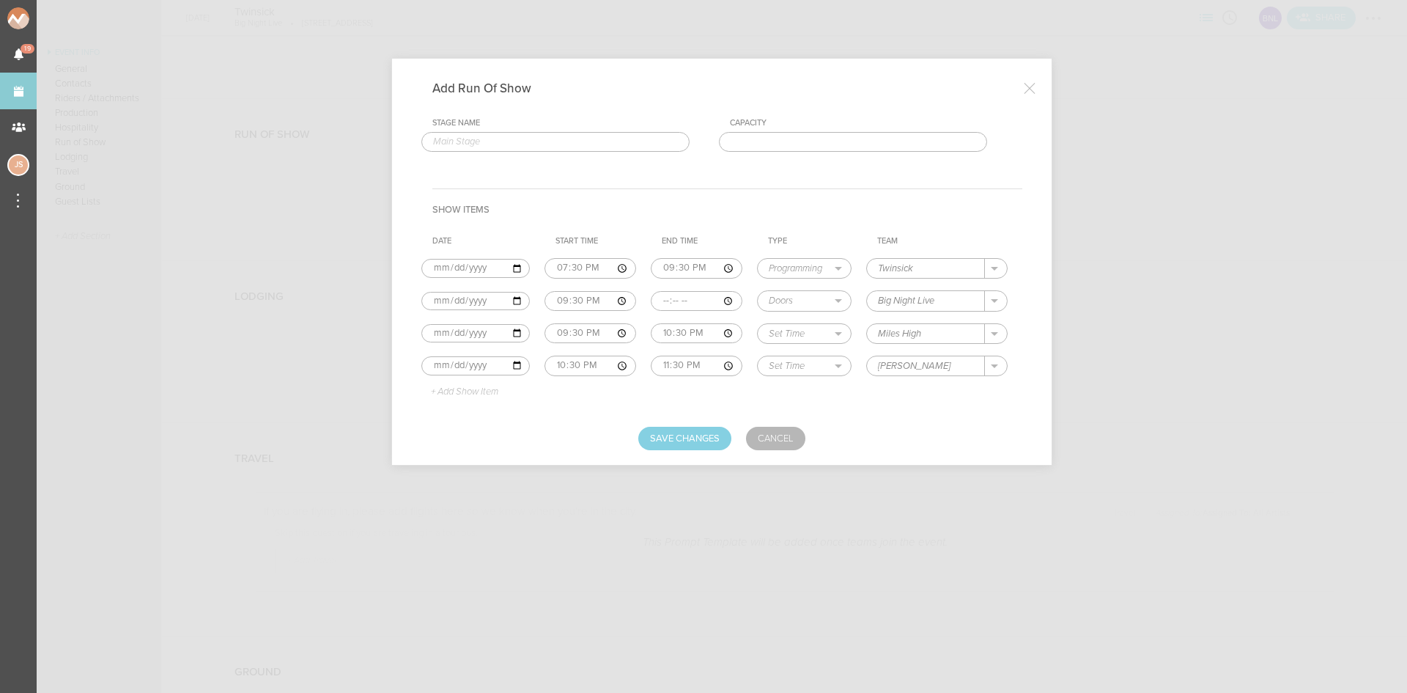
click at [490, 391] on p "+ Add Show Item" at bounding box center [459, 392] width 78 height 12
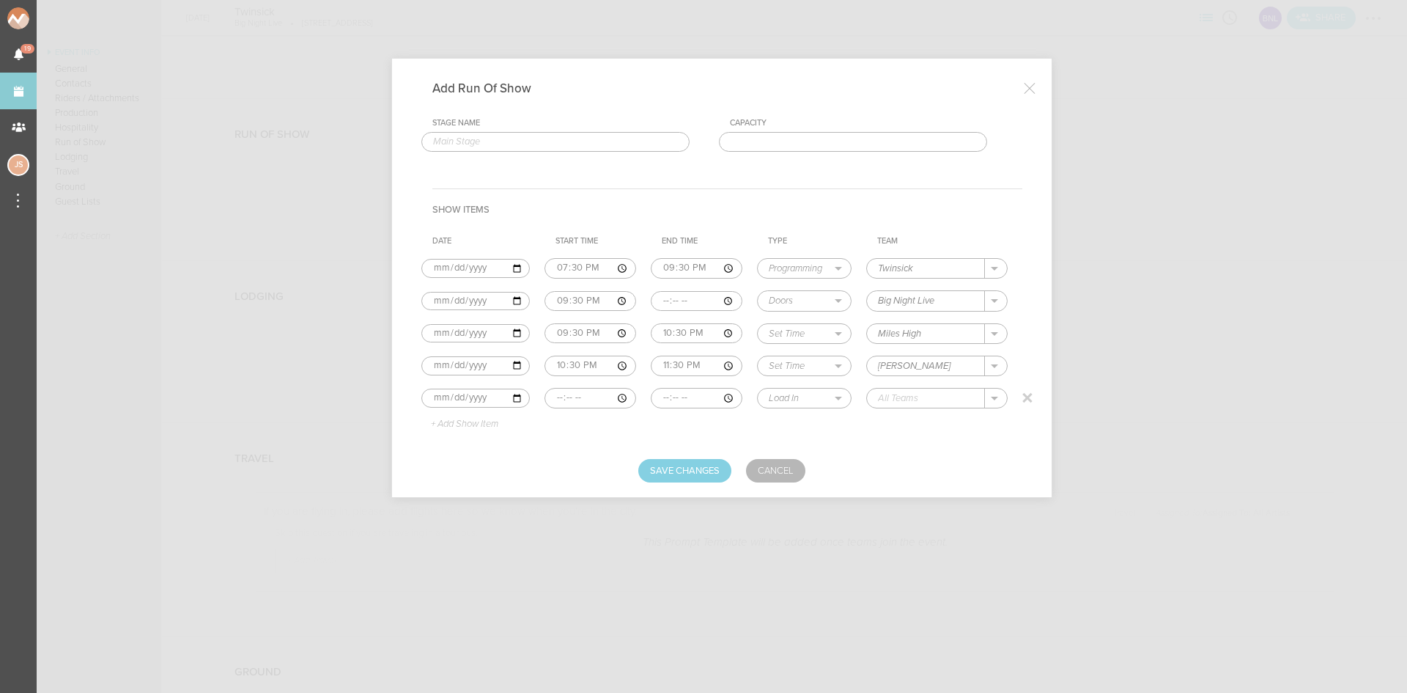
click at [557, 399] on input "time" at bounding box center [590, 398] width 92 height 21
type input "23:30"
type input "00:30"
select select "Set Time"
type input "Costa"
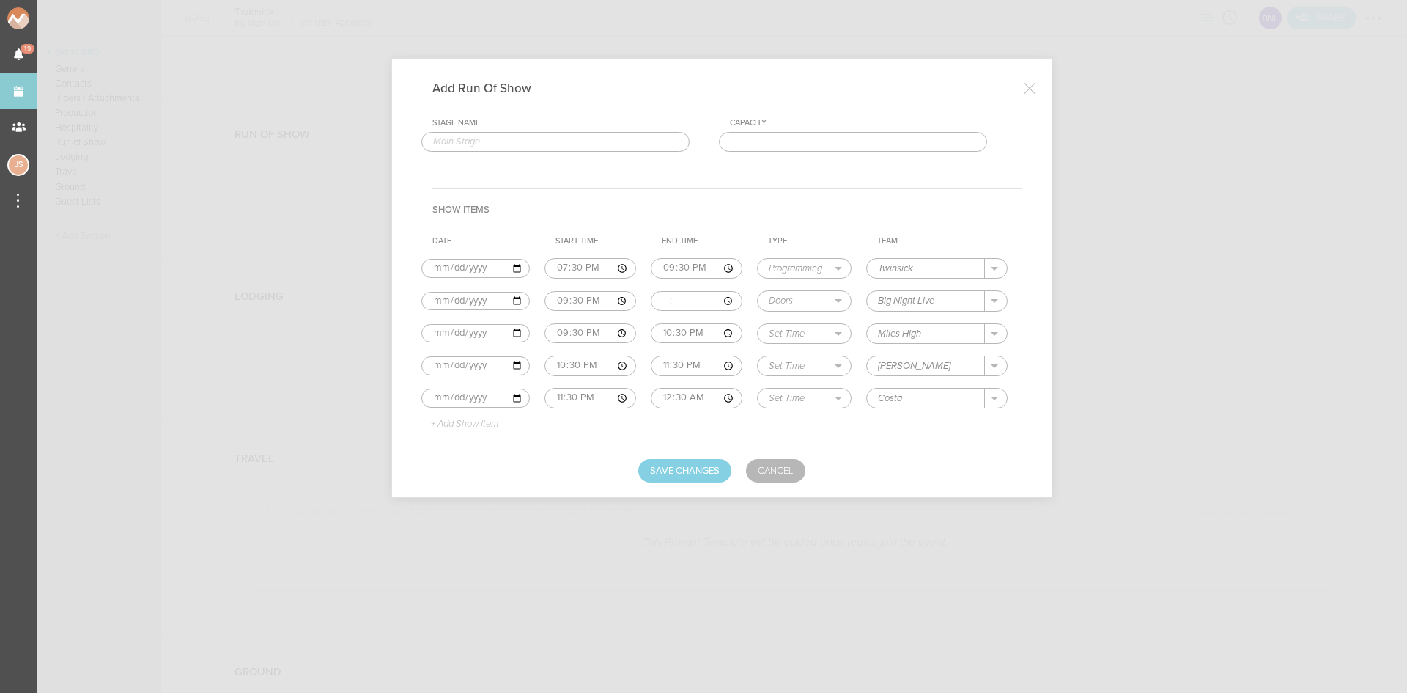
click at [472, 420] on p "+ Add Show Item" at bounding box center [459, 424] width 78 height 12
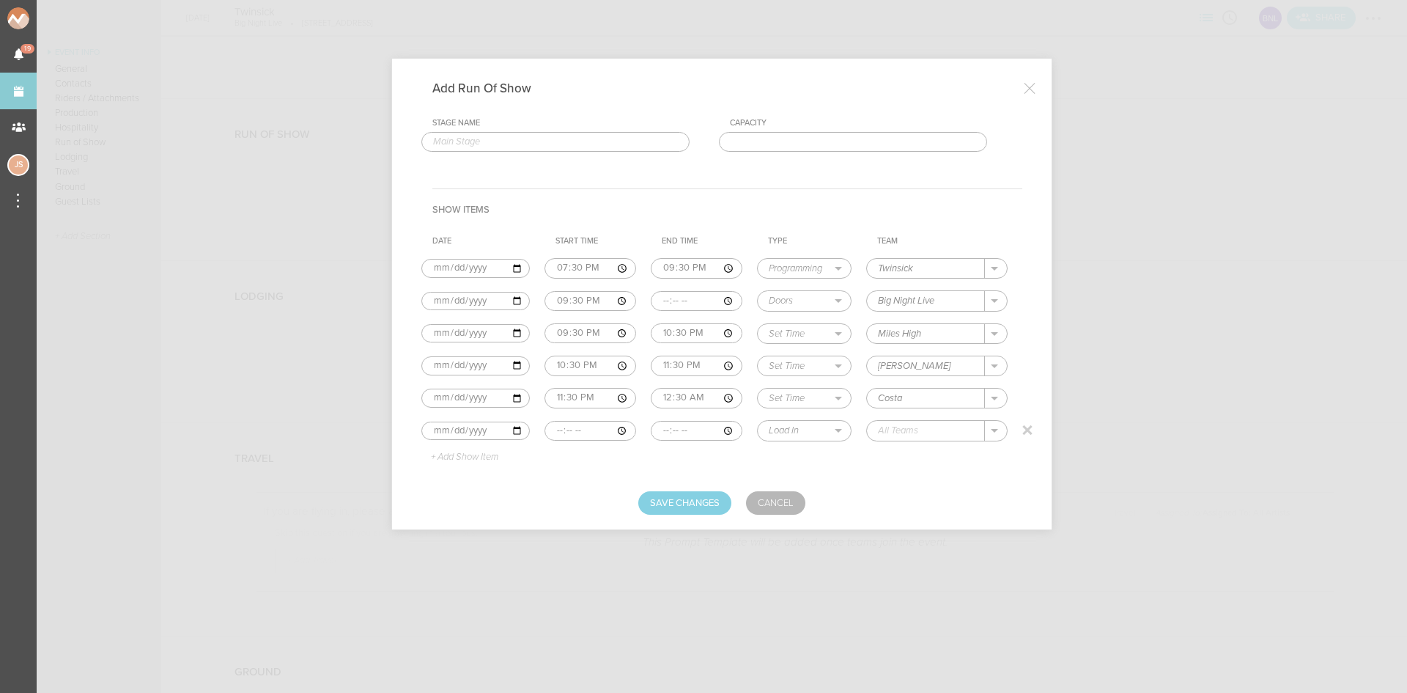
click at [556, 432] on input "time" at bounding box center [590, 431] width 92 height 21
type input "00:30"
type input "02:00"
select select "Set Time"
type input "Twinsick"
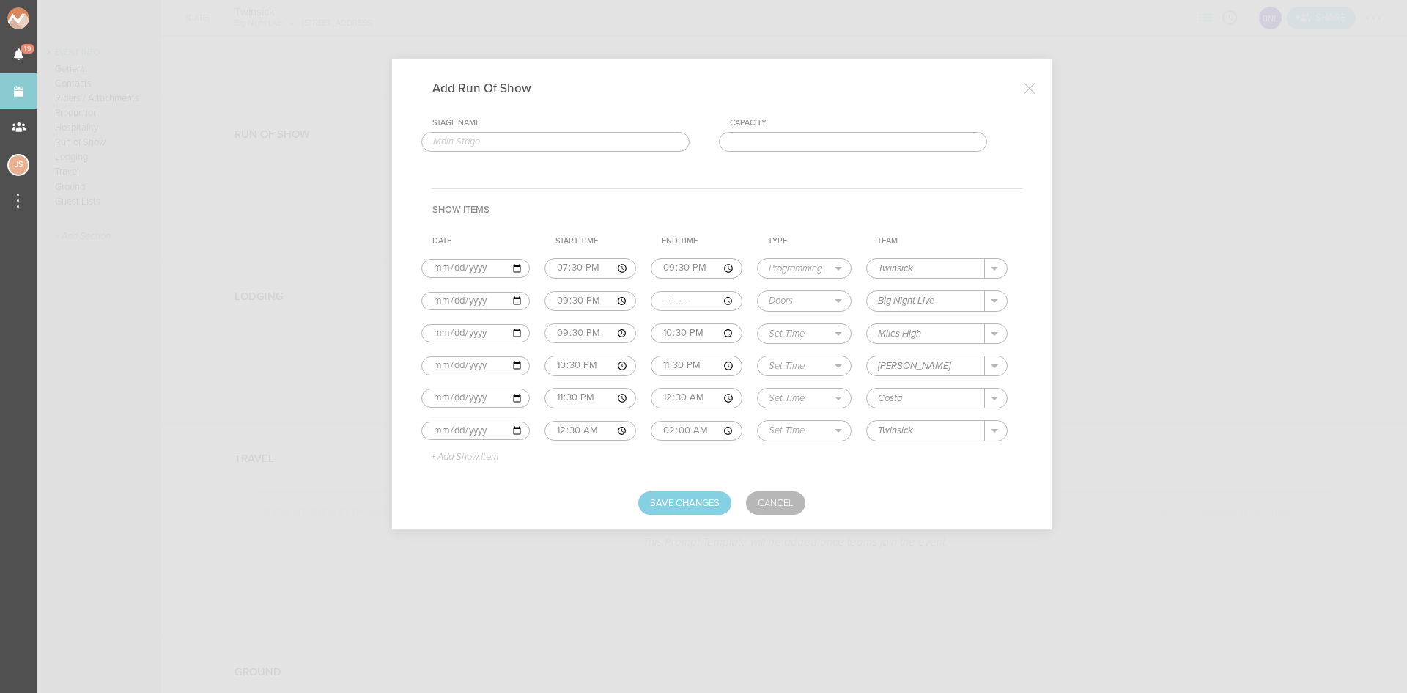
click at [487, 453] on p "+ Add Show Item" at bounding box center [459, 457] width 78 height 12
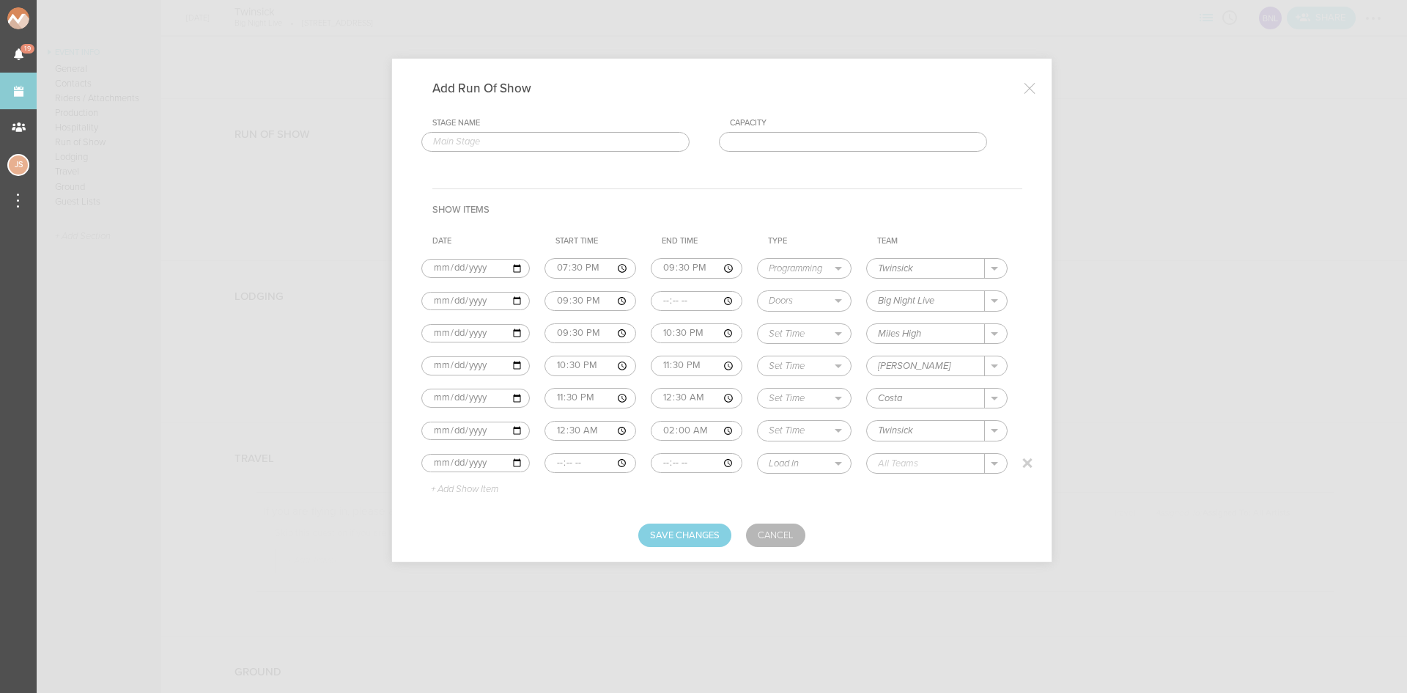
click at [554, 457] on input "time" at bounding box center [590, 463] width 92 height 21
type input "02:00"
select select "Curfew"
click at [937, 487] on p "Big Night Live" at bounding box center [924, 485] width 63 height 12
type input "Big Night Live"
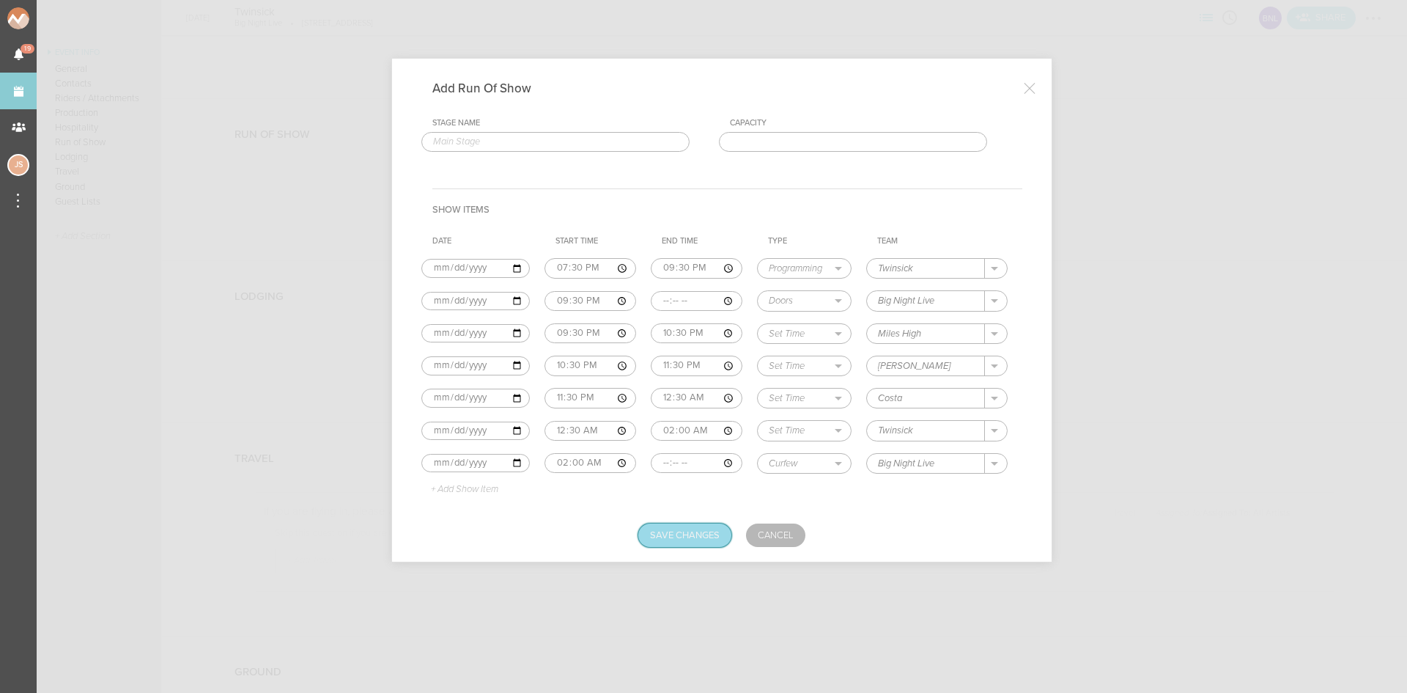
click at [644, 534] on button "Save Changes" at bounding box center [684, 534] width 93 height 23
